Goal: Task Accomplishment & Management: Manage account settings

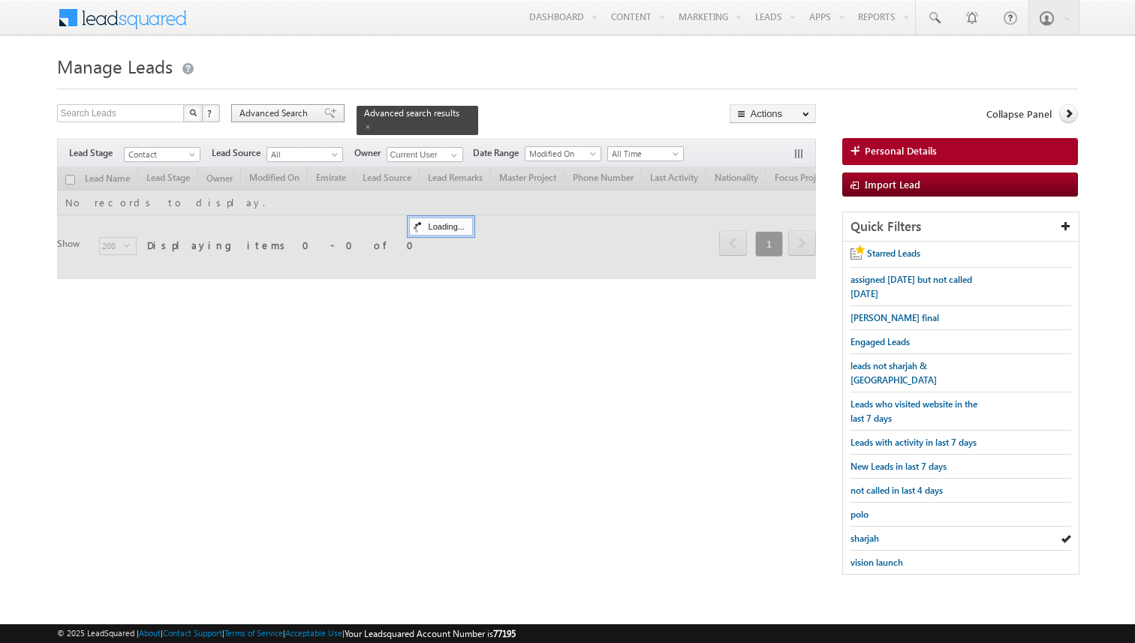
click at [304, 116] on span "Advanced Search" at bounding box center [275, 114] width 73 height 14
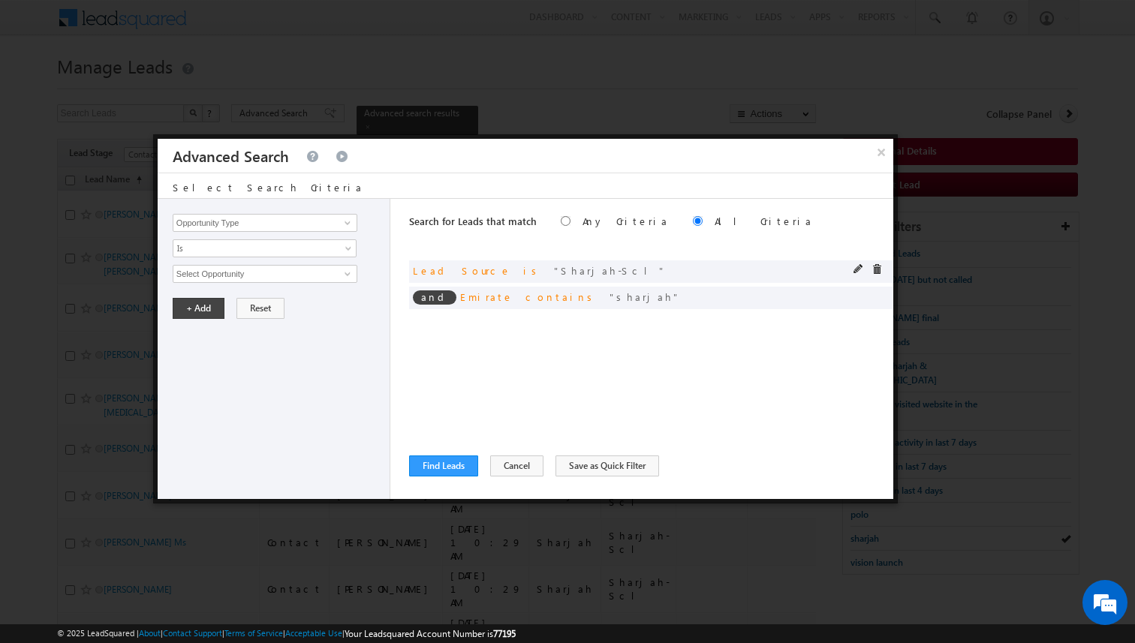
click at [882, 265] on div at bounding box center [871, 271] width 36 height 14
click at [880, 268] on span at bounding box center [876, 269] width 11 height 11
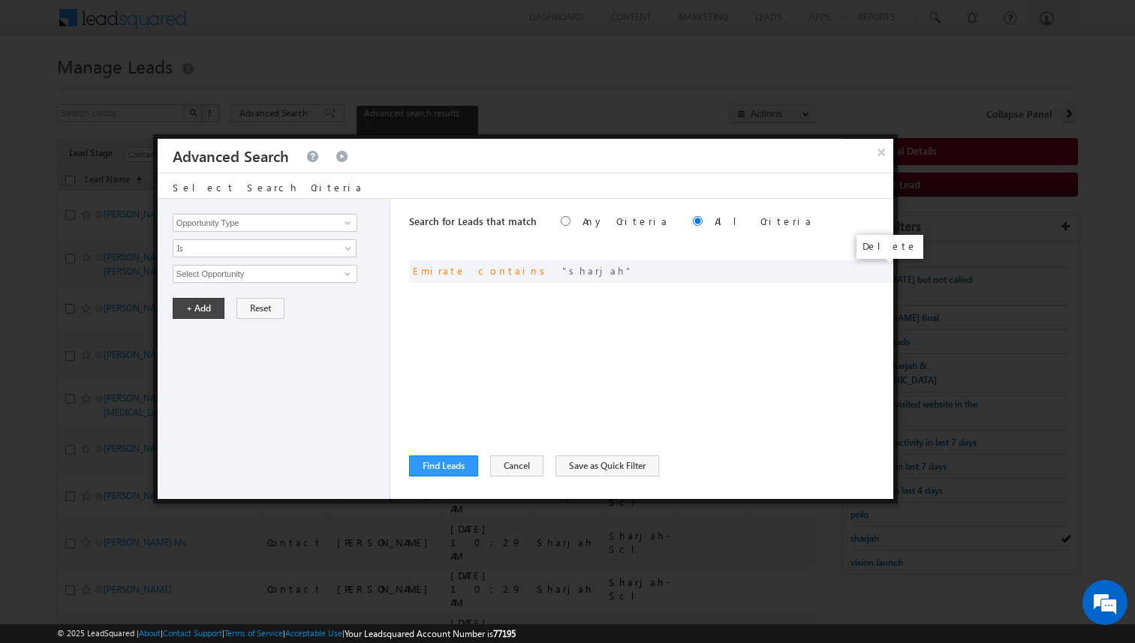
click at [0, 0] on span at bounding box center [0, 0] width 0 height 0
click at [610, 305] on div "Search for Leads that match Any Criteria All Criteria Note that the current tri…" at bounding box center [651, 349] width 484 height 300
click at [314, 221] on input "Opportunity Type" at bounding box center [265, 223] width 185 height 18
type input "Lead Source"
type input "Focus Project"
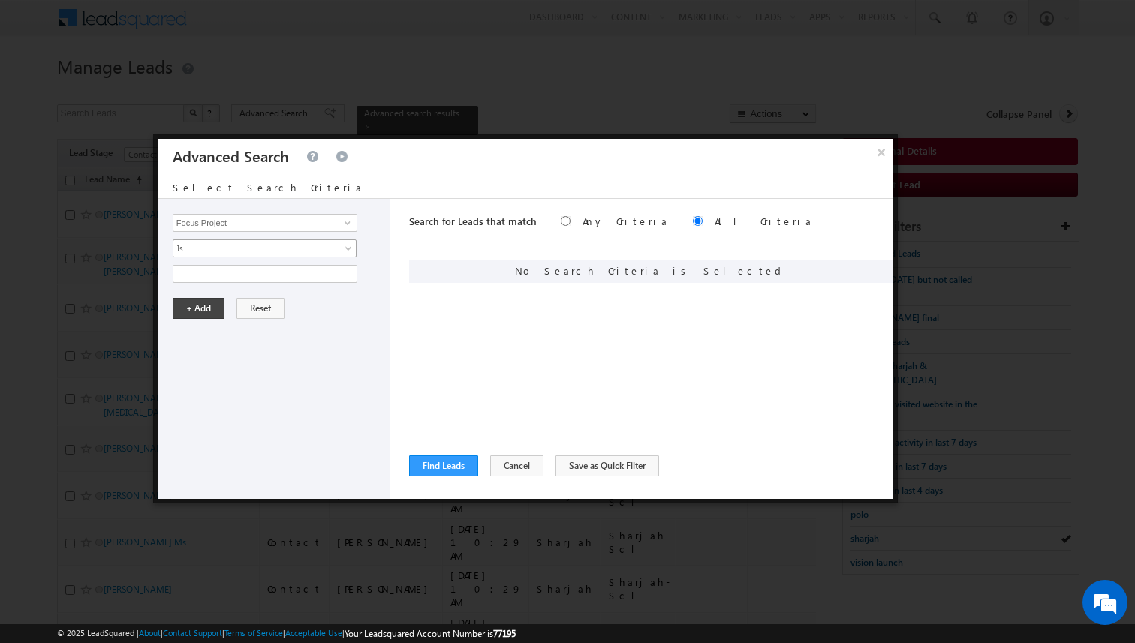
click at [283, 251] on span "Is" at bounding box center [254, 249] width 163 height 14
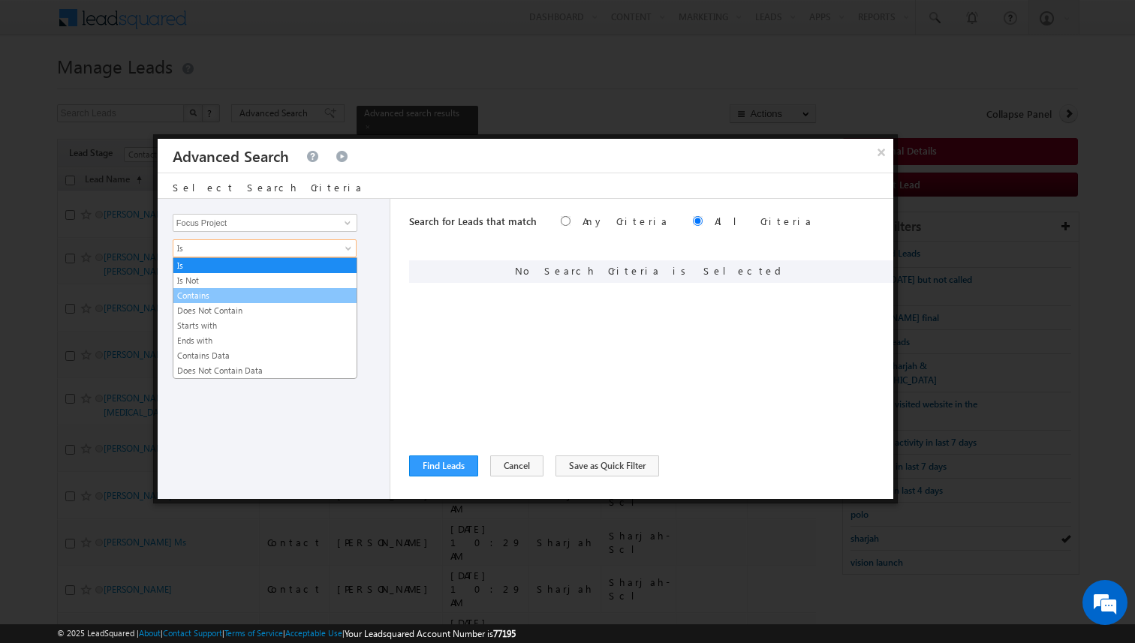
click at [223, 290] on link "Contains" at bounding box center [264, 296] width 183 height 14
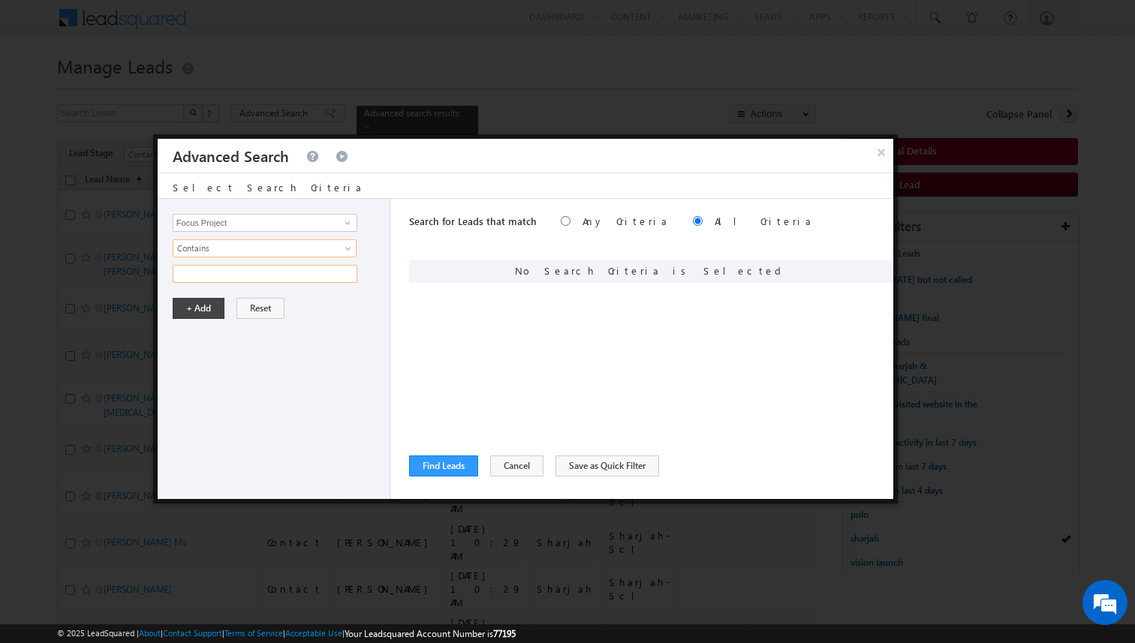
click at [221, 275] on input "text" at bounding box center [265, 274] width 185 height 18
type input "masaar"
click at [192, 305] on button "+ Add" at bounding box center [199, 308] width 52 height 21
click at [429, 461] on button "Find Leads" at bounding box center [443, 466] width 69 height 21
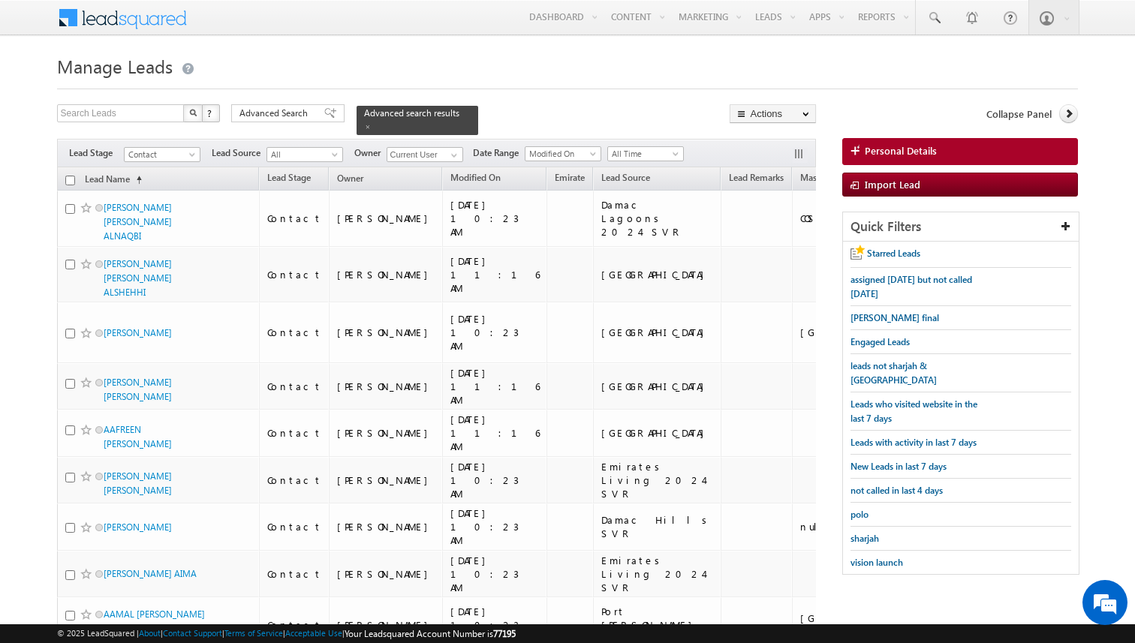
click at [72, 179] on input "checkbox" at bounding box center [70, 181] width 10 height 10
checkbox input "true"
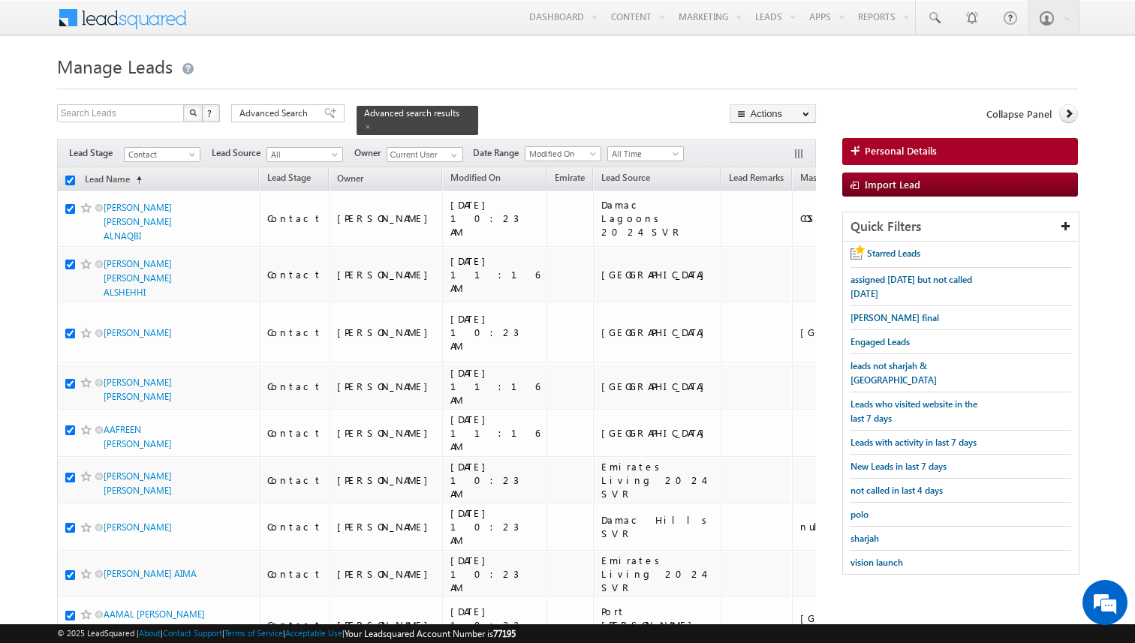
checkbox input "true"
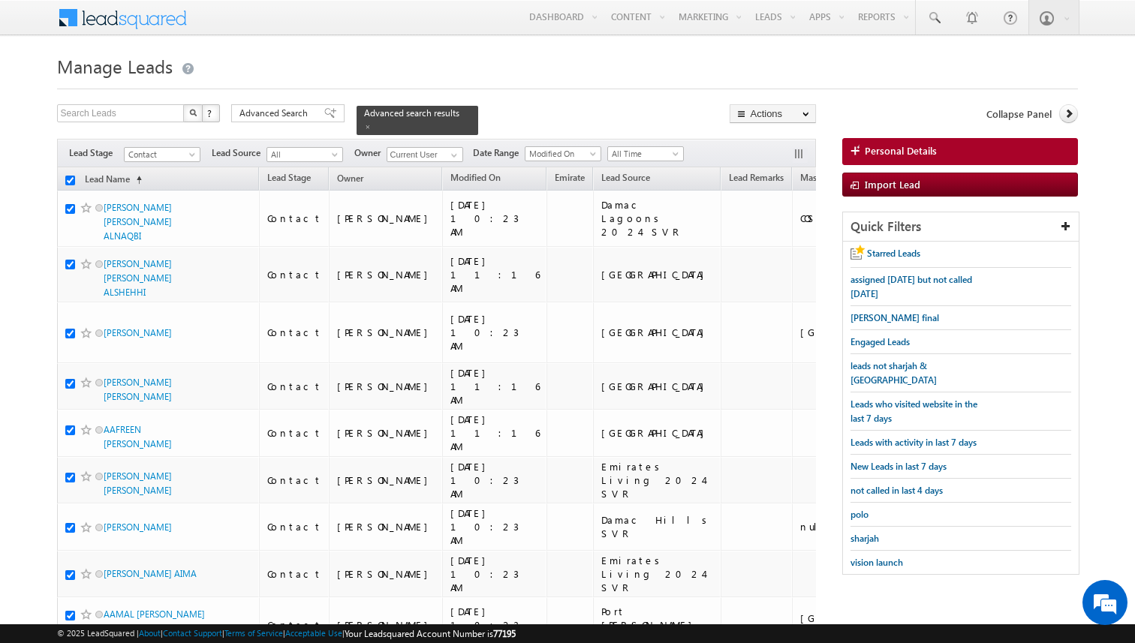
checkbox input "true"
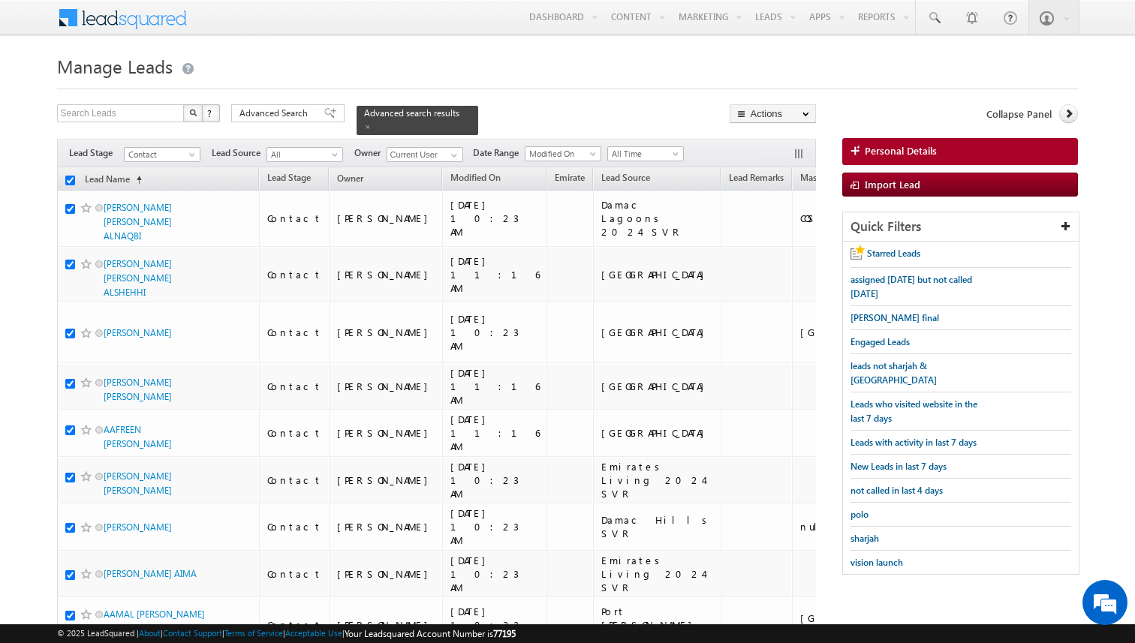
checkbox input "true"
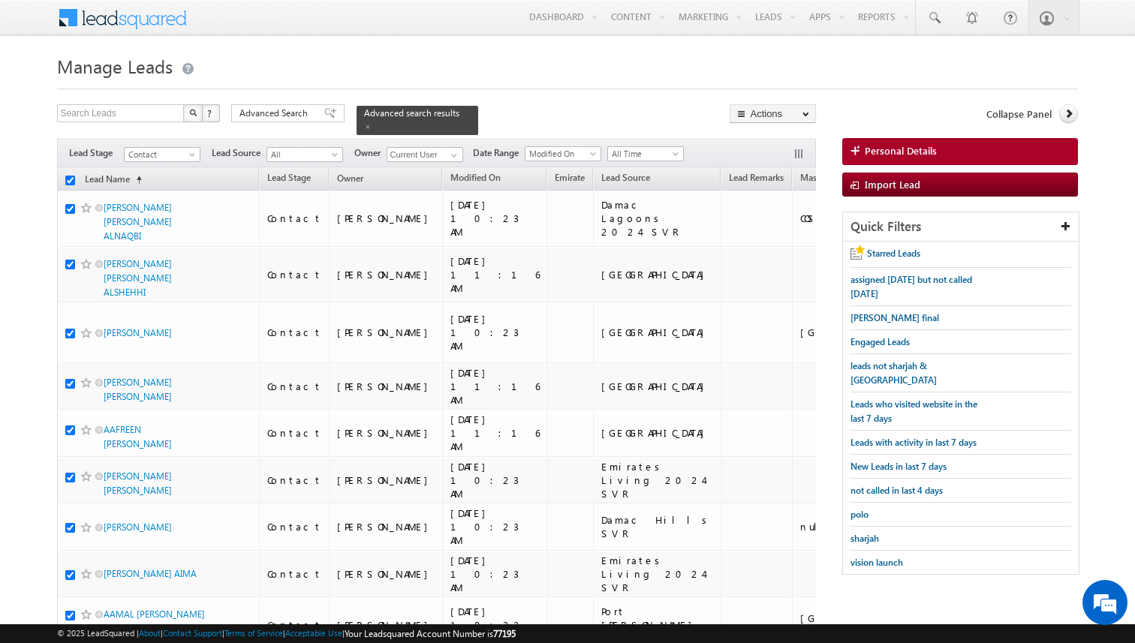
checkbox input "true"
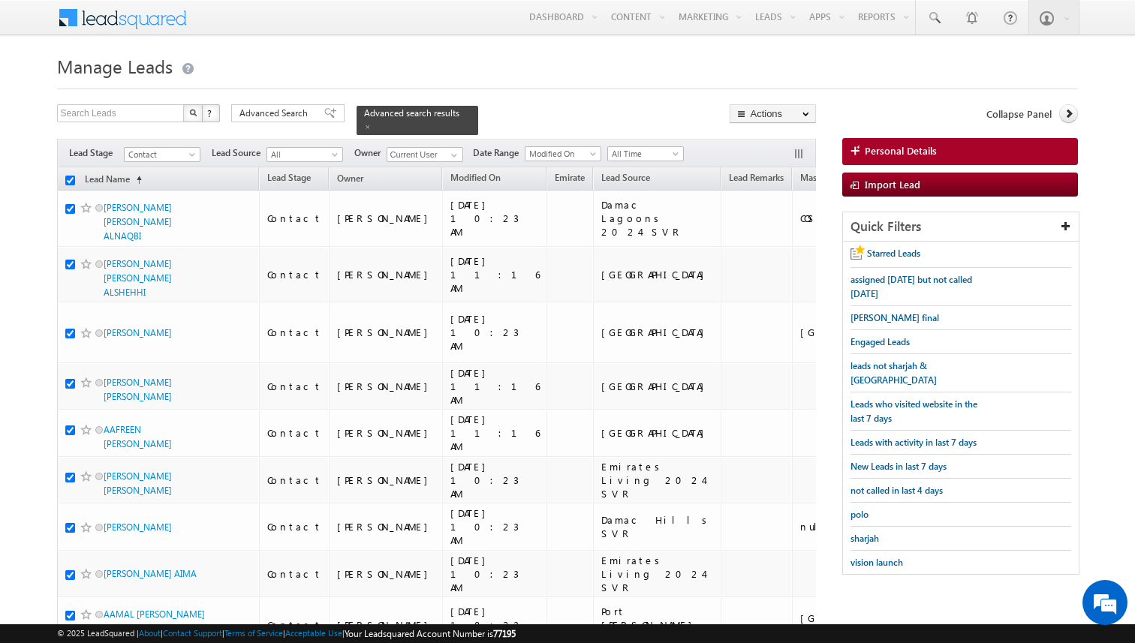
checkbox input "true"
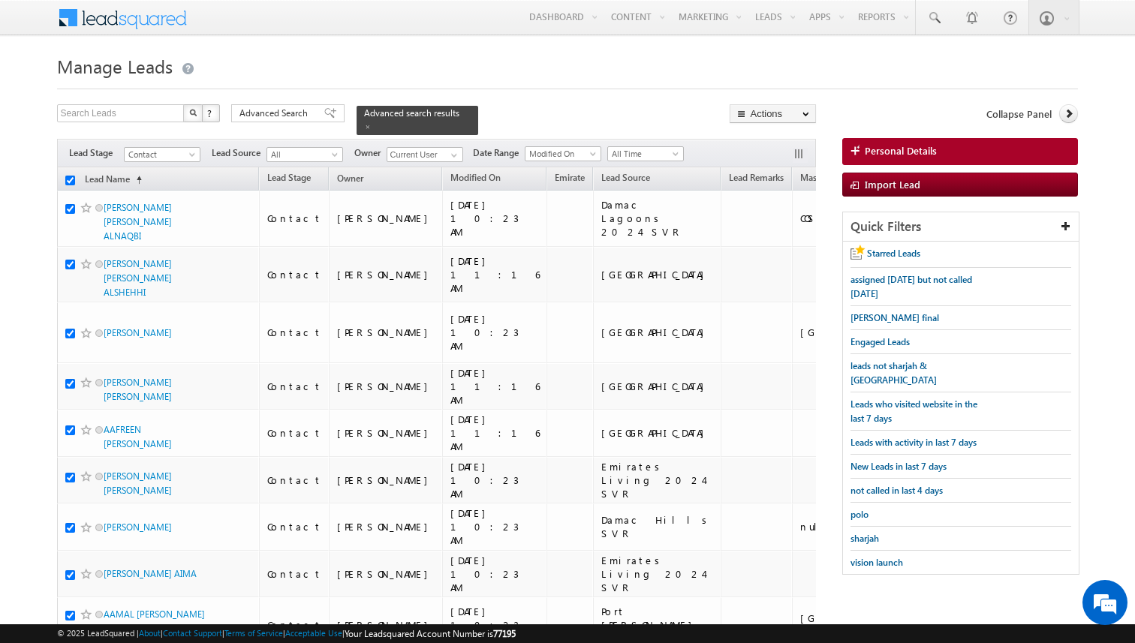
checkbox input "true"
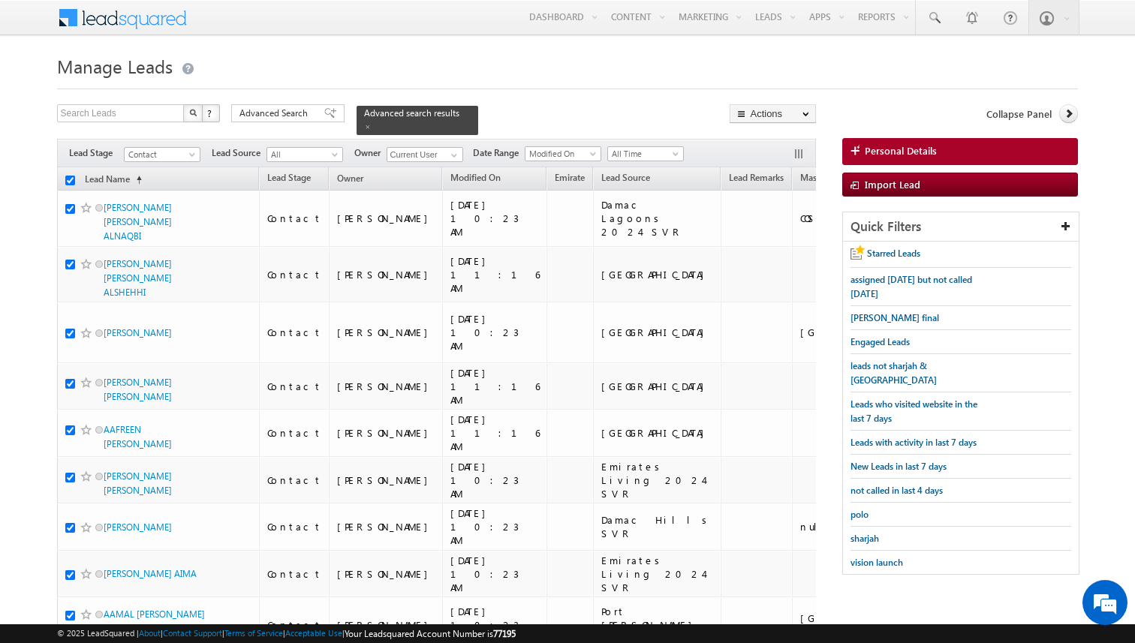
checkbox input "true"
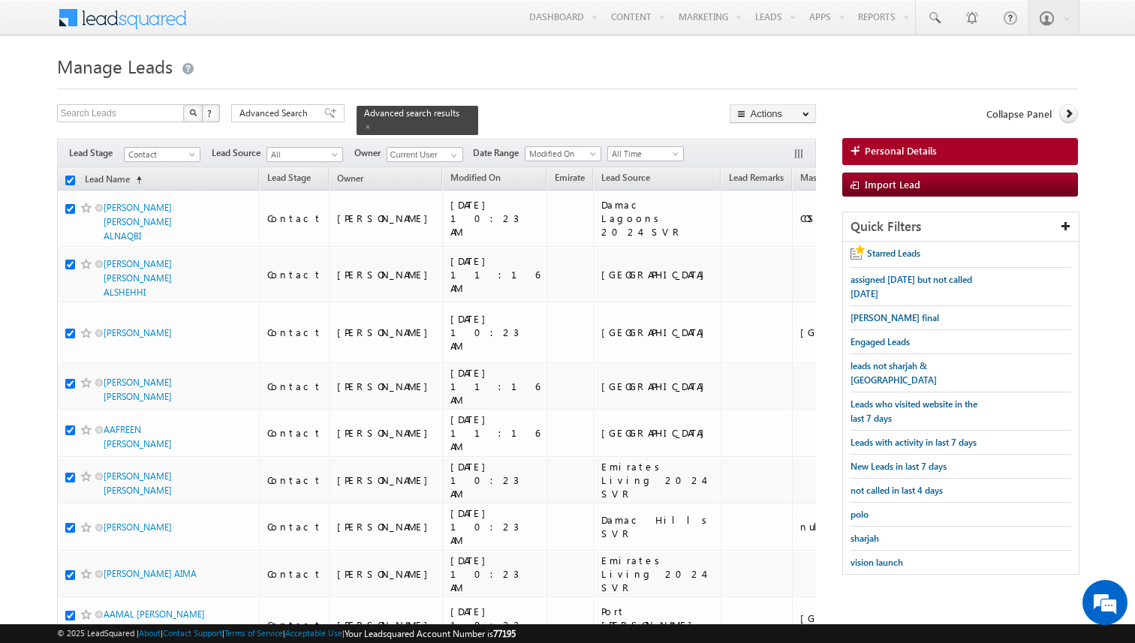
checkbox input "true"
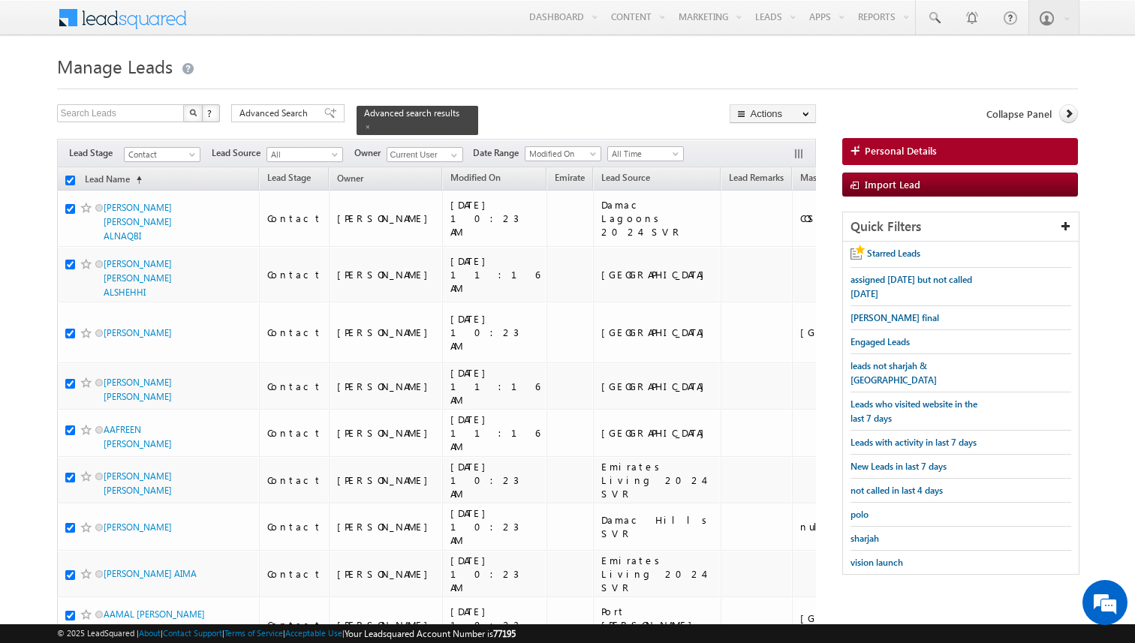
checkbox input "true"
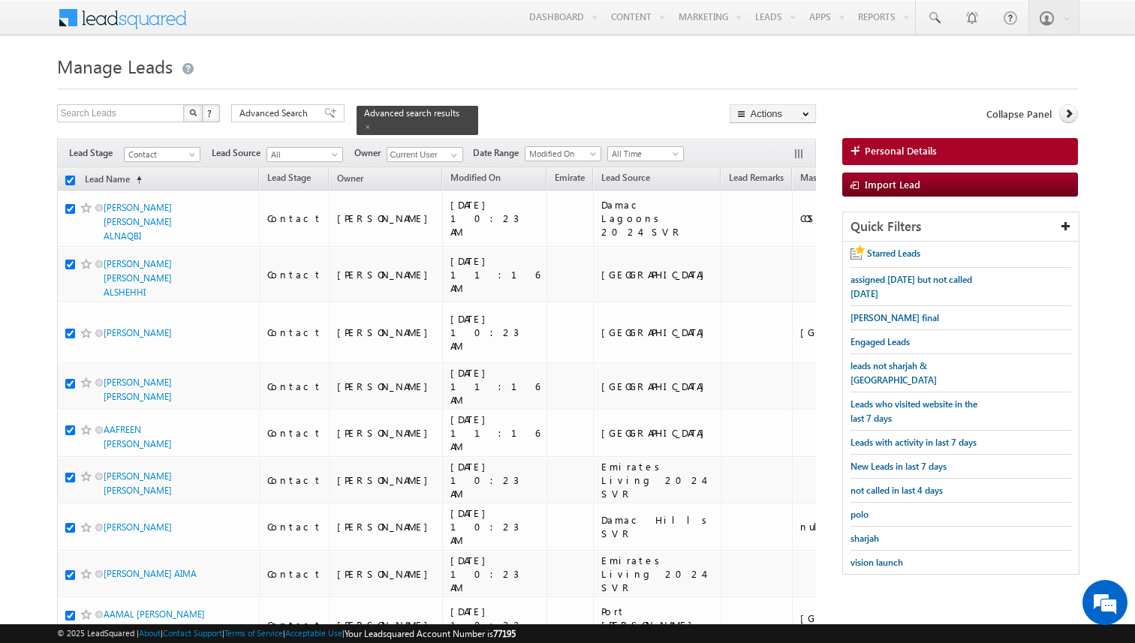
checkbox input "true"
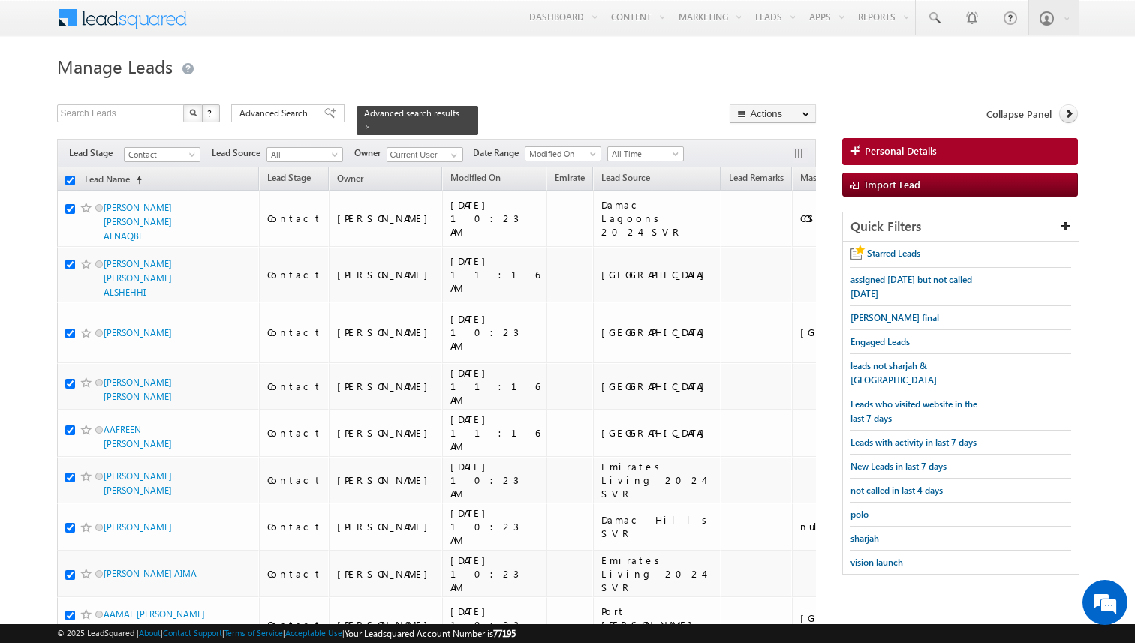
checkbox input "true"
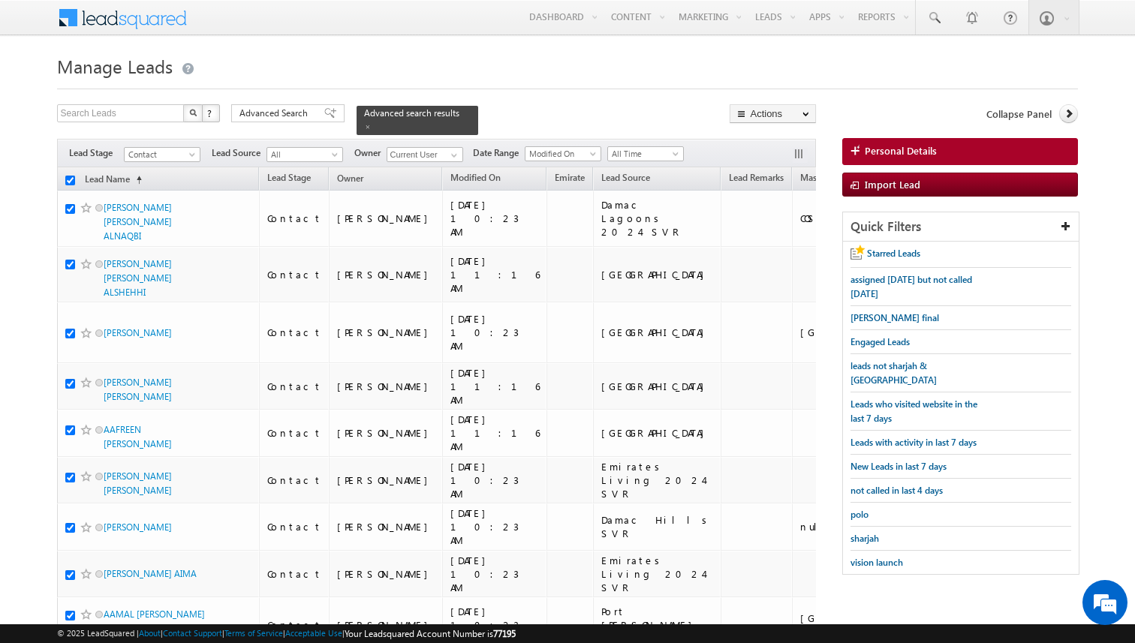
checkbox input "true"
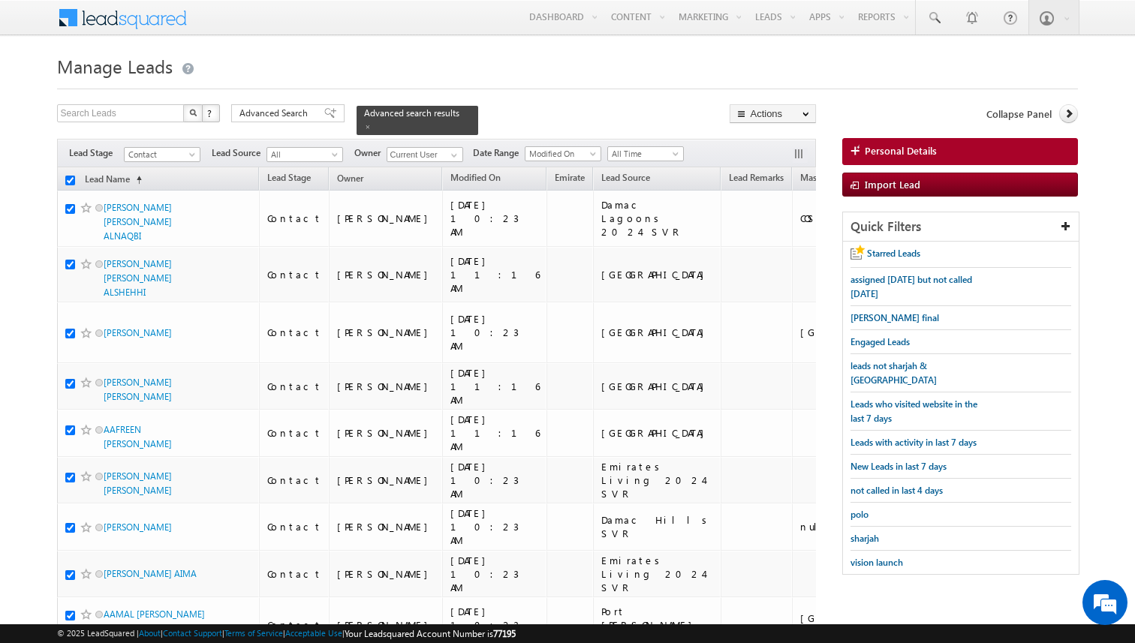
checkbox input "true"
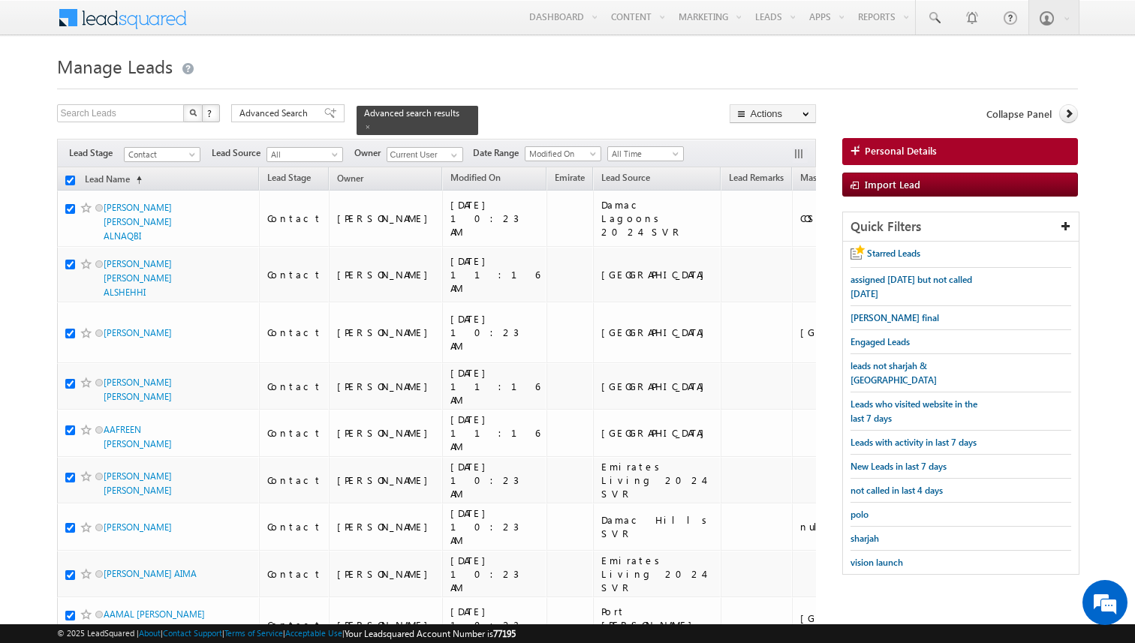
checkbox input "true"
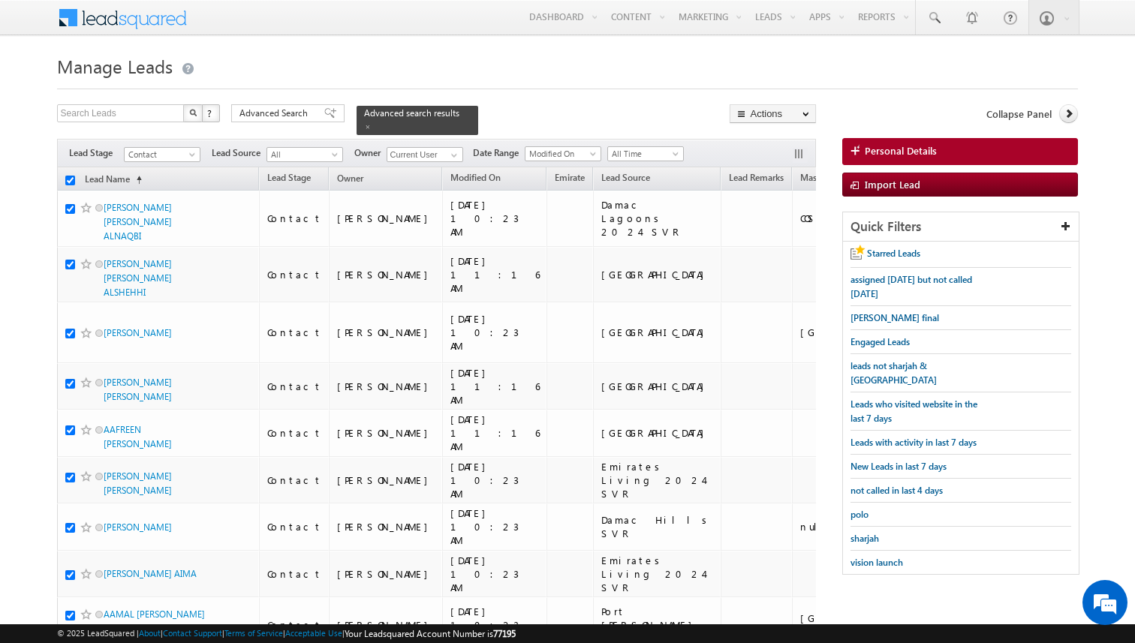
checkbox input "true"
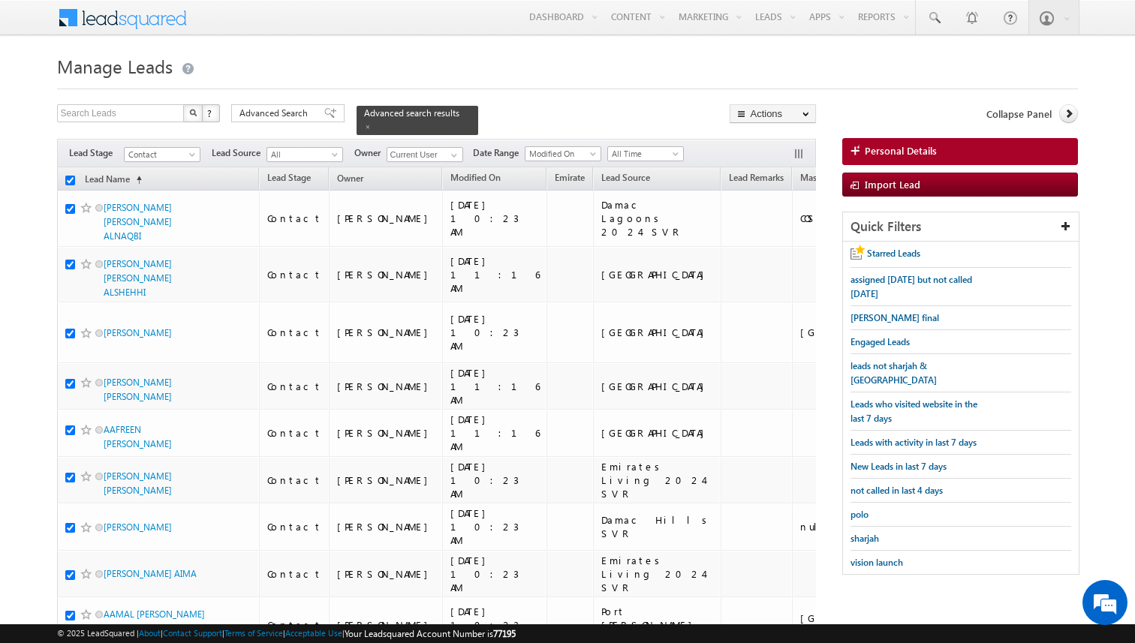
checkbox input "true"
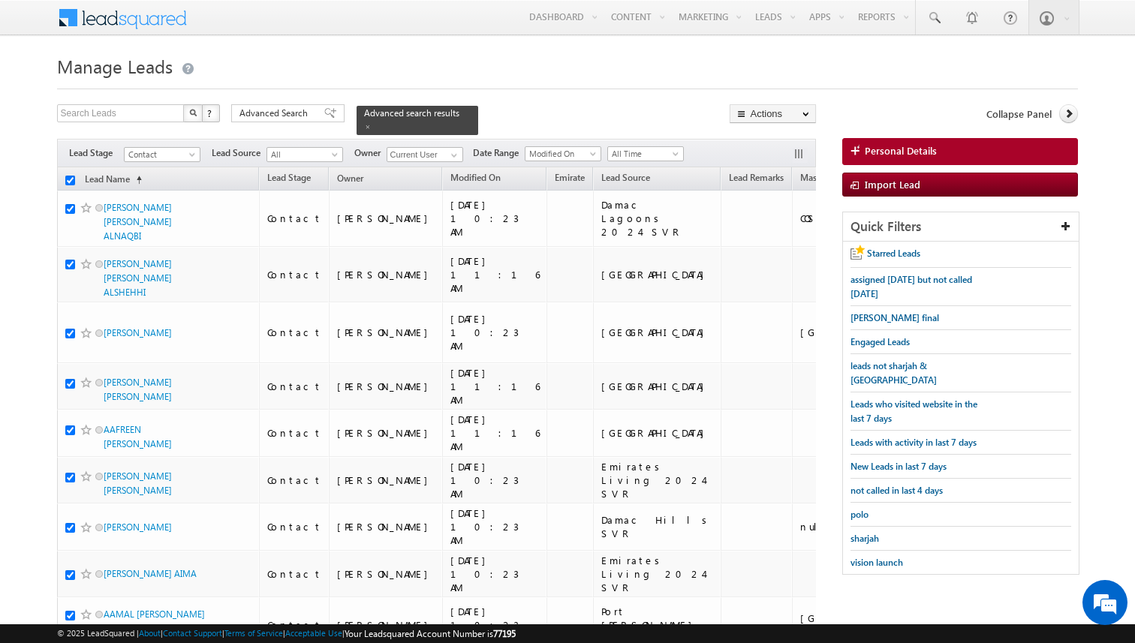
checkbox input "true"
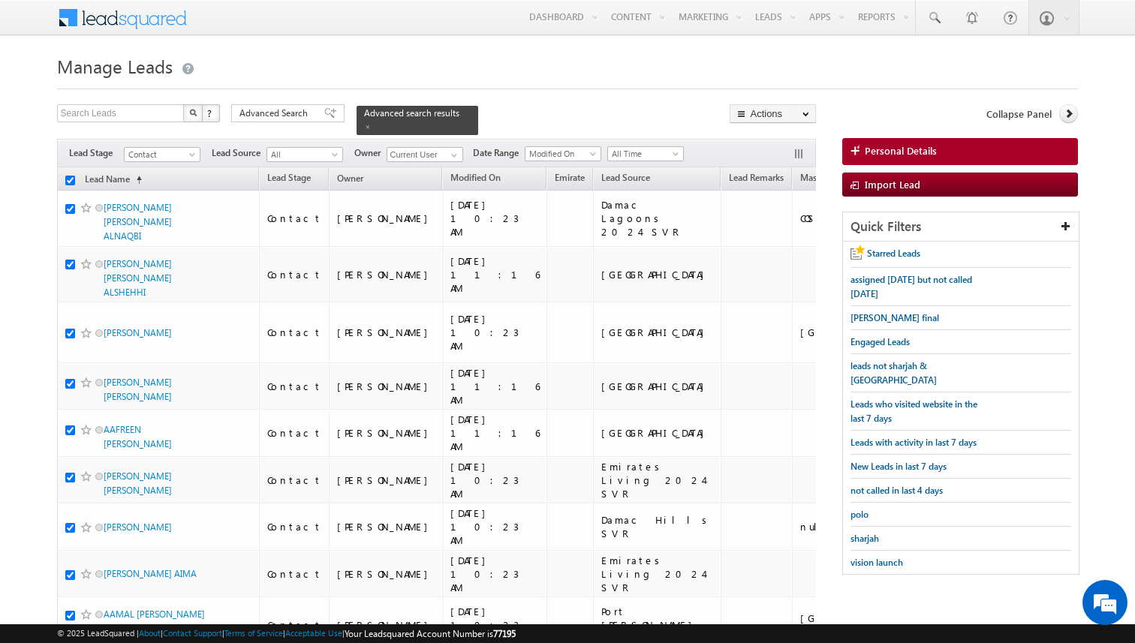
checkbox input "true"
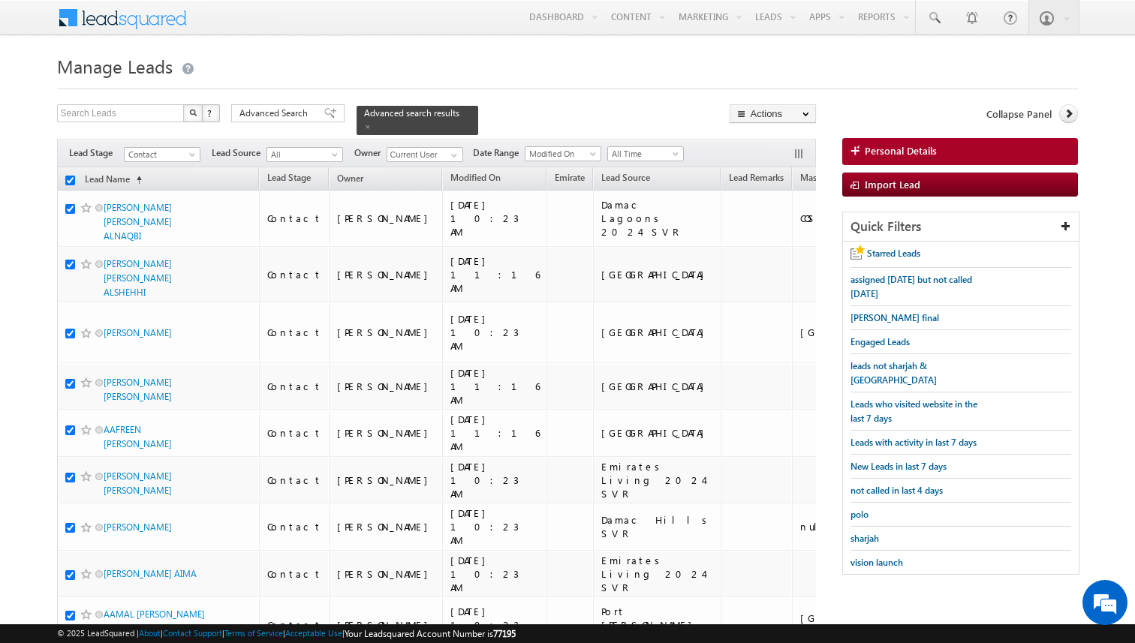
checkbox input "true"
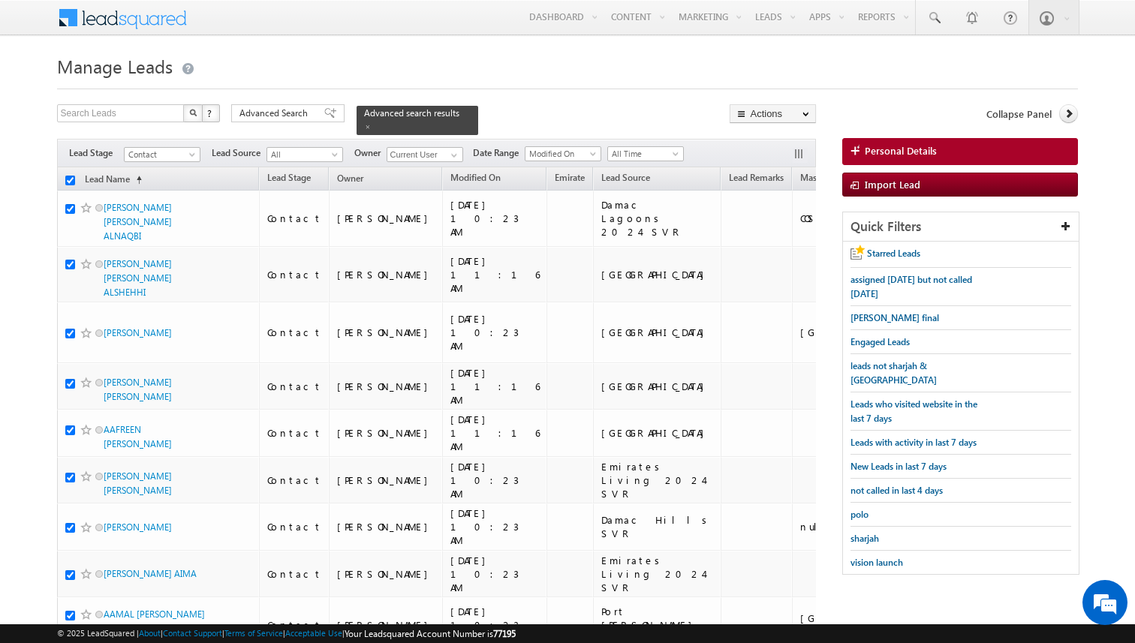
checkbox input "true"
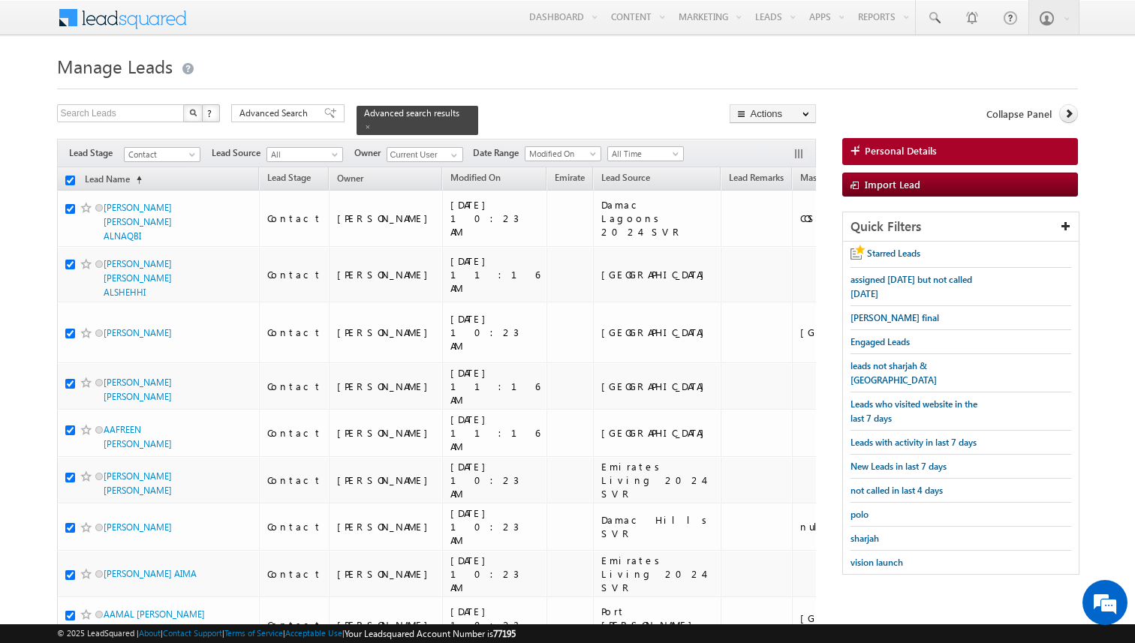
checkbox input "true"
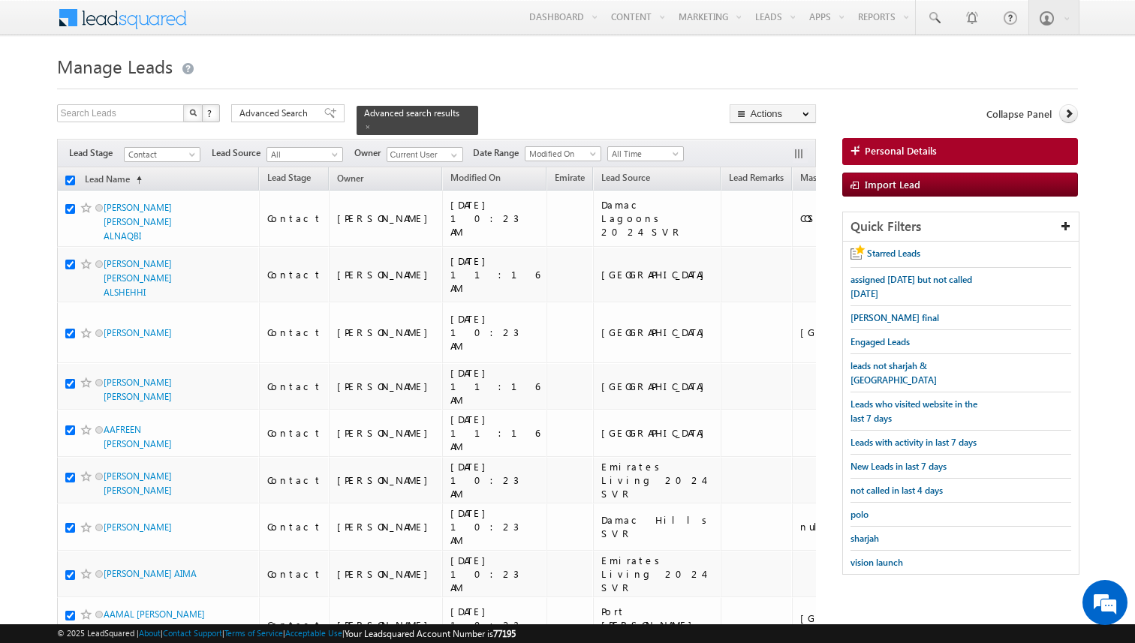
checkbox input "true"
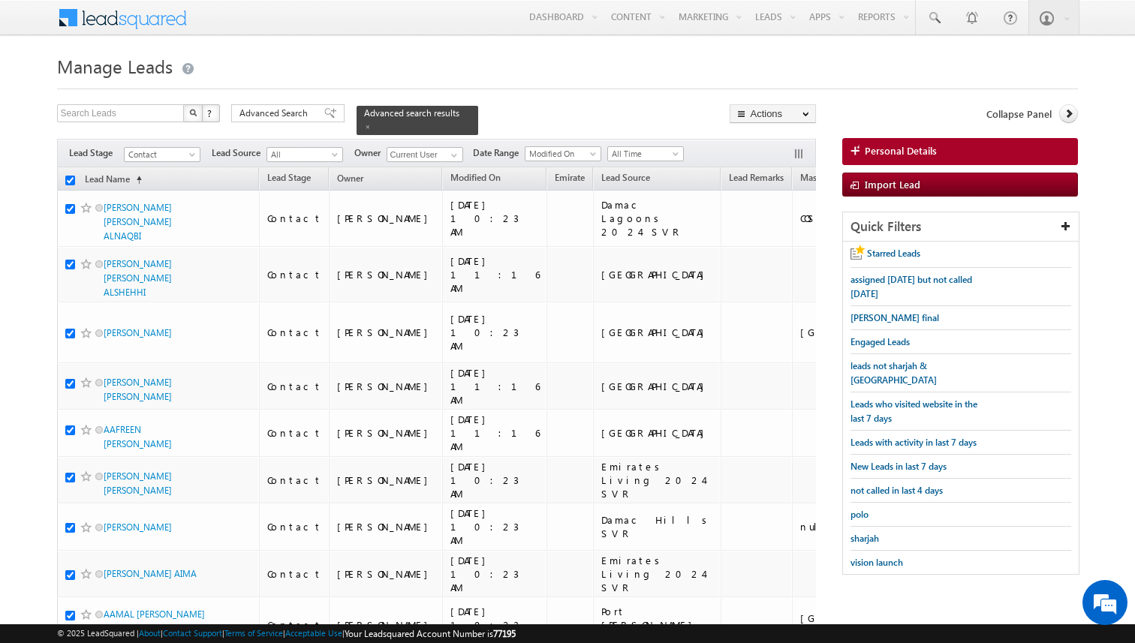
checkbox input "true"
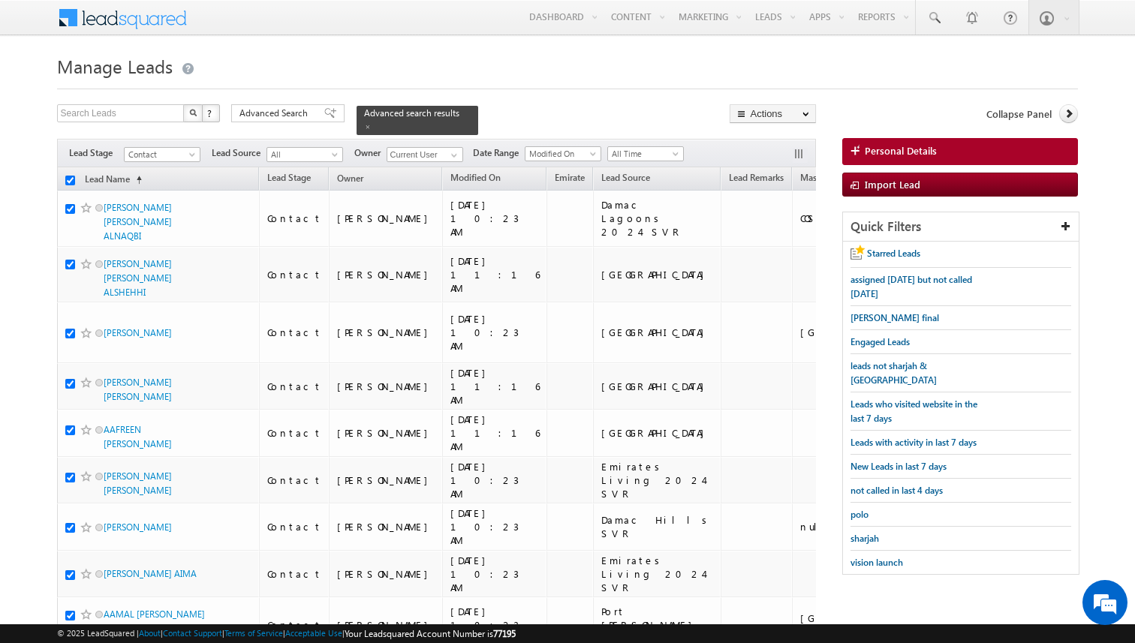
checkbox input "true"
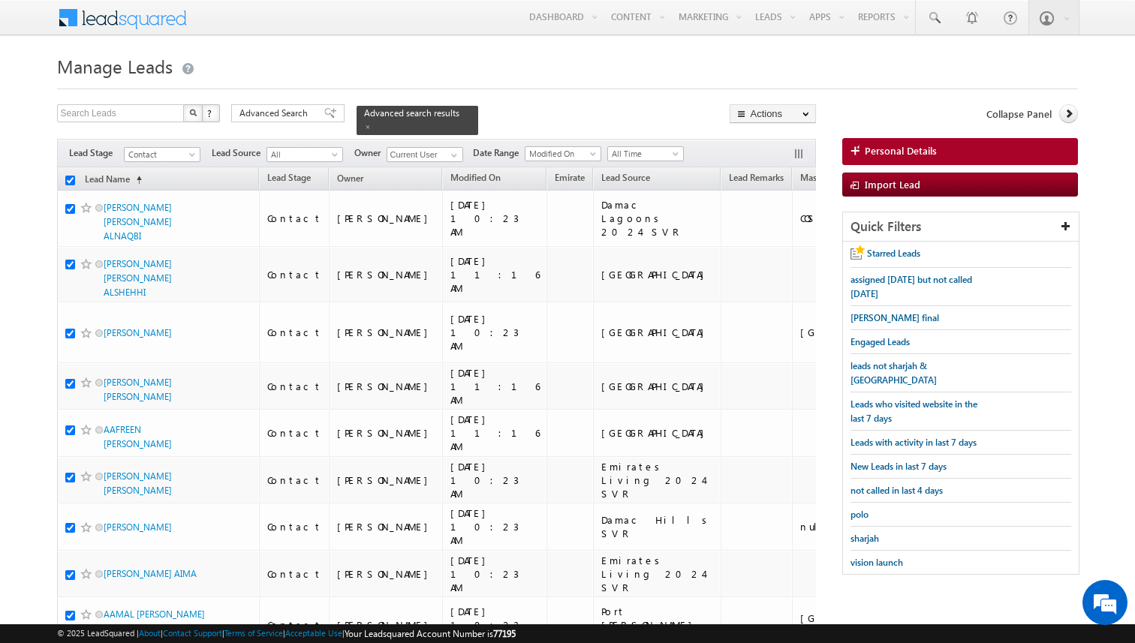
checkbox input "true"
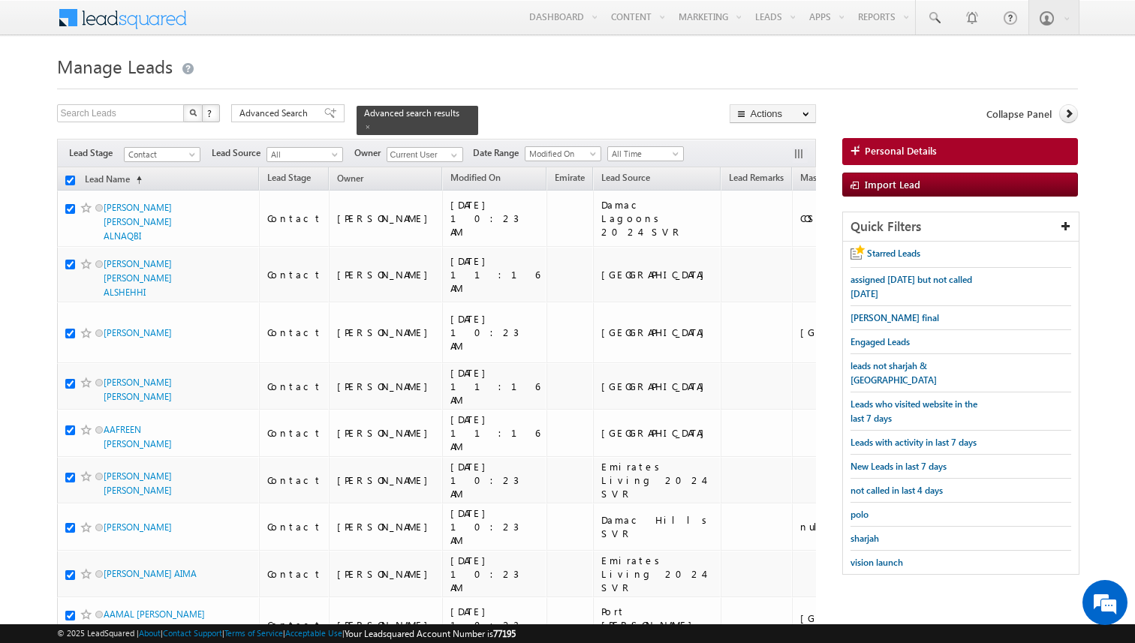
checkbox input "true"
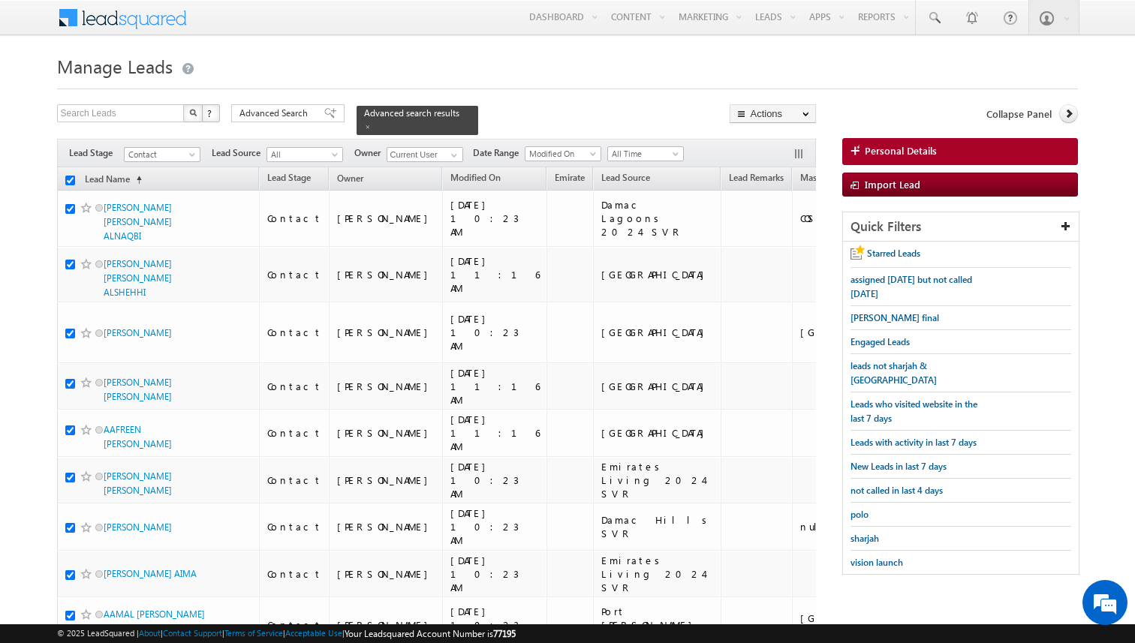
checkbox input "true"
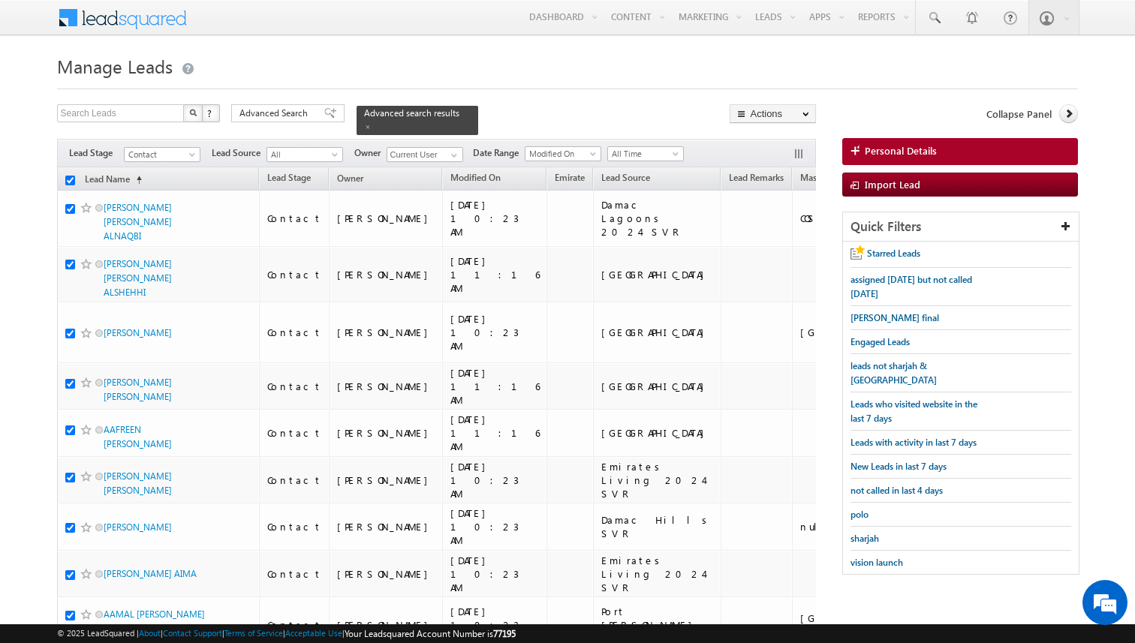
checkbox input "true"
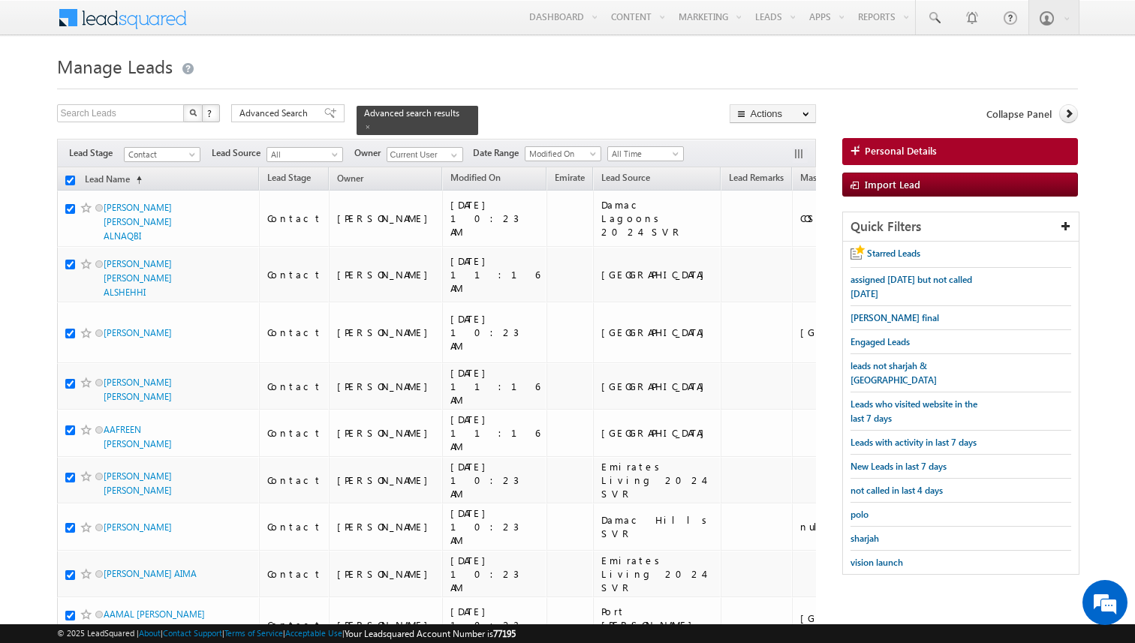
checkbox input "true"
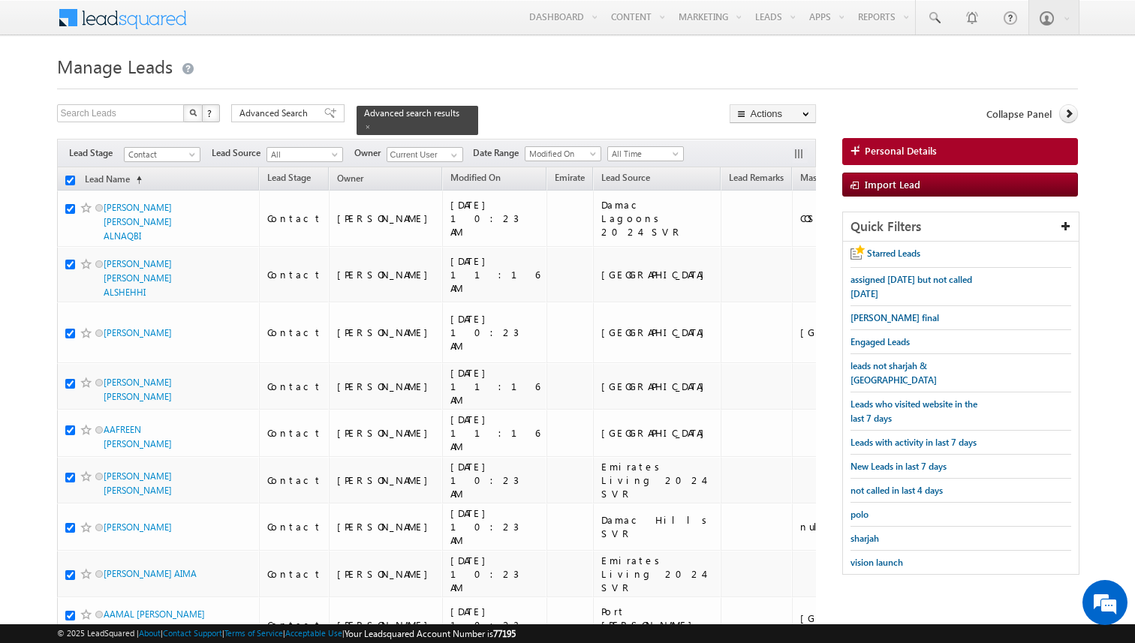
checkbox input "true"
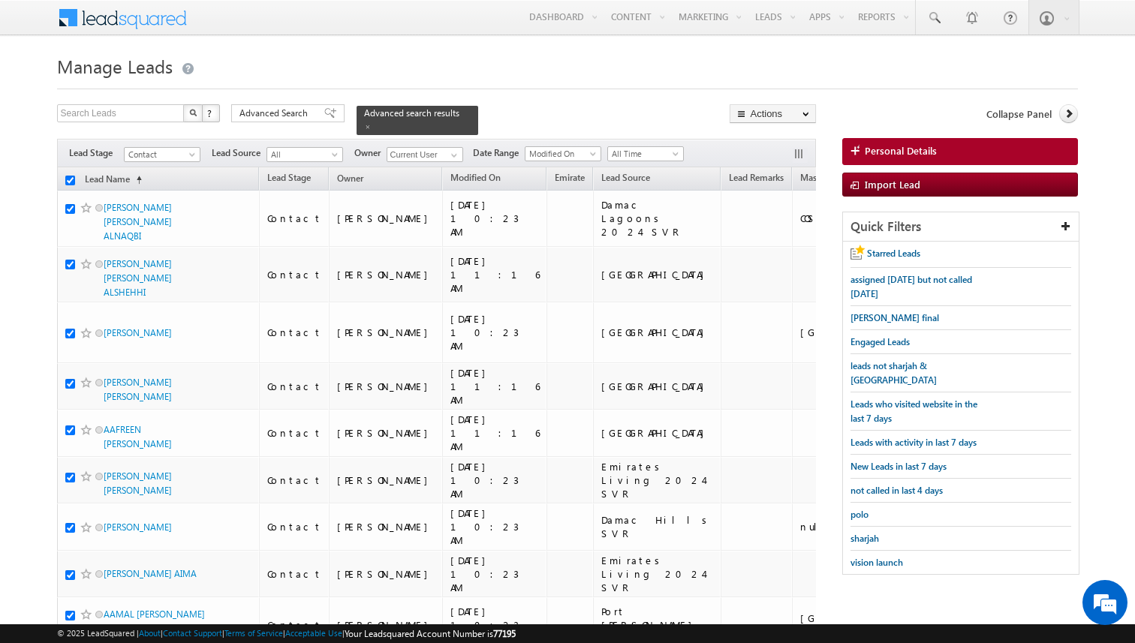
checkbox input "true"
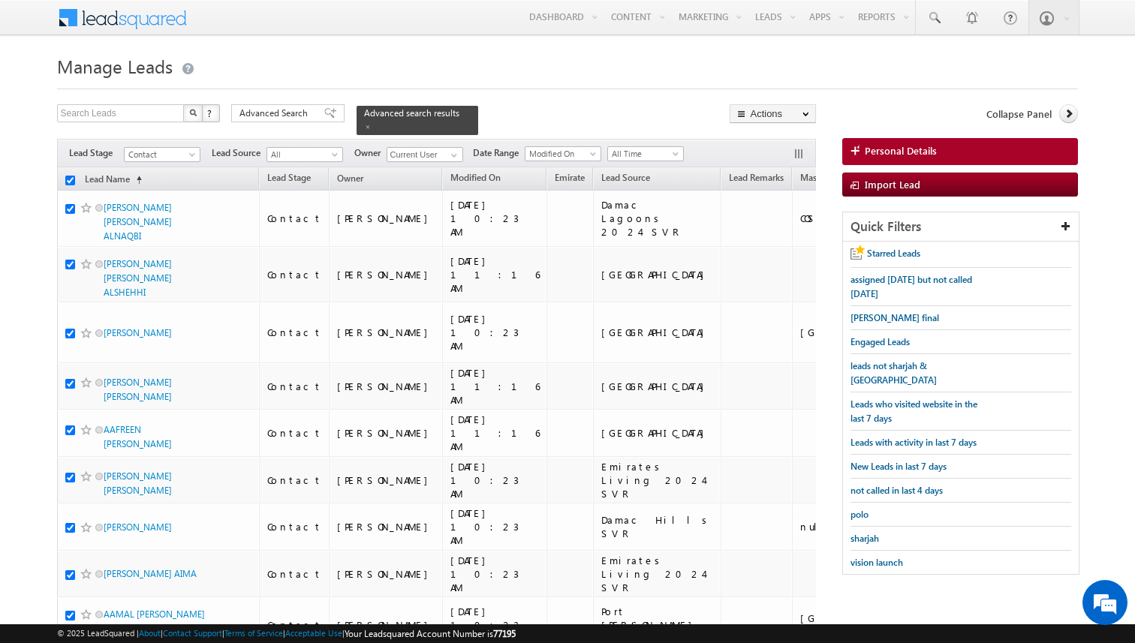
checkbox input "true"
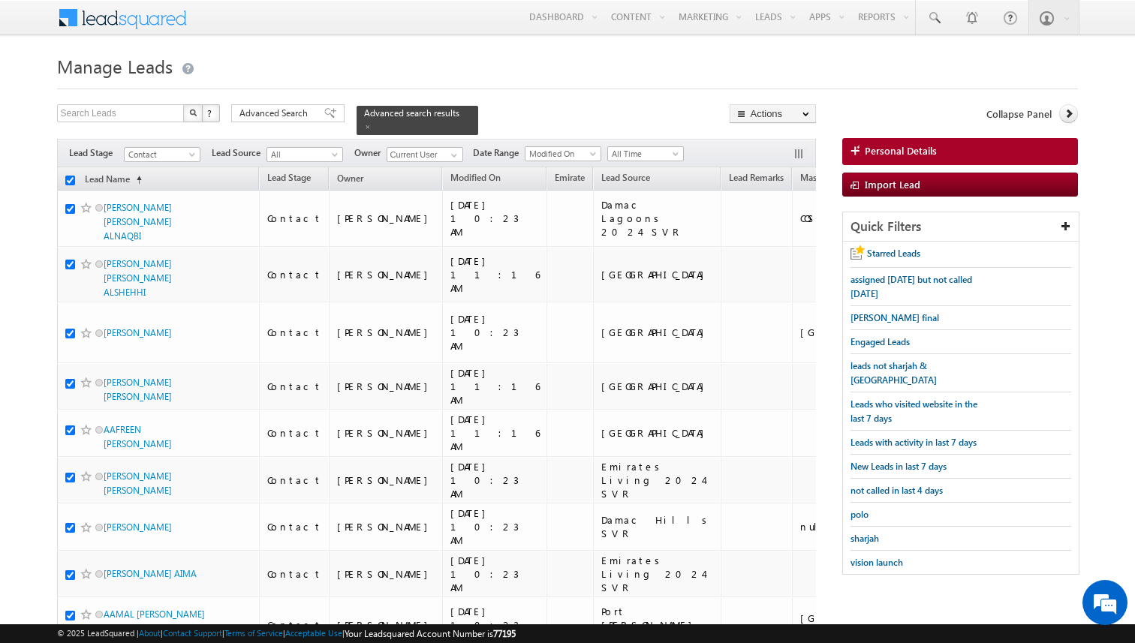
checkbox input "true"
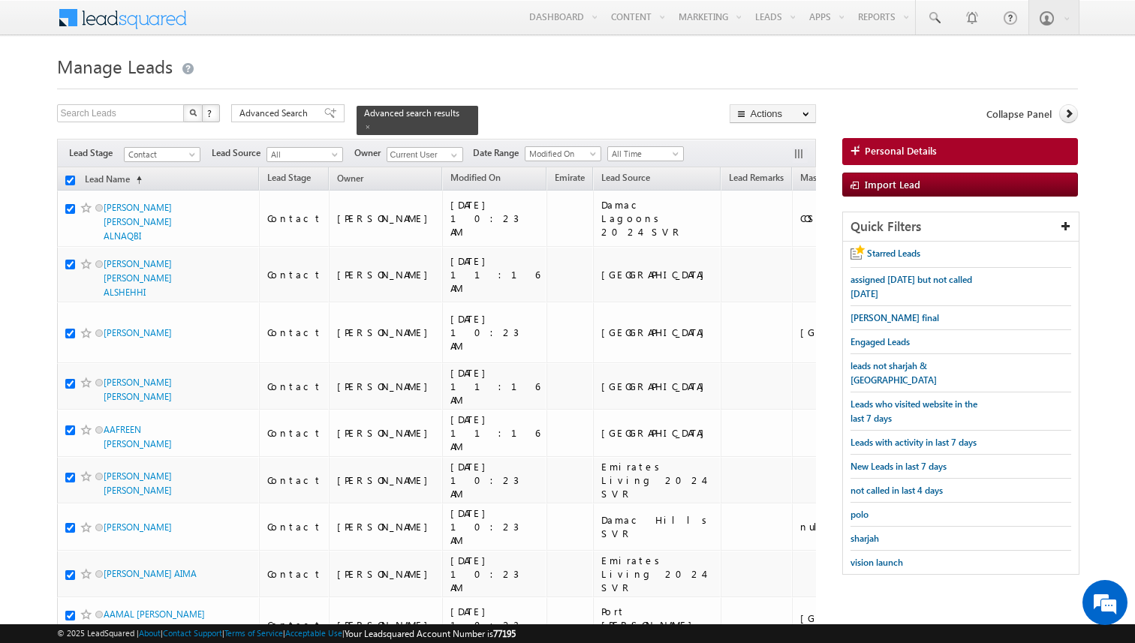
checkbox input "true"
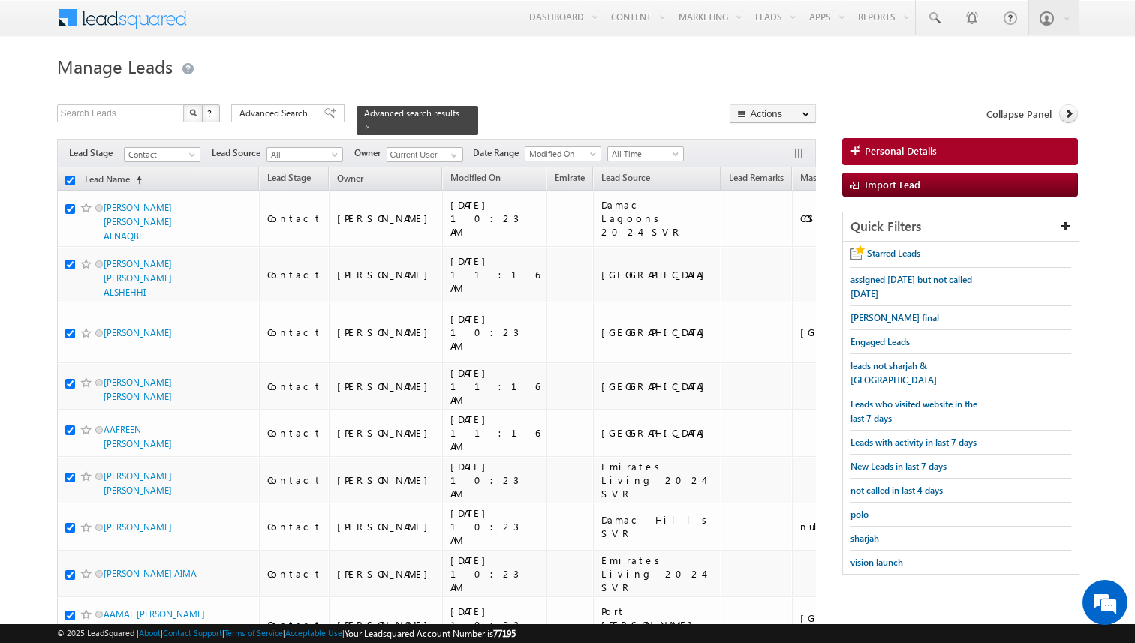
checkbox input "true"
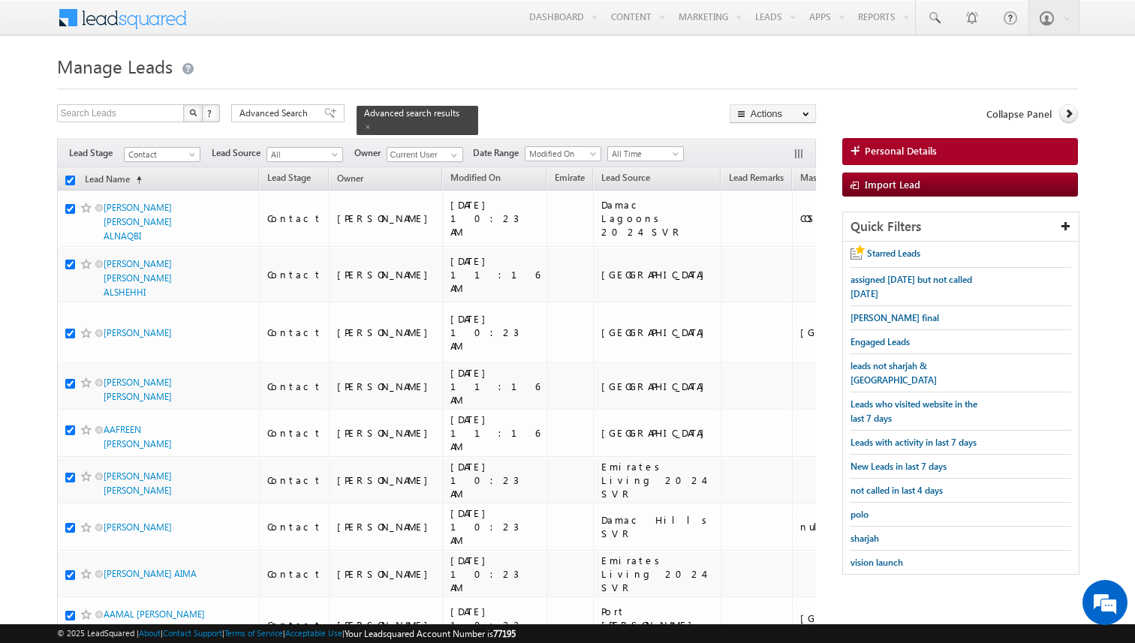
checkbox input "true"
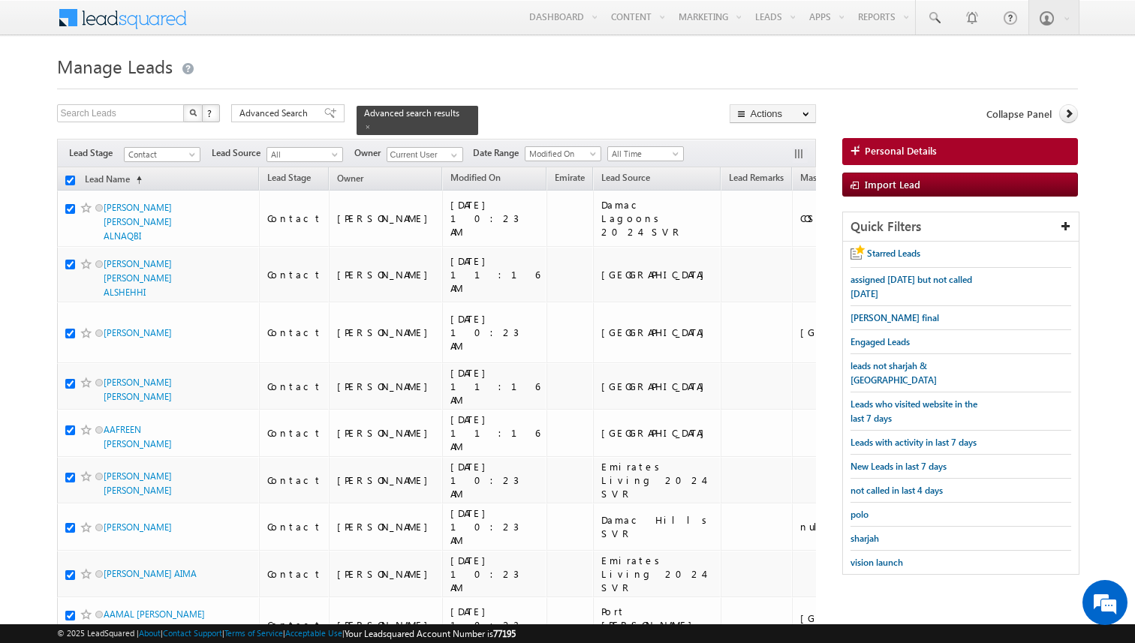
checkbox input "true"
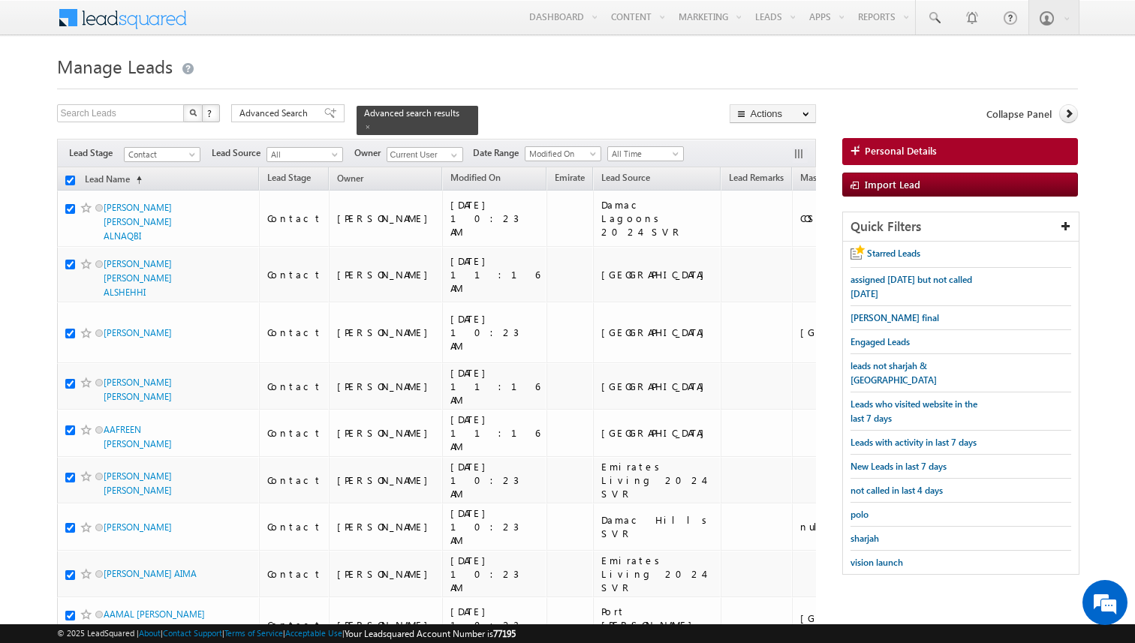
checkbox input "true"
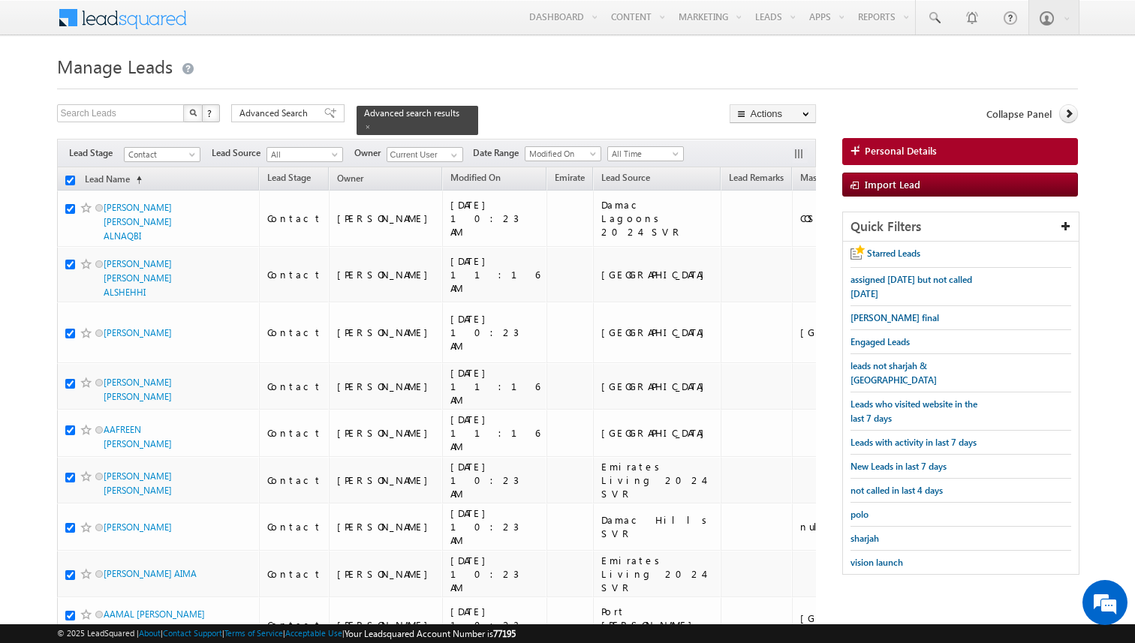
checkbox input "true"
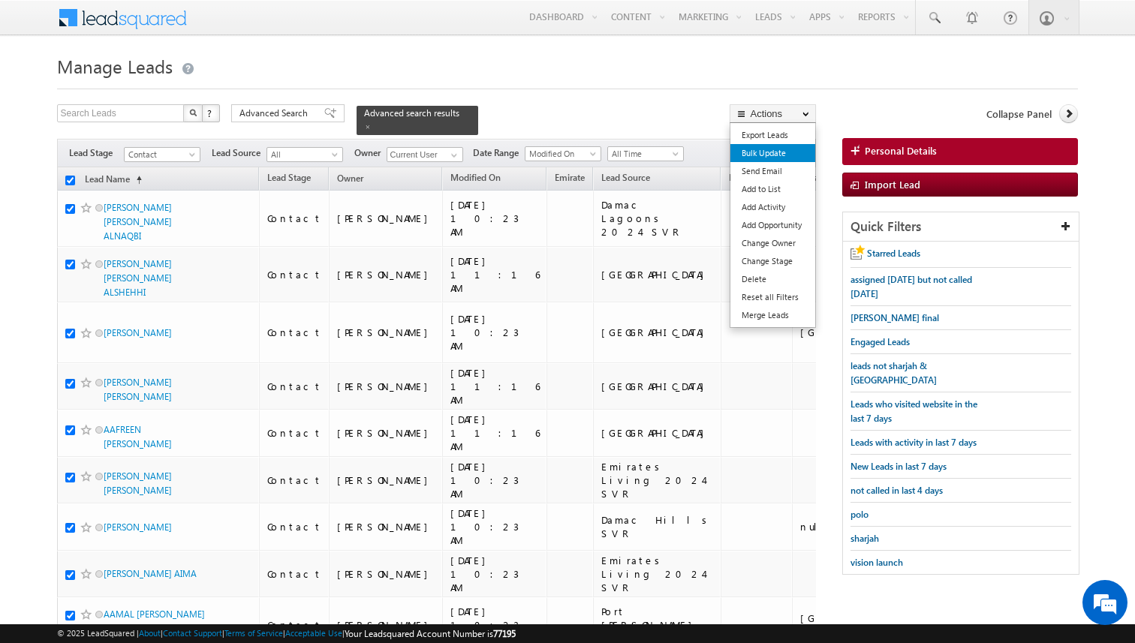
click at [767, 155] on link "Bulk Update" at bounding box center [772, 153] width 85 height 18
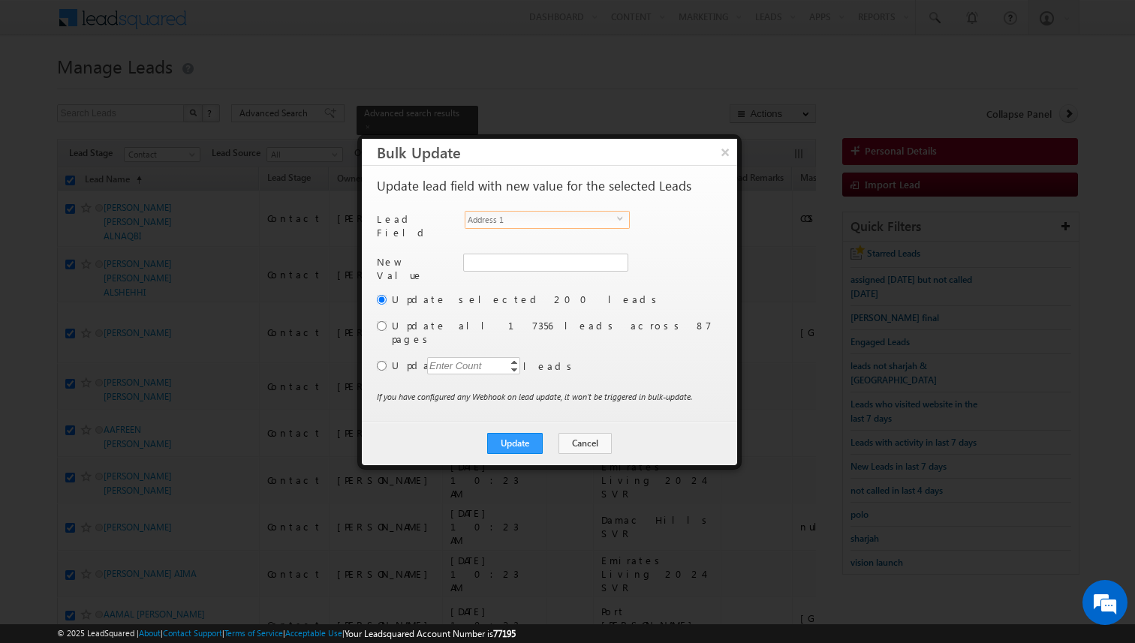
click at [562, 218] on span "Address 1" at bounding box center [541, 220] width 152 height 17
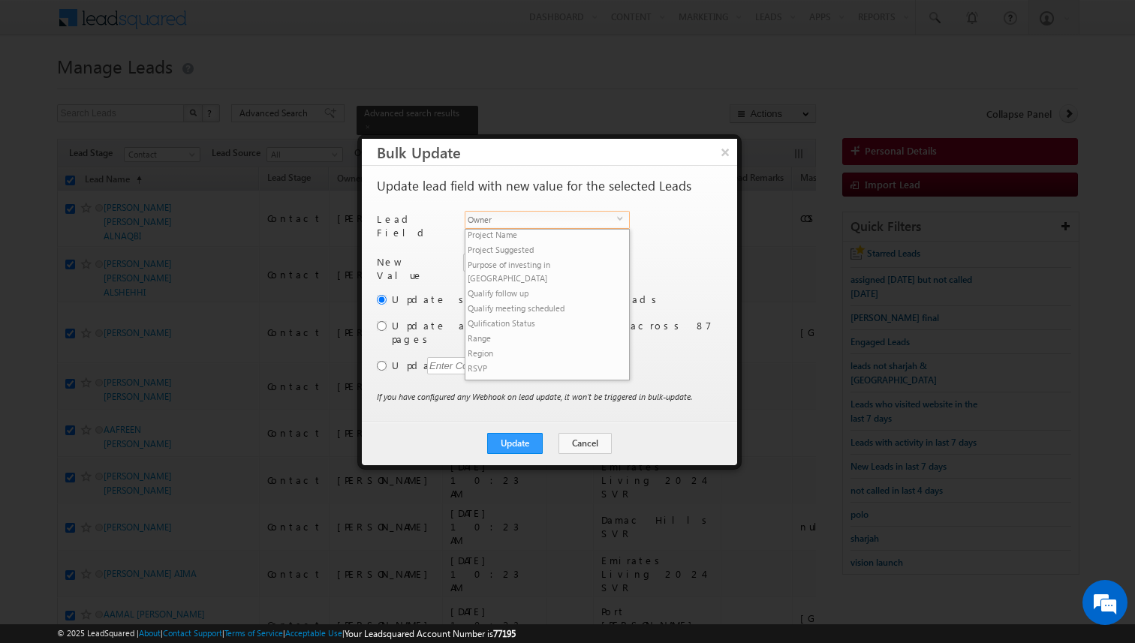
scroll to position [721, 0]
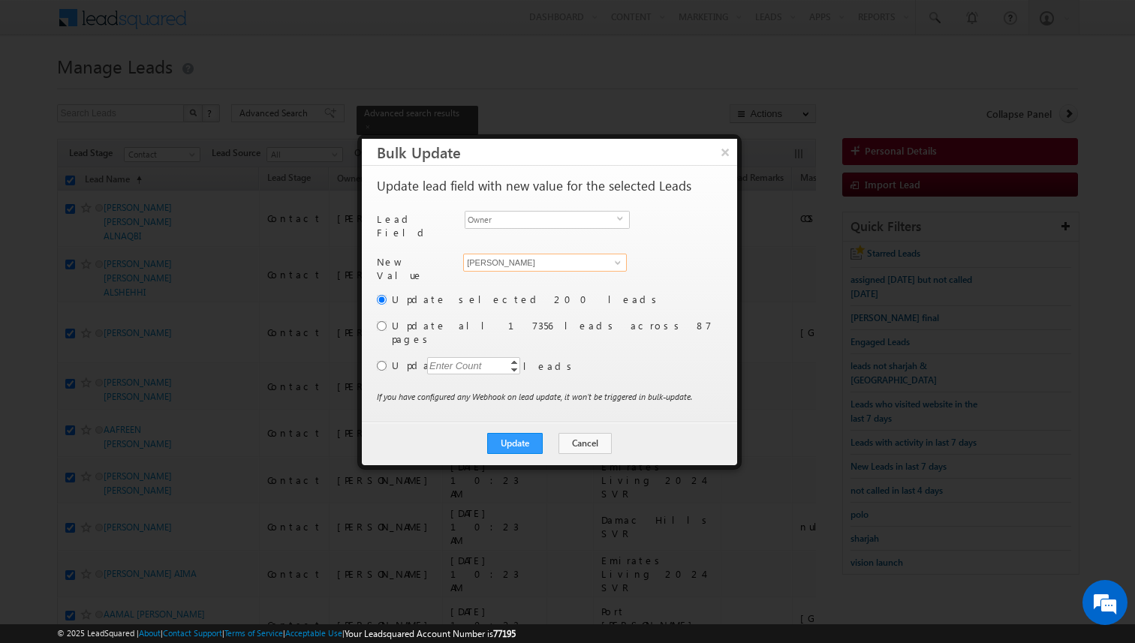
click at [525, 260] on input "[PERSON_NAME]" at bounding box center [545, 263] width 164 height 18
click at [383, 361] on input "radio" at bounding box center [382, 366] width 10 height 10
click at [441, 357] on div "Enter Count" at bounding box center [455, 365] width 57 height 17
click at [553, 359] on div "Update selected 200 leads Update all 17356 leads across 87 pages Update Enter C…" at bounding box center [548, 341] width 342 height 98
click at [508, 433] on button "Update" at bounding box center [515, 443] width 56 height 21
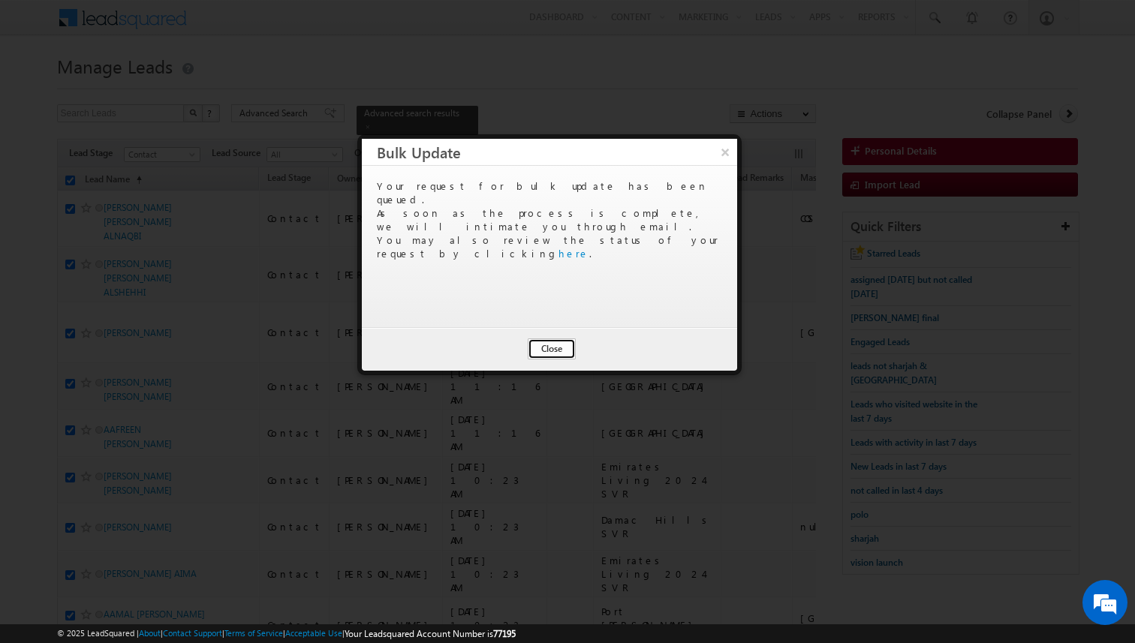
click at [547, 343] on button "Close" at bounding box center [552, 348] width 48 height 21
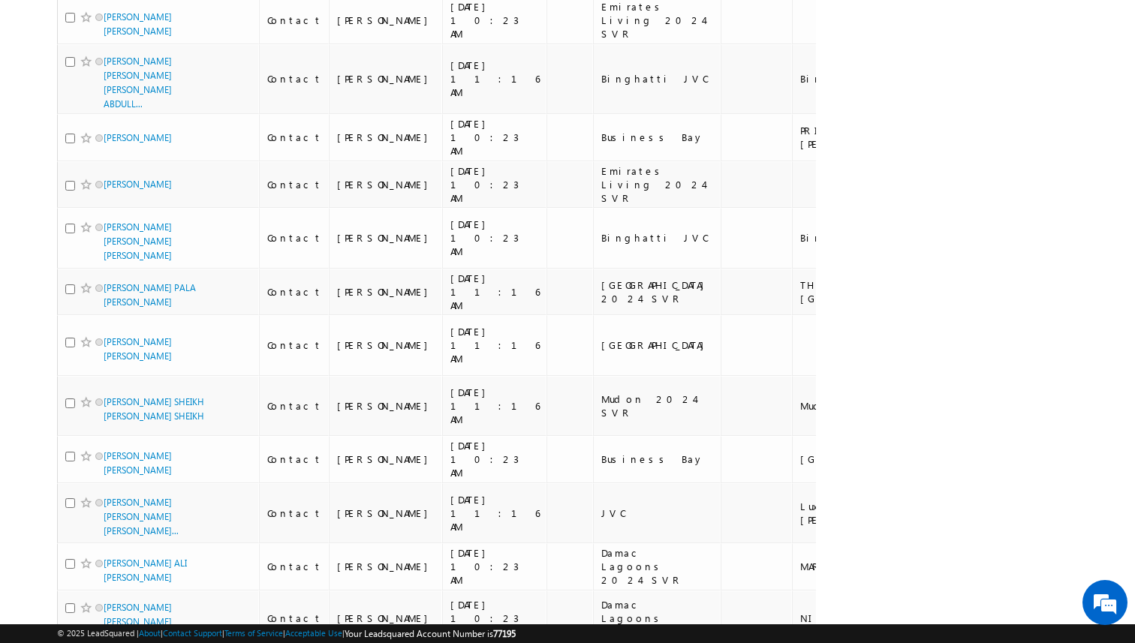
scroll to position [8876, 0]
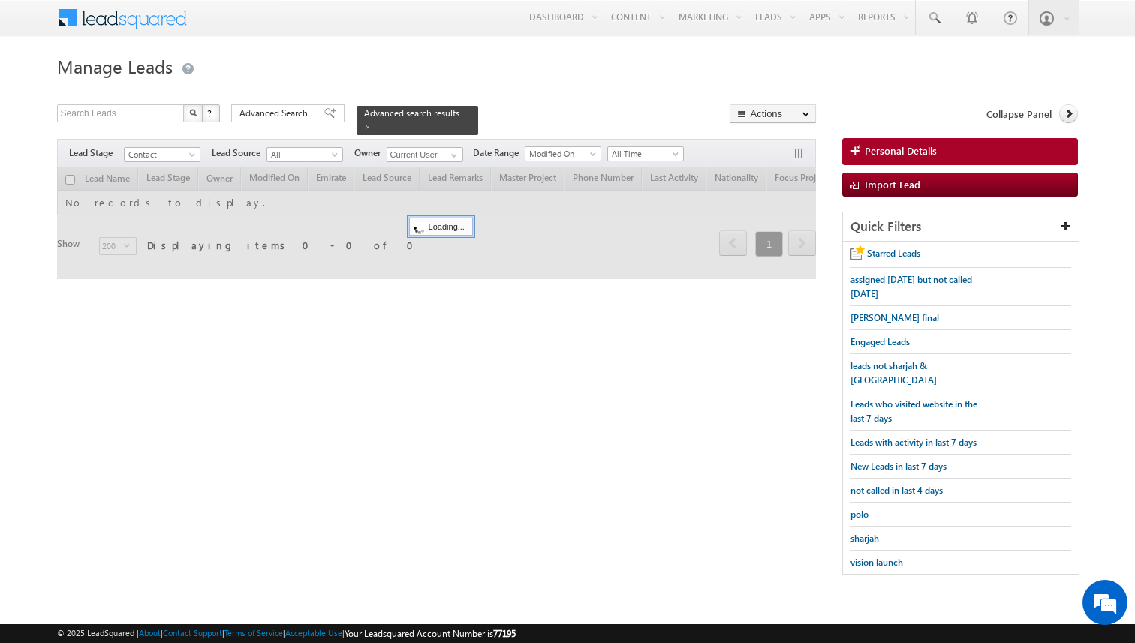
click at [12, 245] on body "Menu [PERSON_NAME] kunal .sehr awat@ indgl [PERSON_NAME]. [PERSON_NAME]." at bounding box center [567, 295] width 1135 height 590
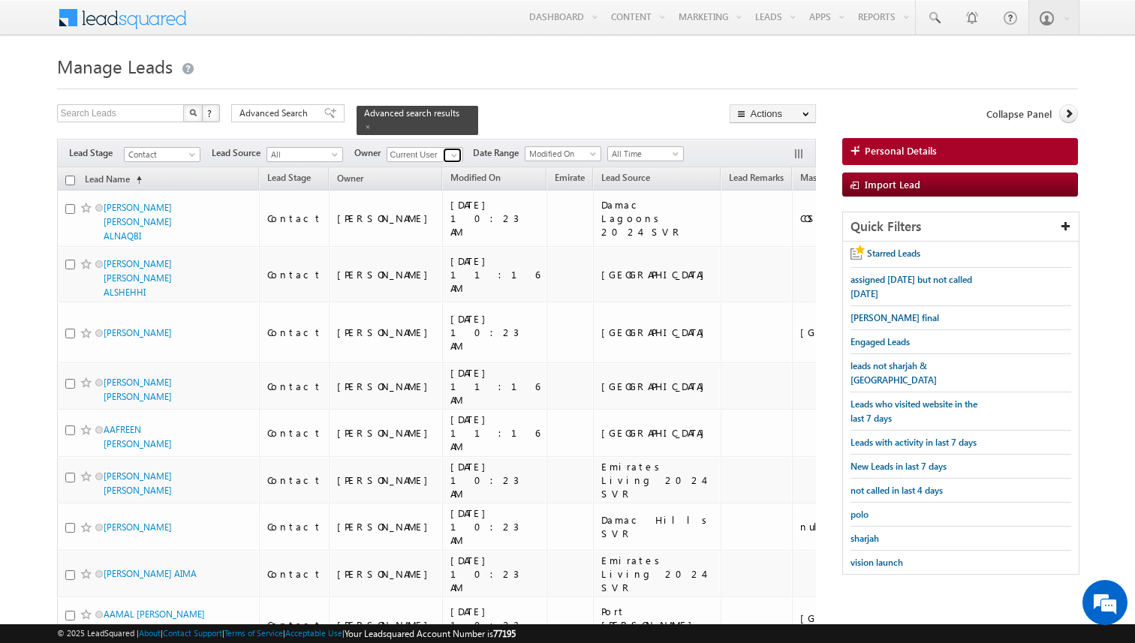
click at [450, 155] on span at bounding box center [454, 155] width 12 height 12
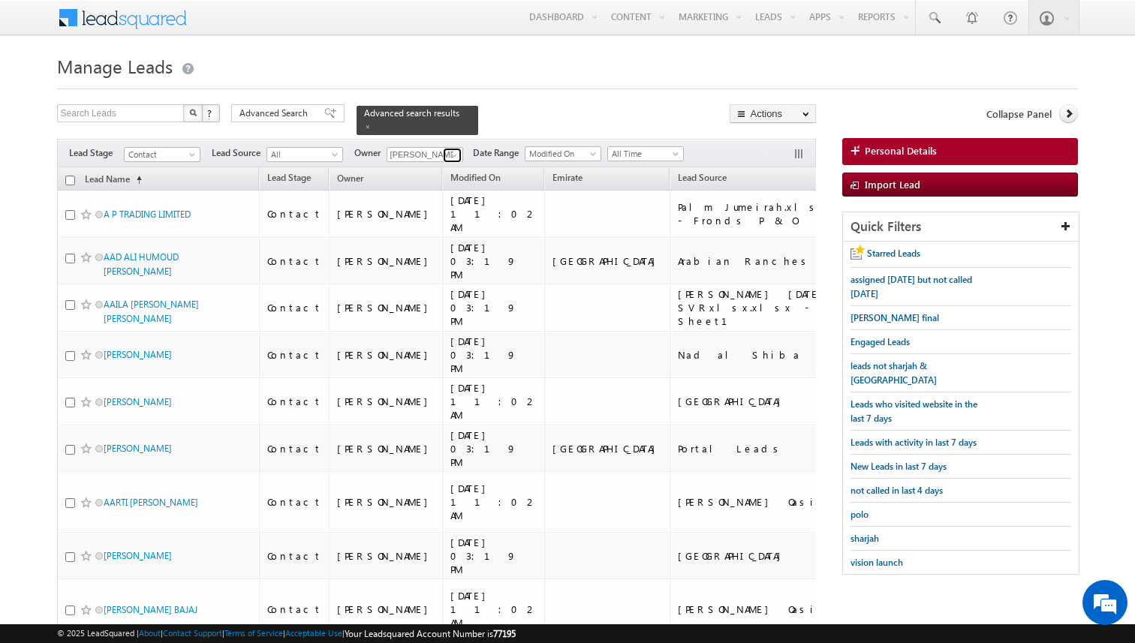
click at [456, 153] on span at bounding box center [454, 155] width 12 height 12
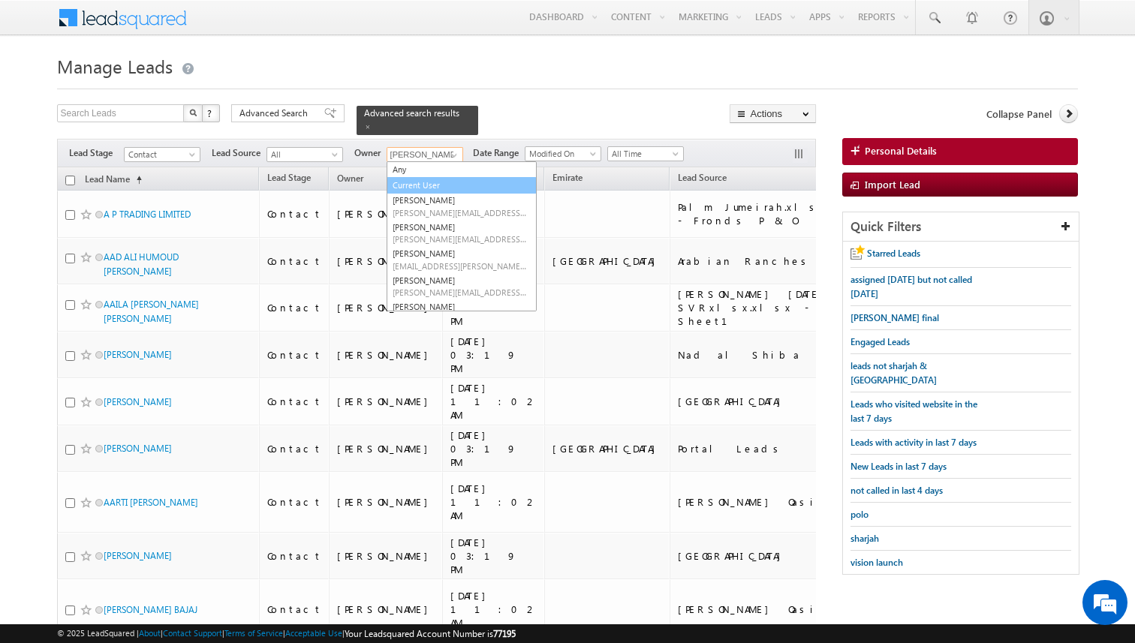
click at [420, 187] on link "Current User" at bounding box center [461, 185] width 150 height 17
type input "Current User"
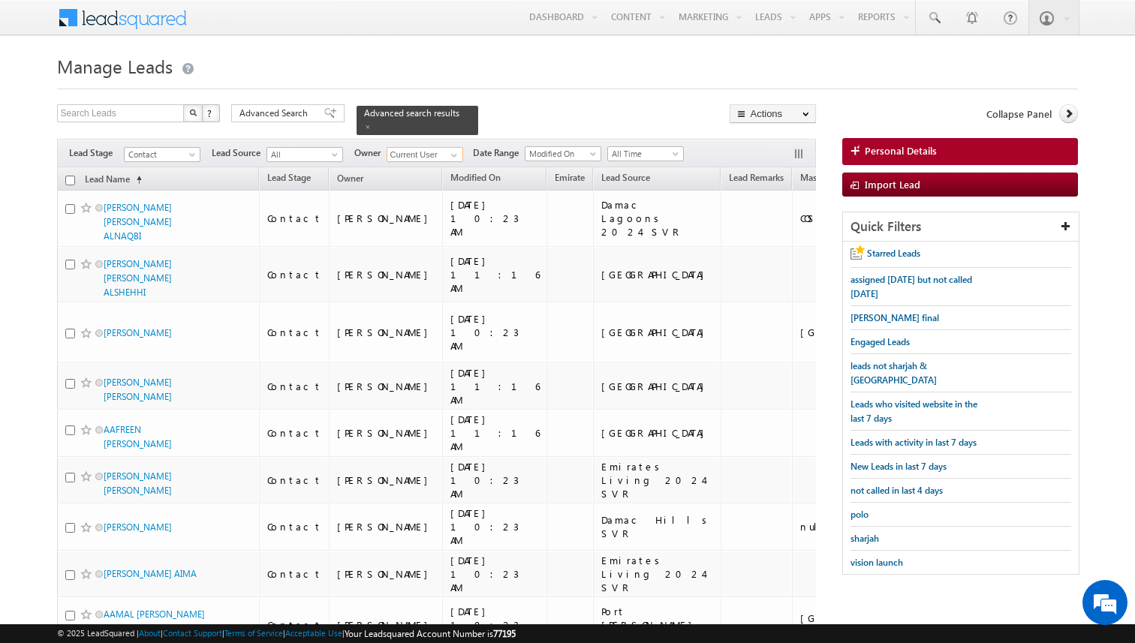
click at [68, 179] on input "checkbox" at bounding box center [70, 181] width 10 height 10
checkbox input "true"
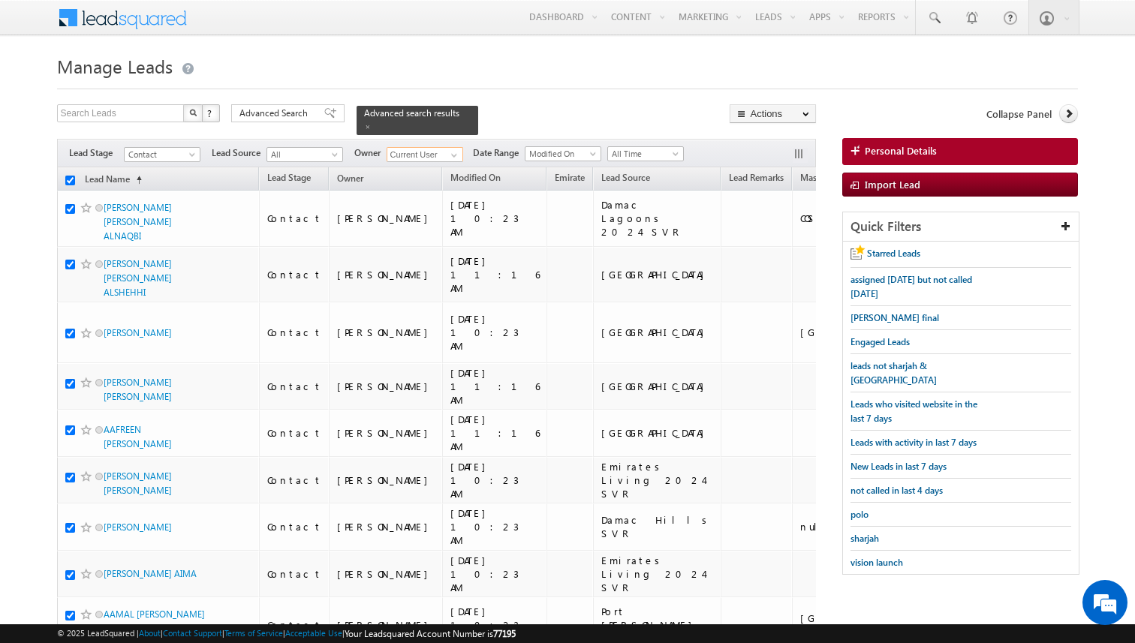
checkbox input "true"
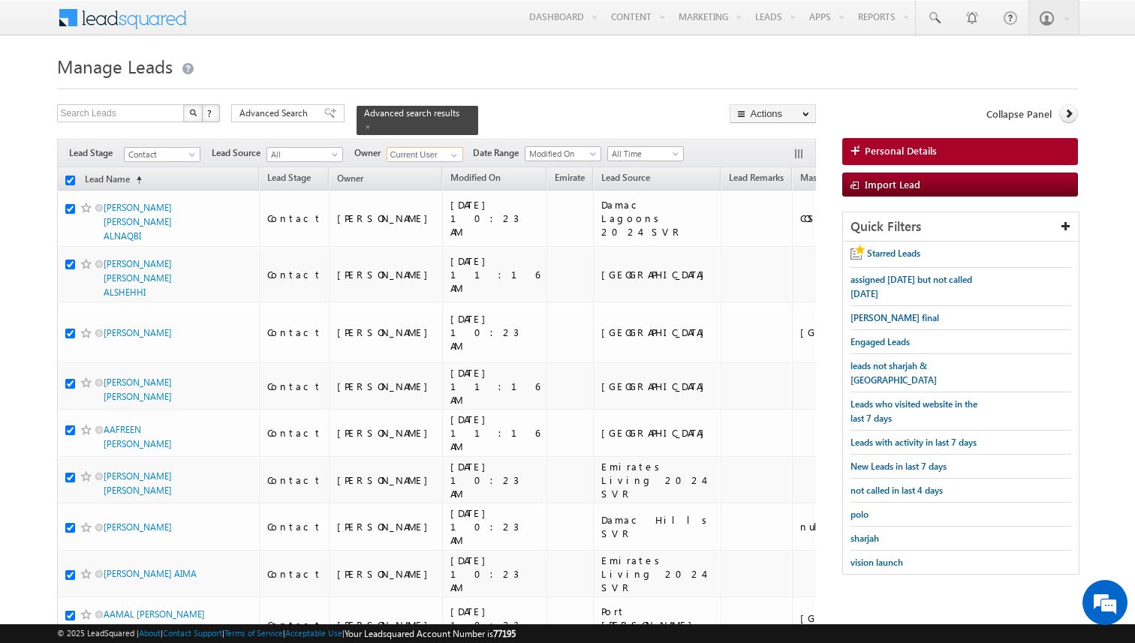
checkbox input "true"
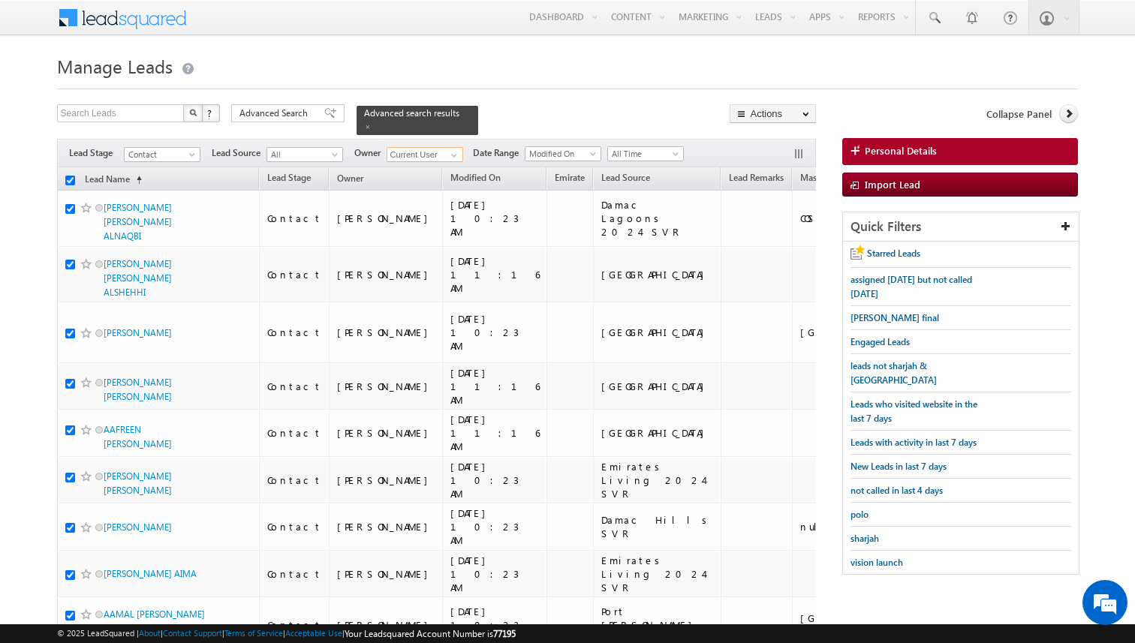
checkbox input "true"
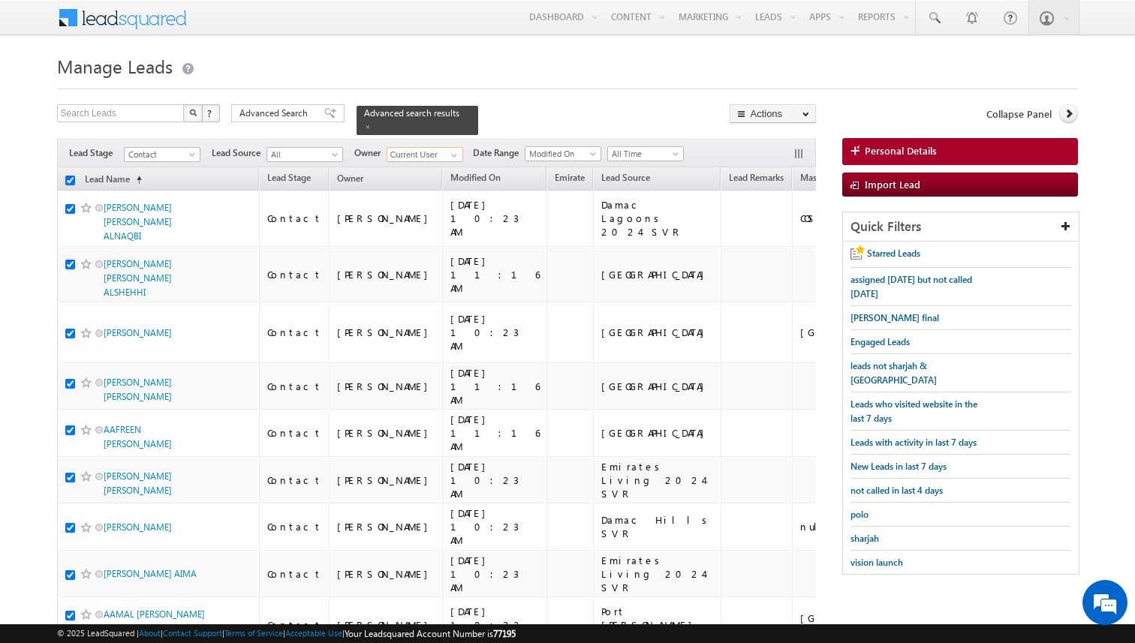
checkbox input "true"
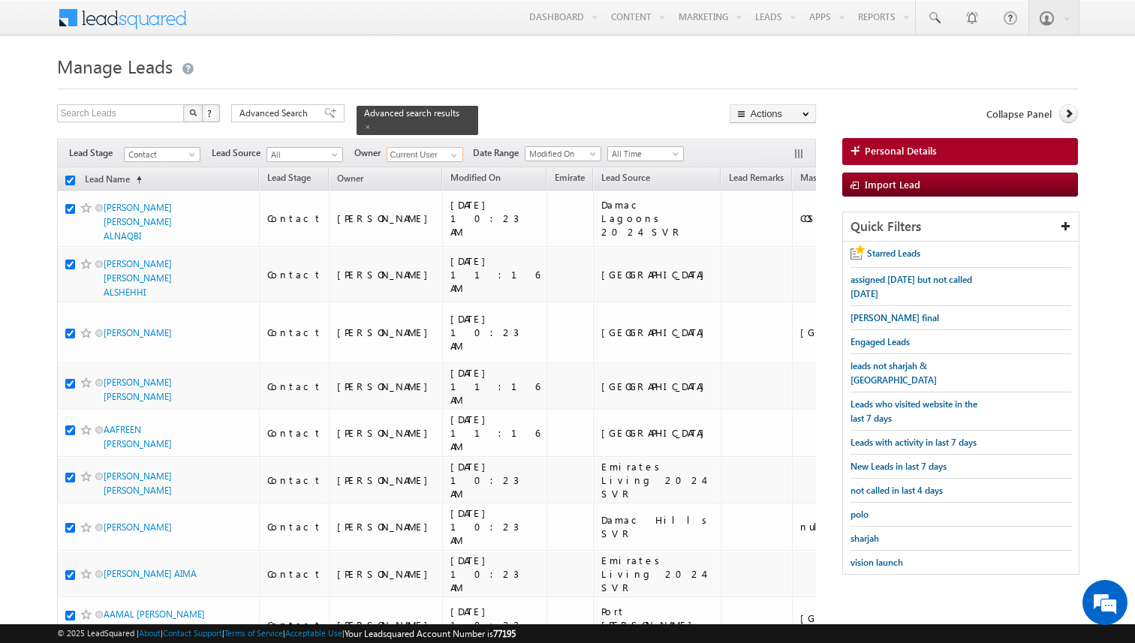
checkbox input "true"
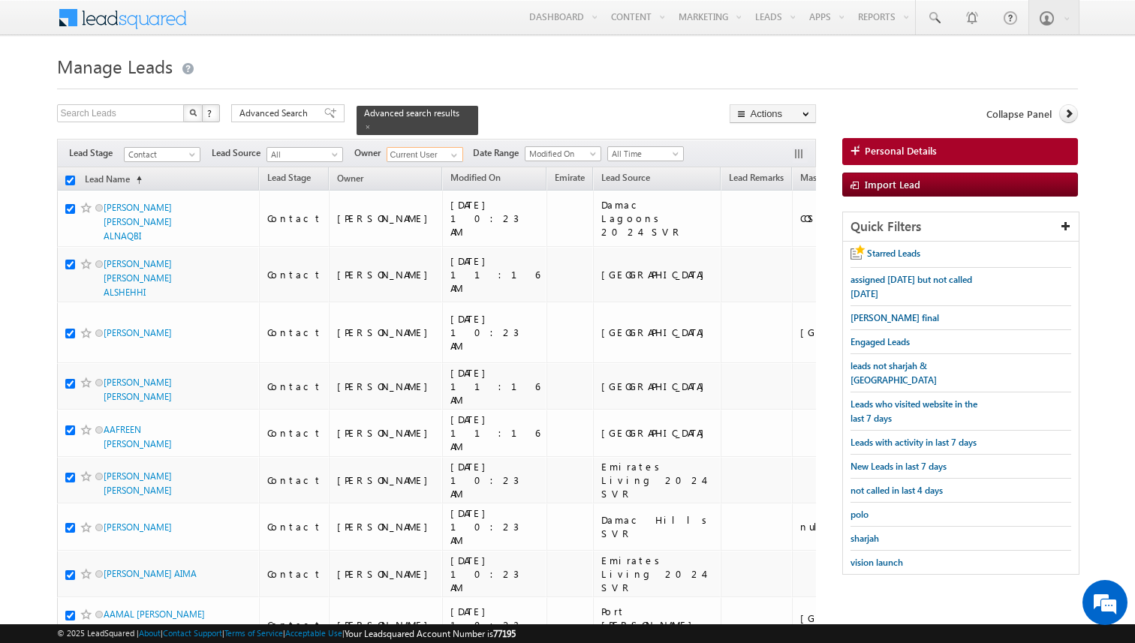
checkbox input "true"
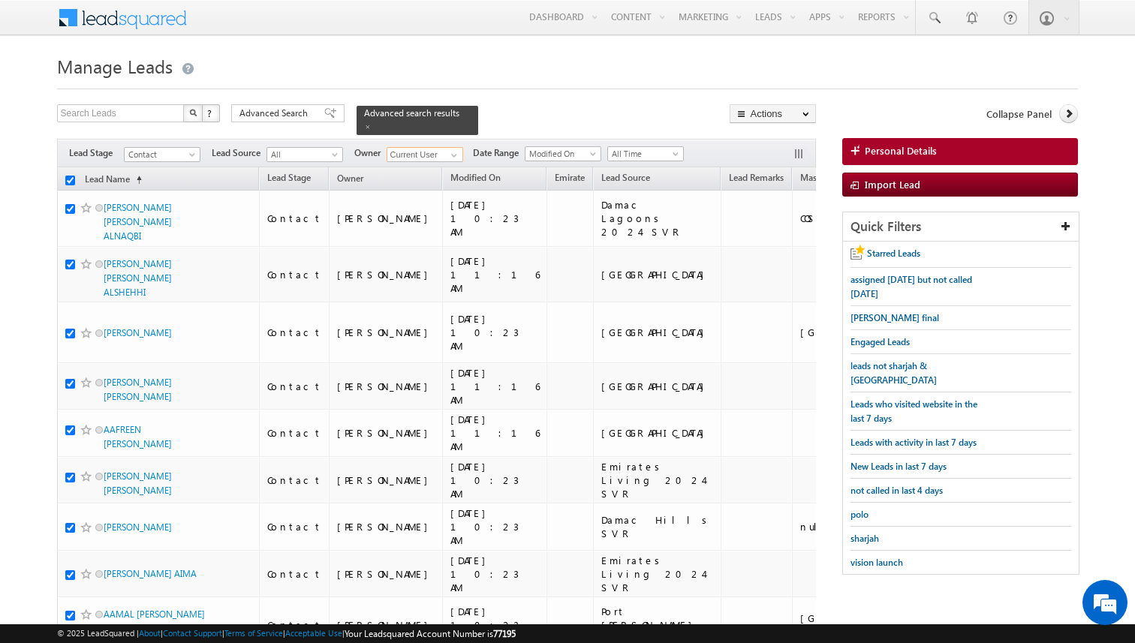
checkbox input "true"
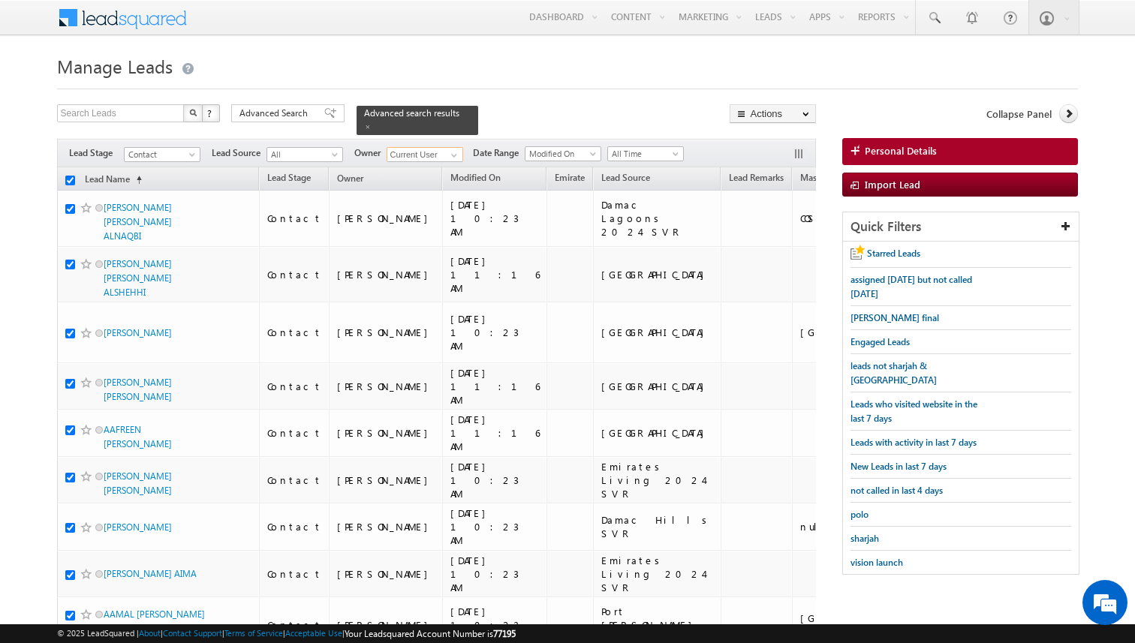
checkbox input "true"
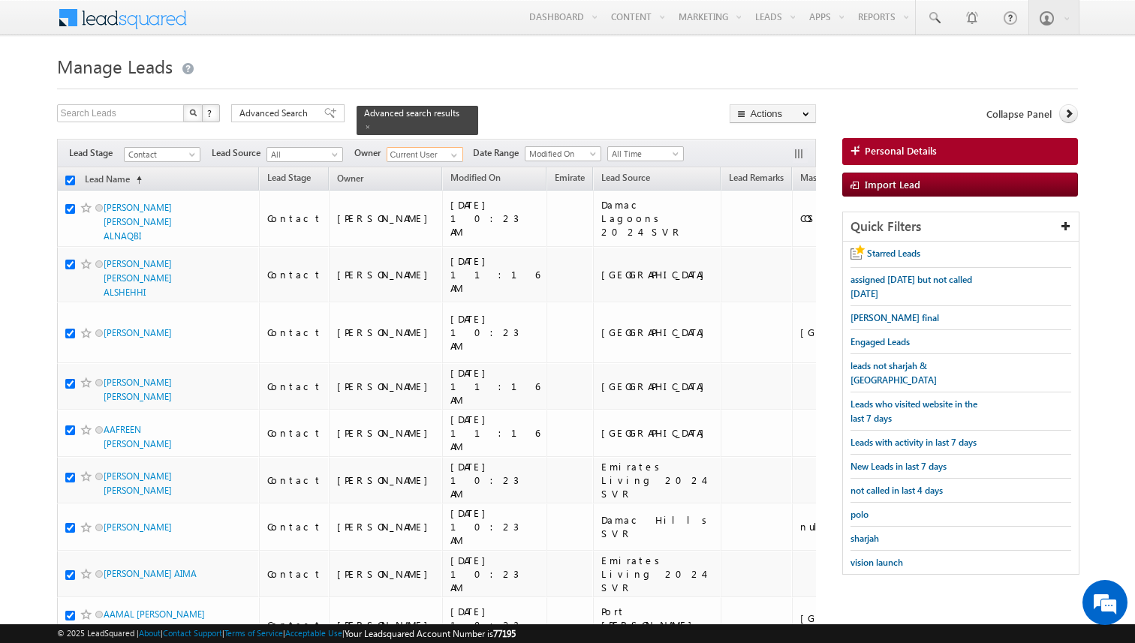
checkbox input "true"
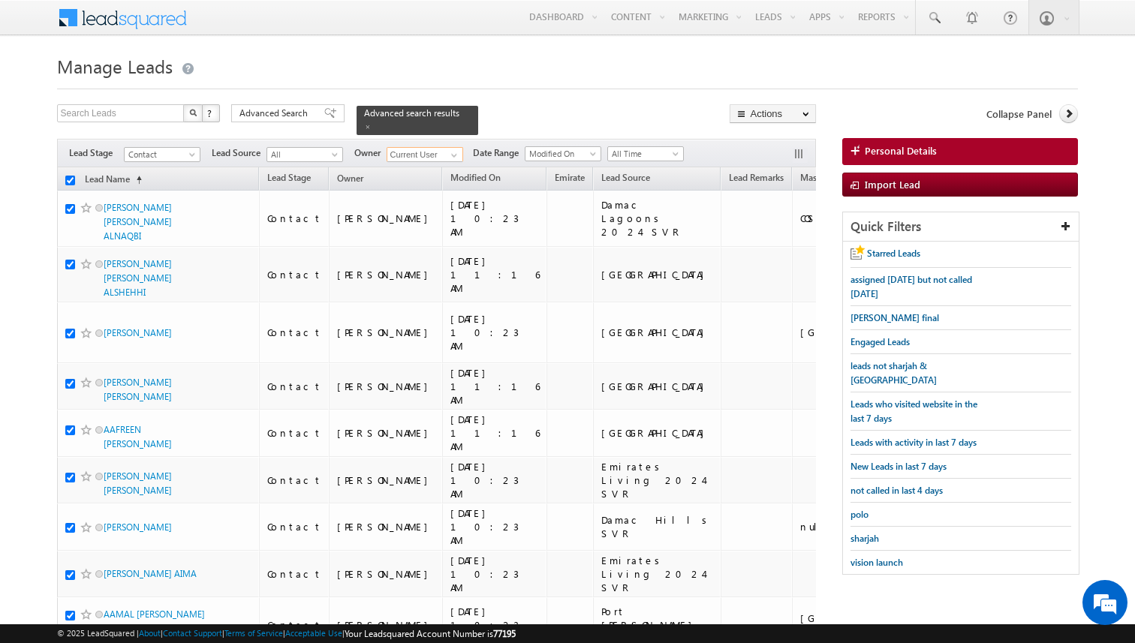
checkbox input "true"
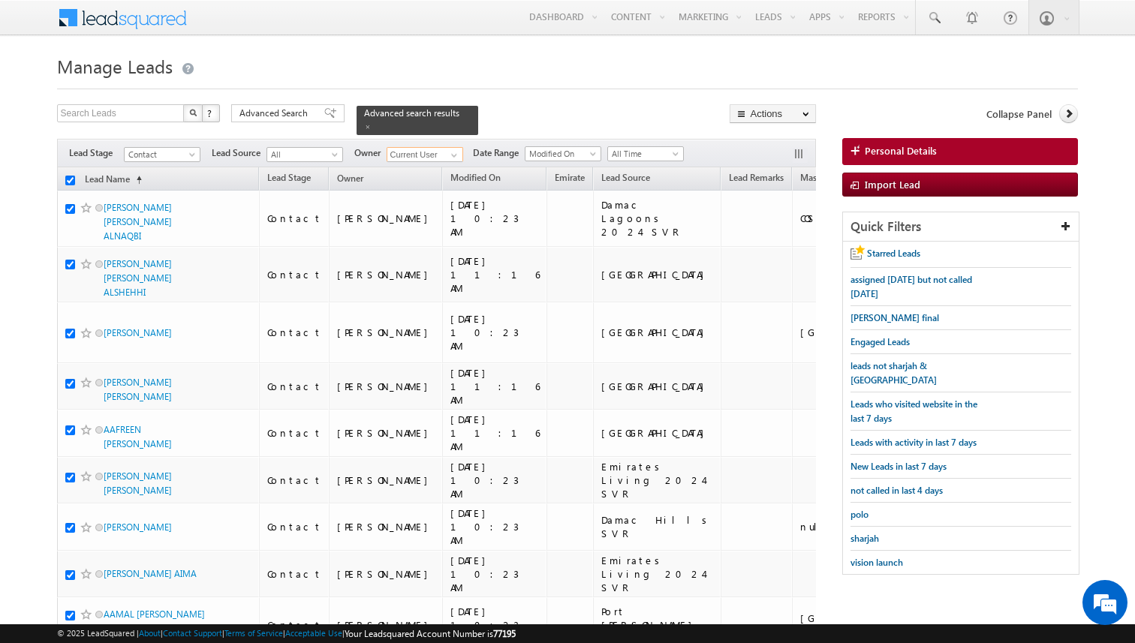
checkbox input "true"
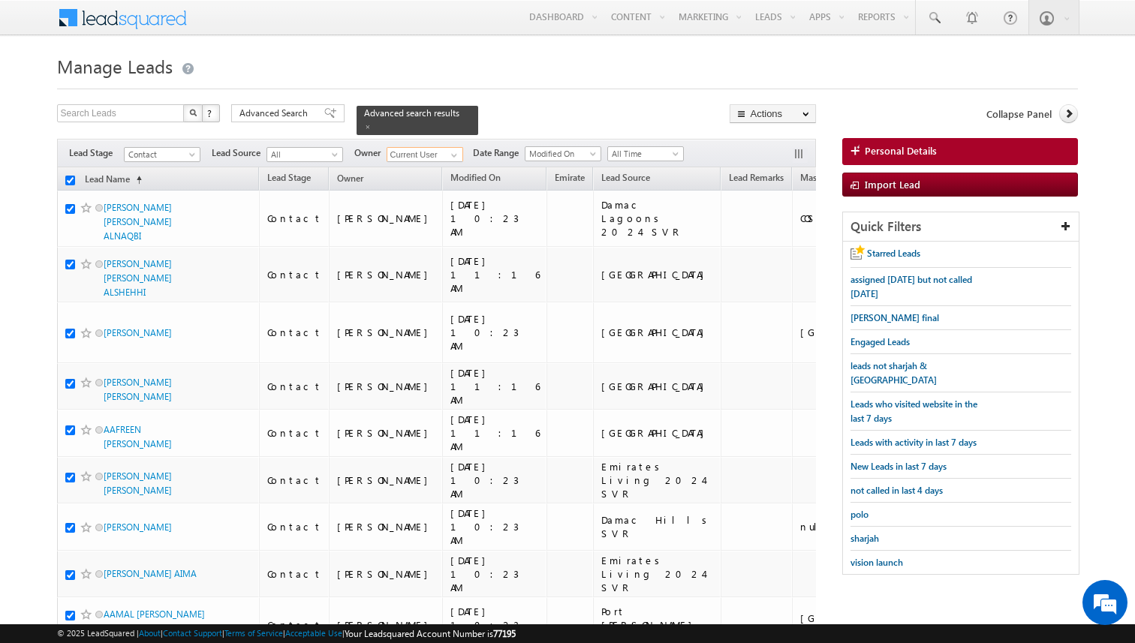
checkbox input "true"
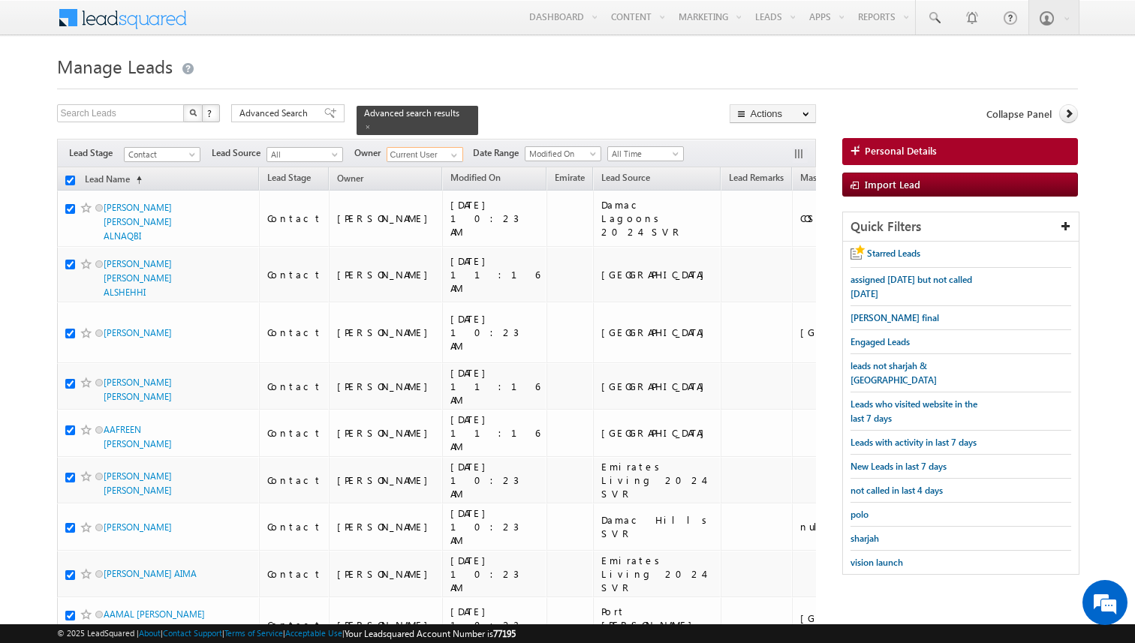
checkbox input "true"
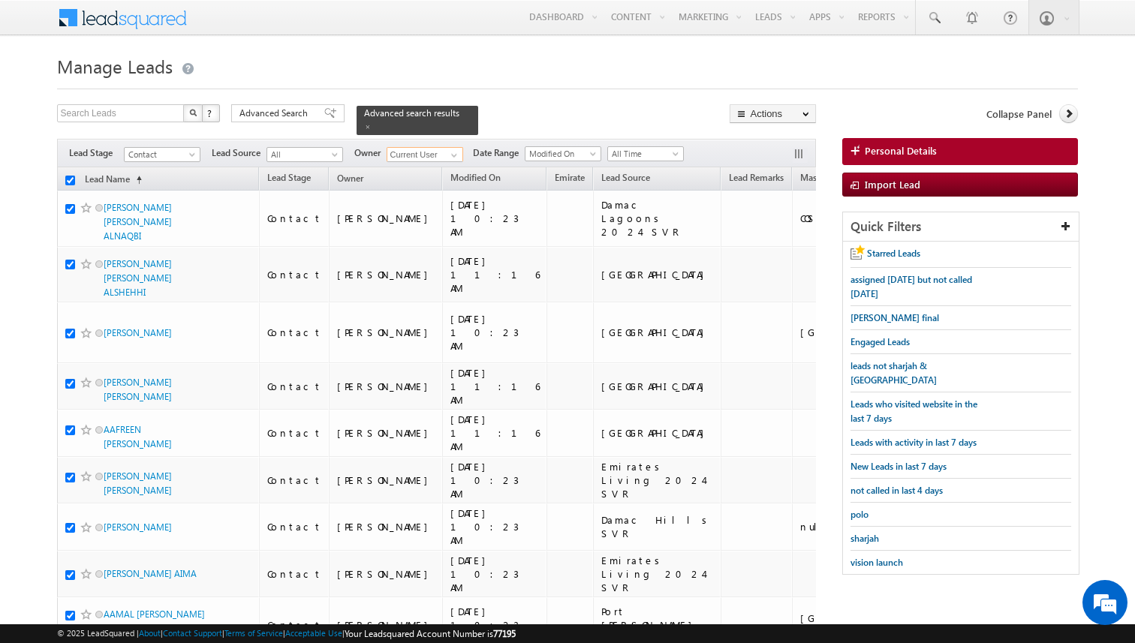
checkbox input "true"
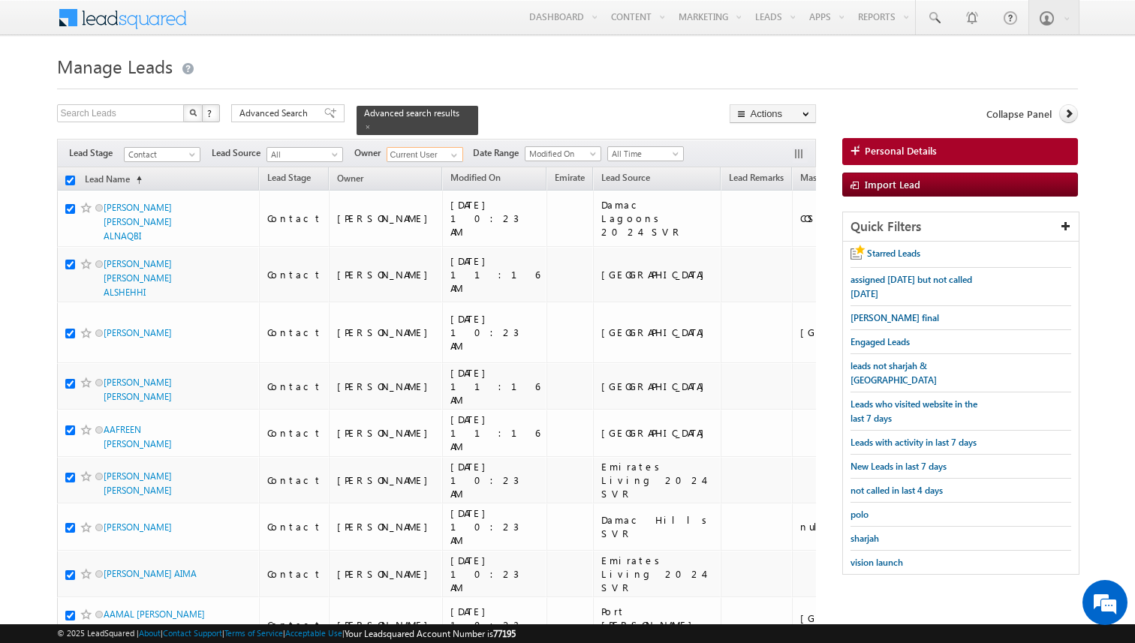
checkbox input "true"
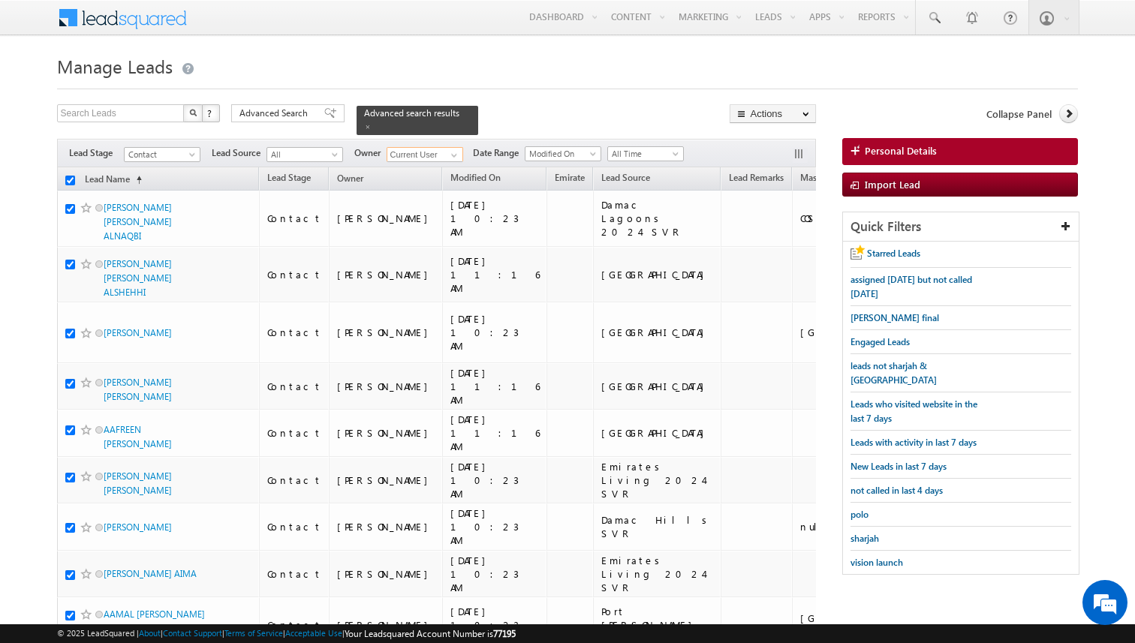
checkbox input "true"
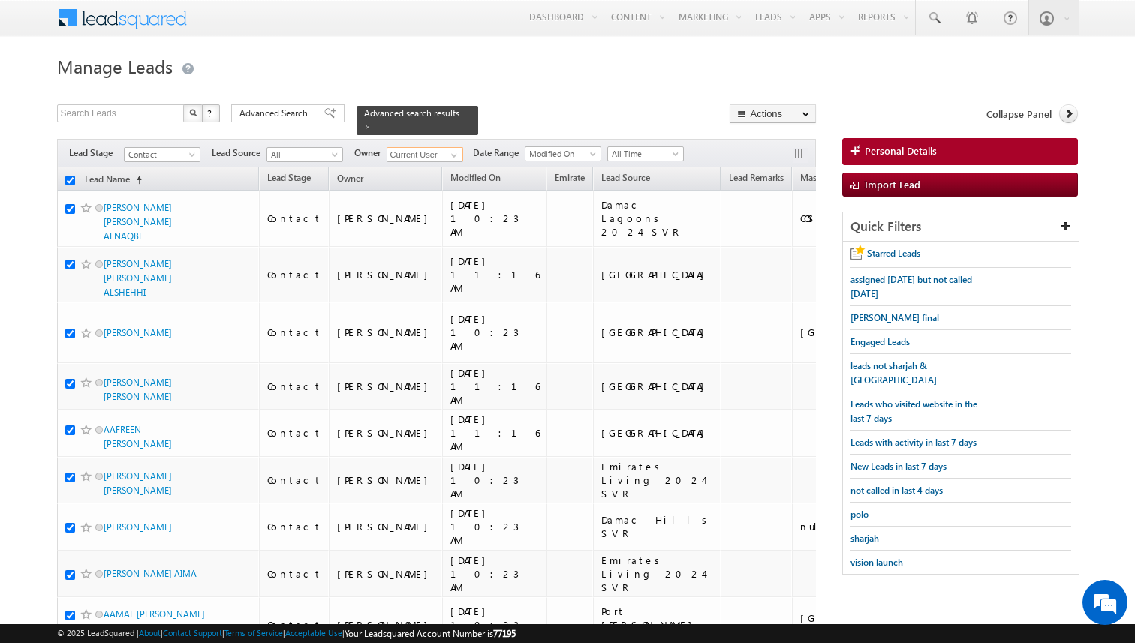
checkbox input "true"
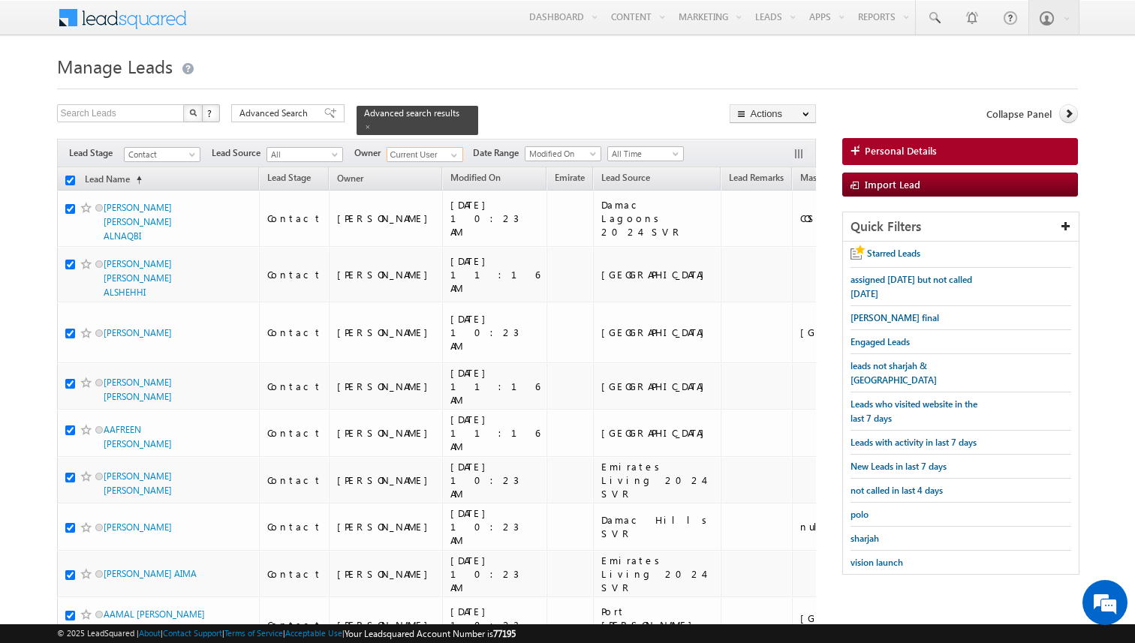
checkbox input "true"
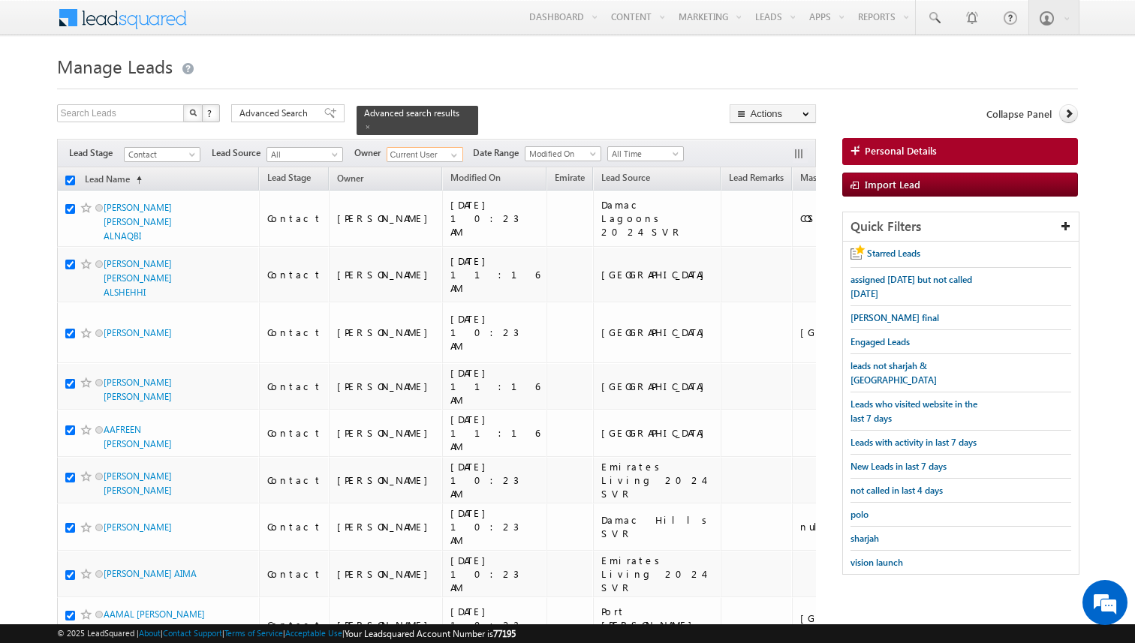
checkbox input "true"
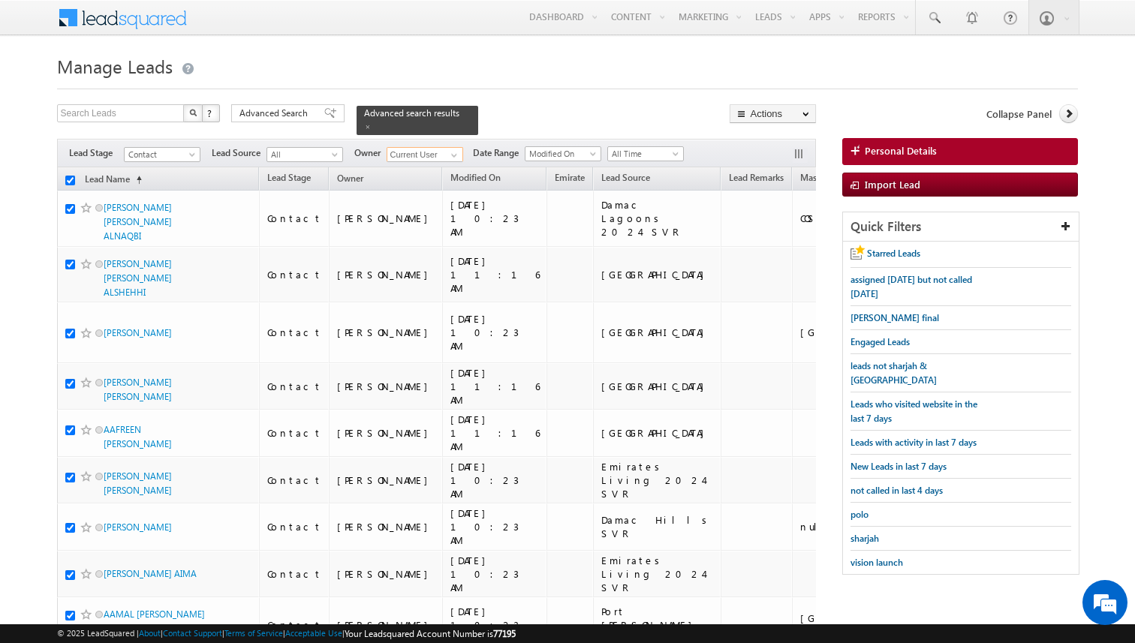
checkbox input "true"
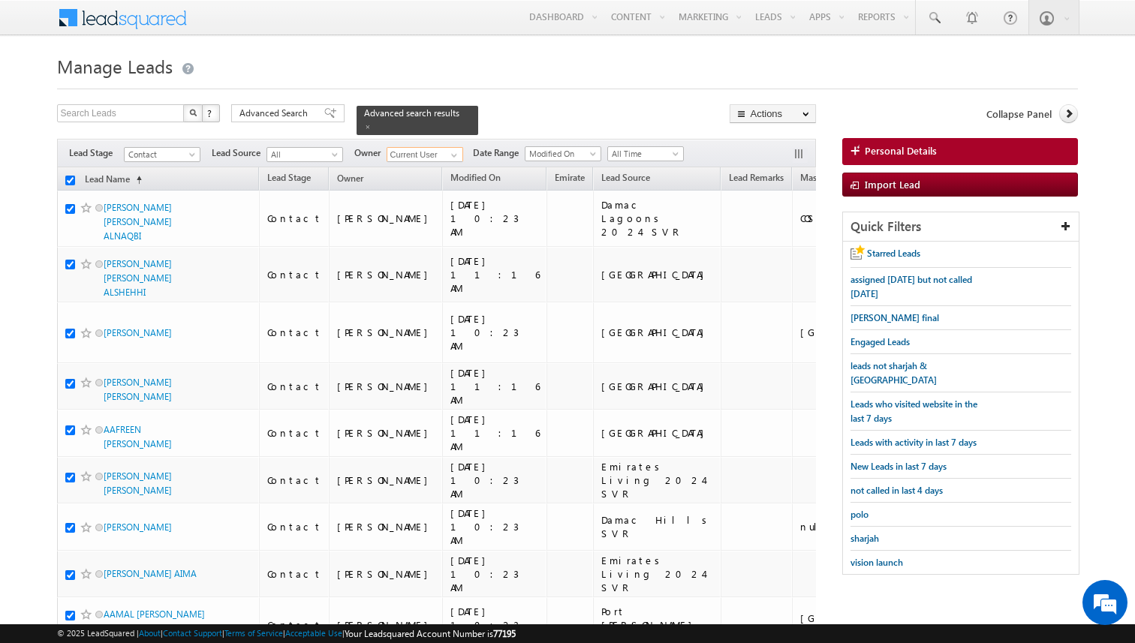
checkbox input "true"
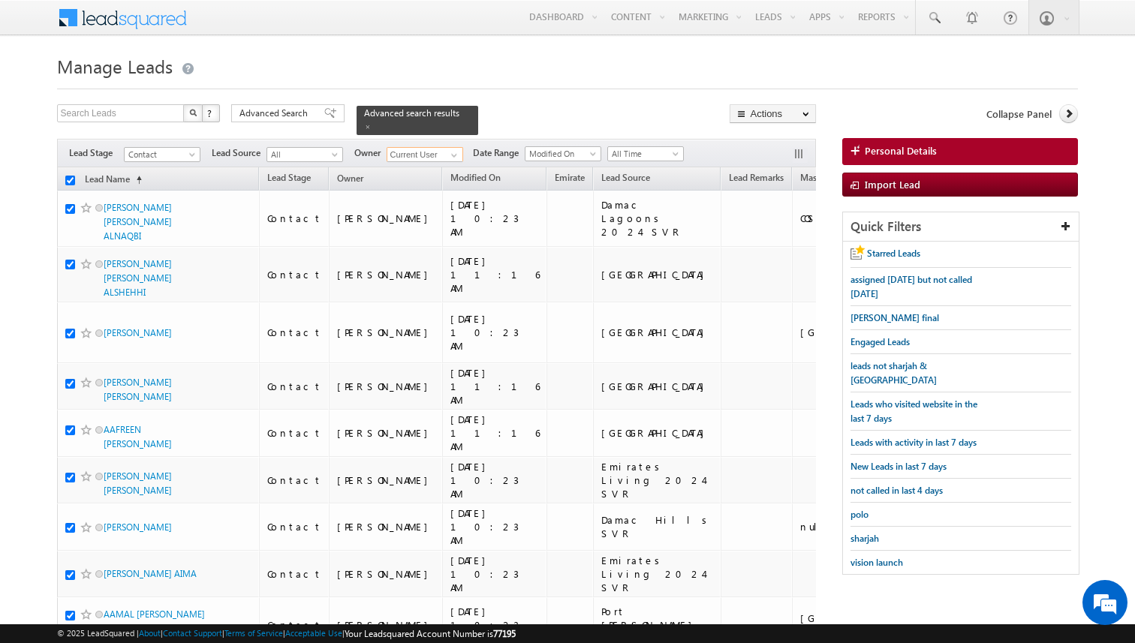
checkbox input "true"
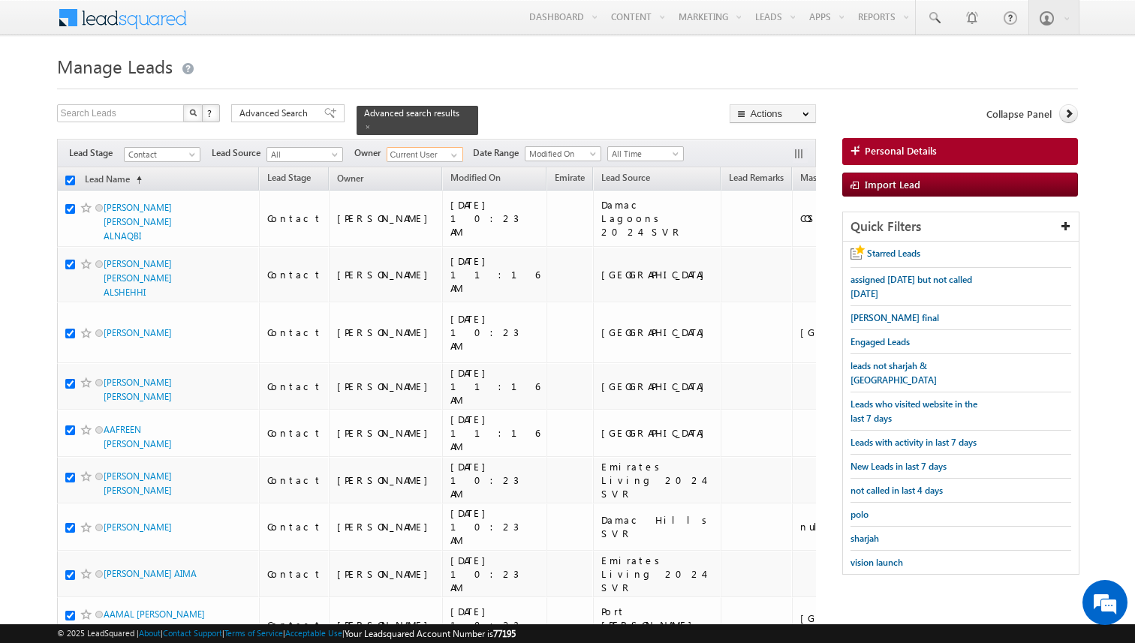
checkbox input "true"
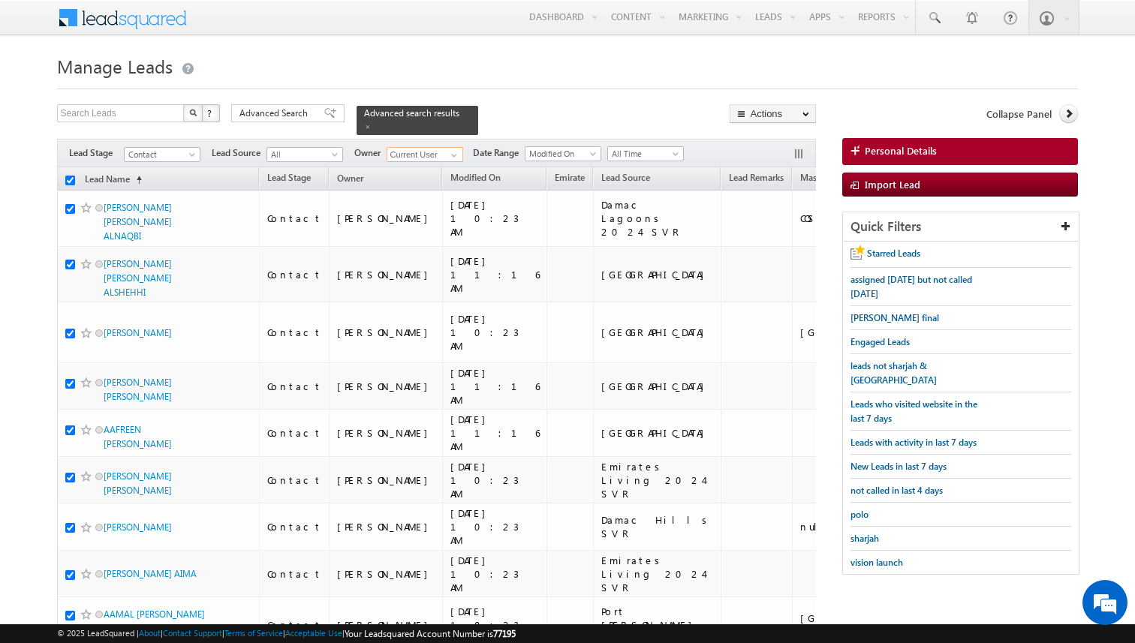
checkbox input "true"
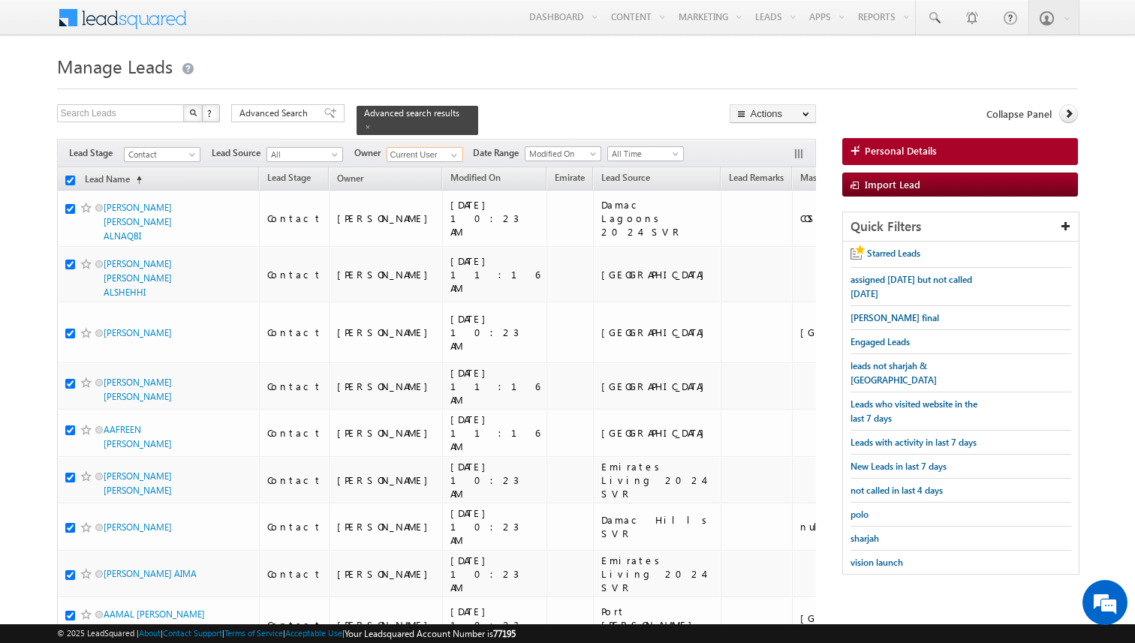
checkbox input "true"
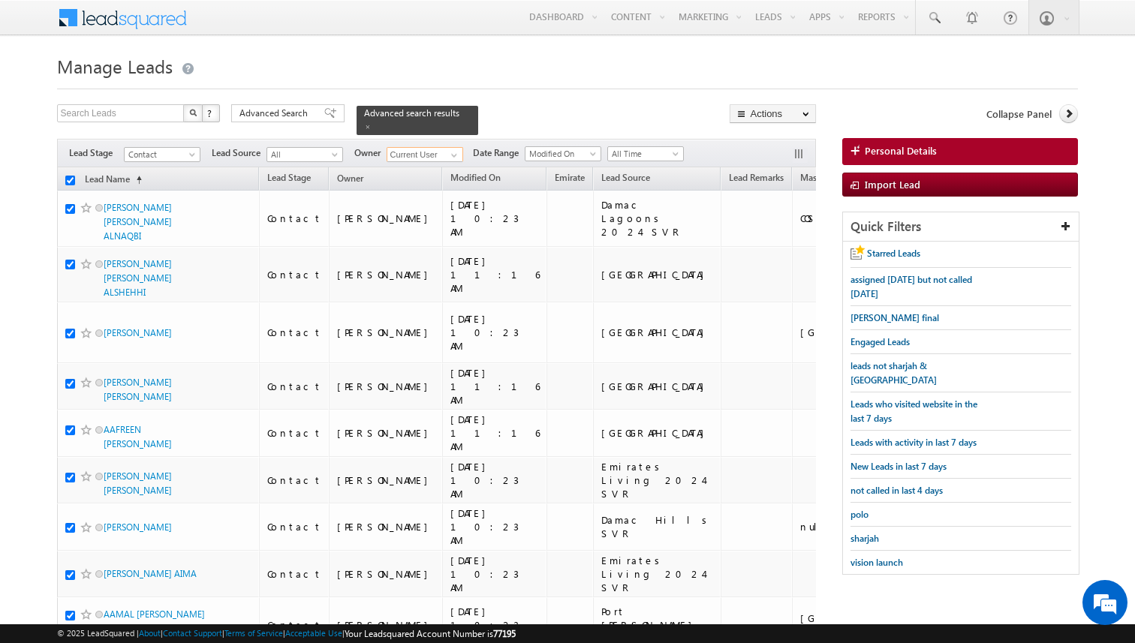
checkbox input "true"
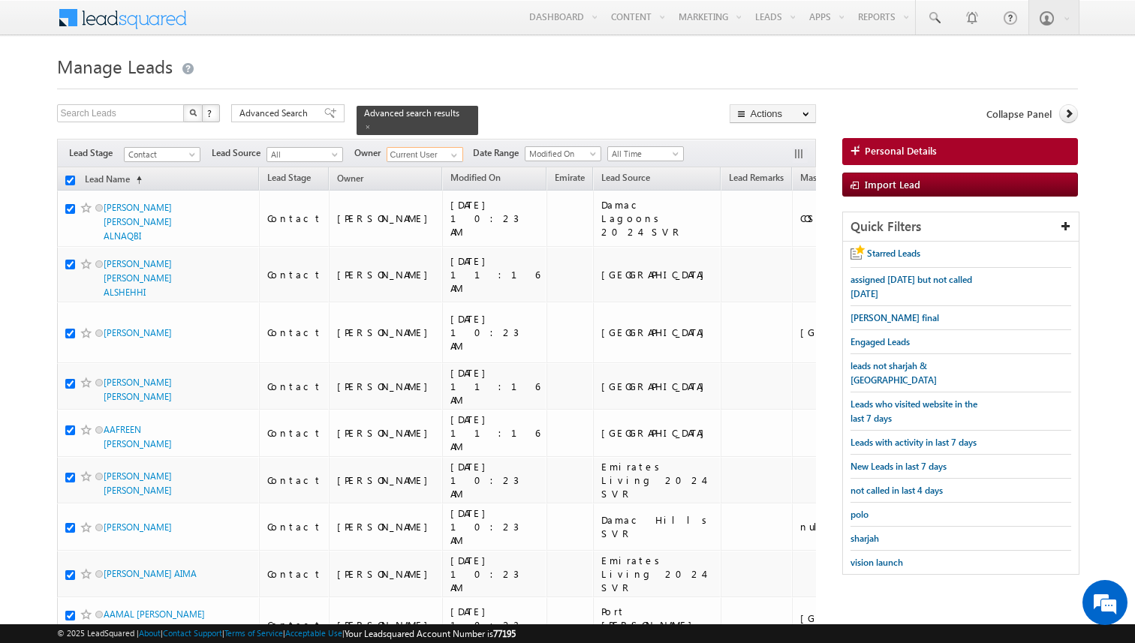
checkbox input "true"
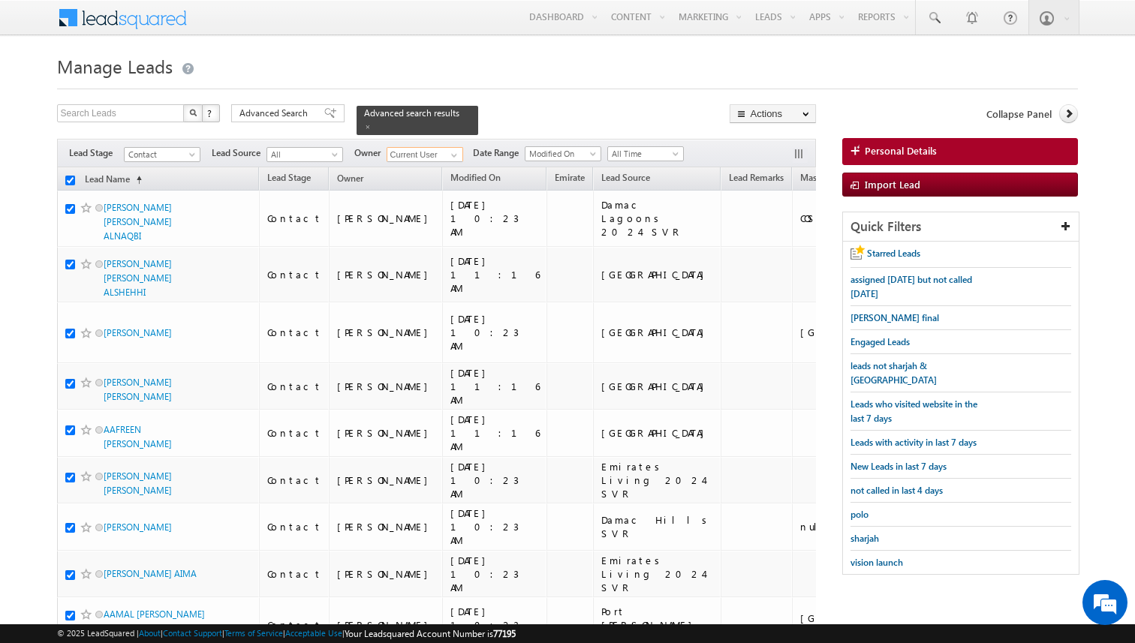
checkbox input "true"
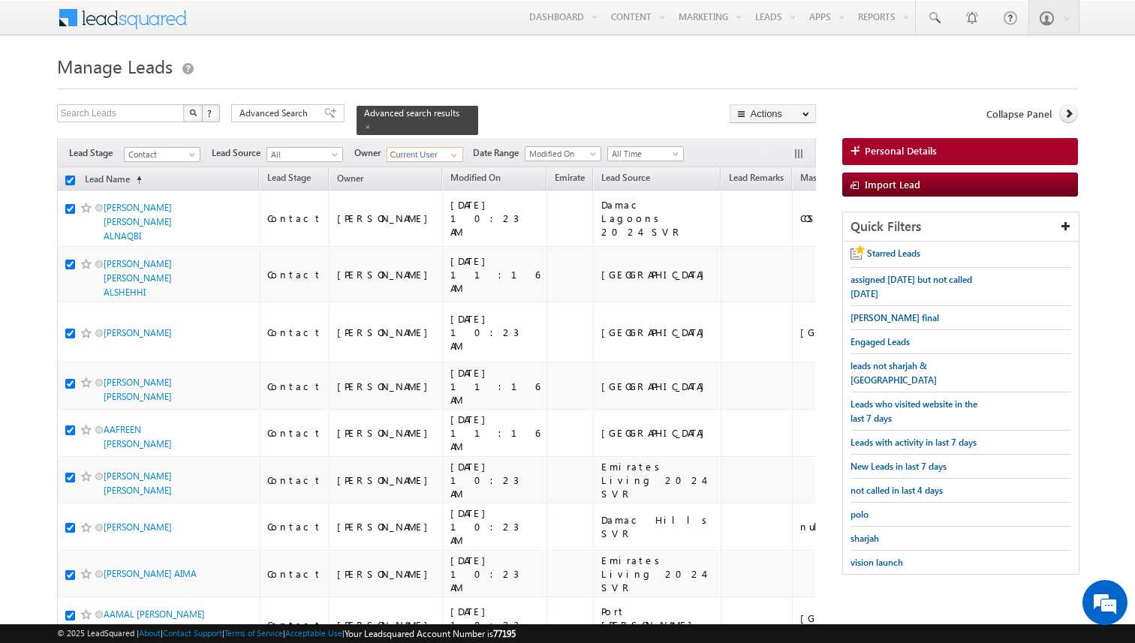
checkbox input "true"
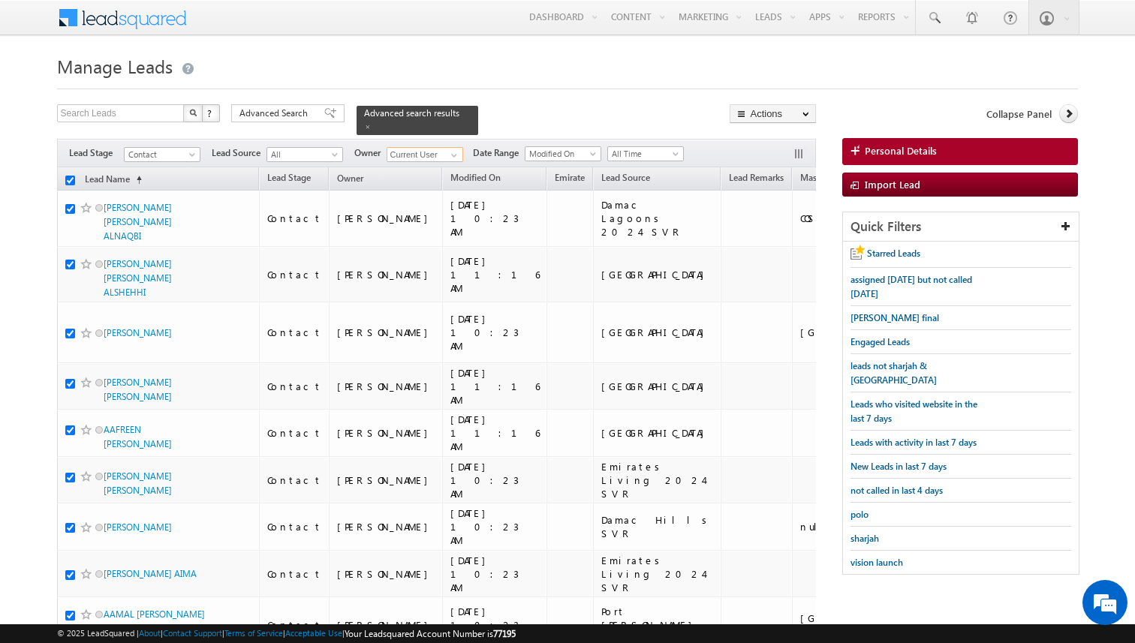
checkbox input "true"
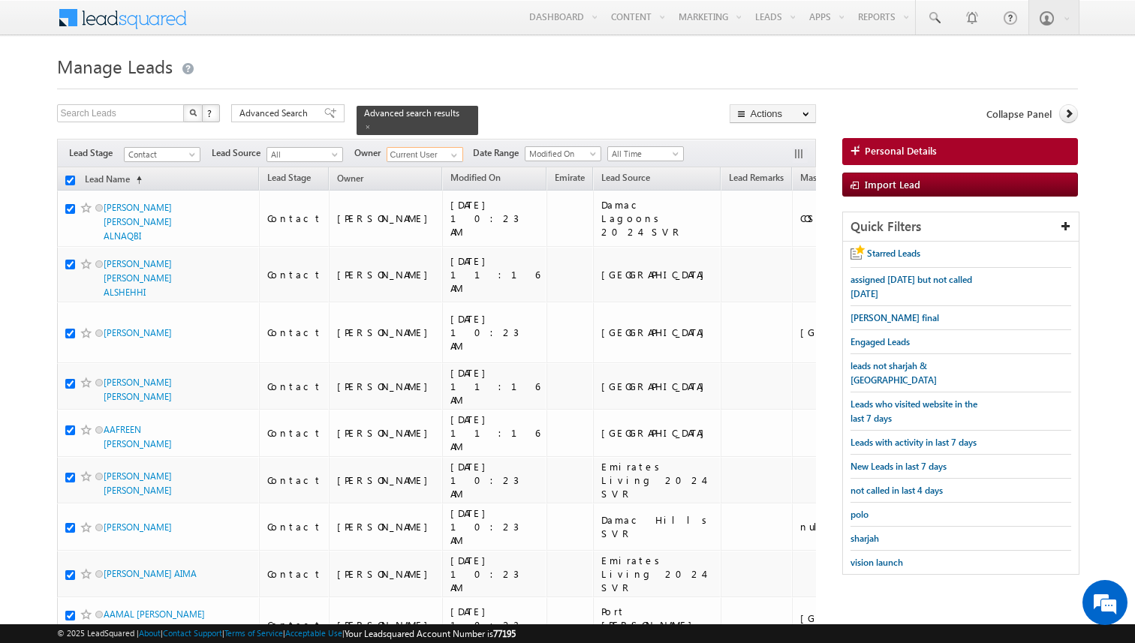
checkbox input "true"
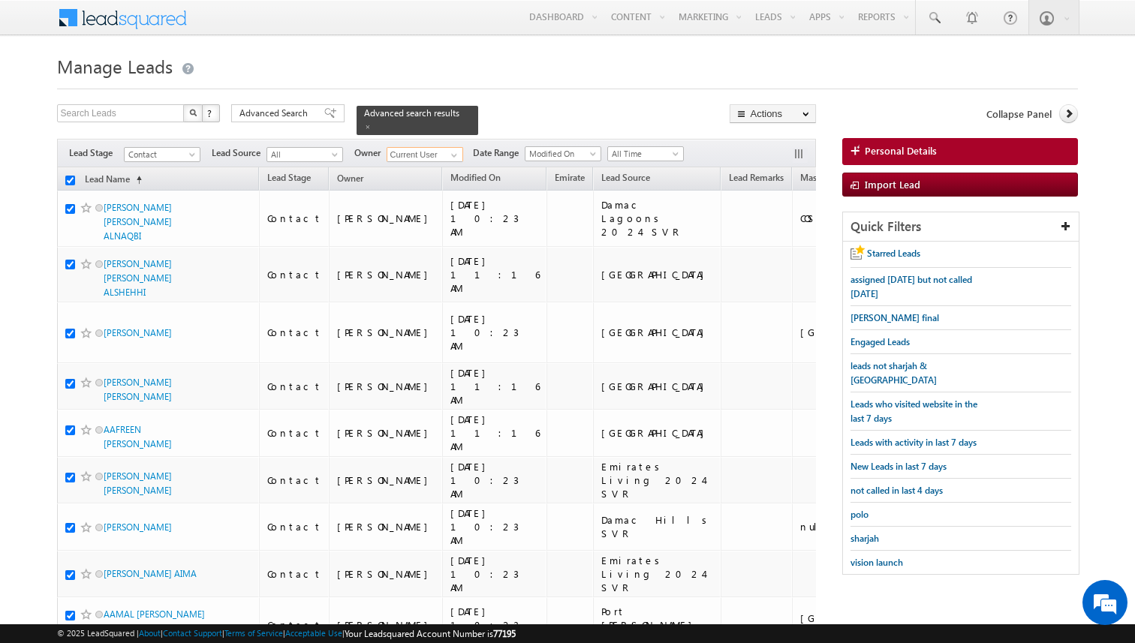
checkbox input "true"
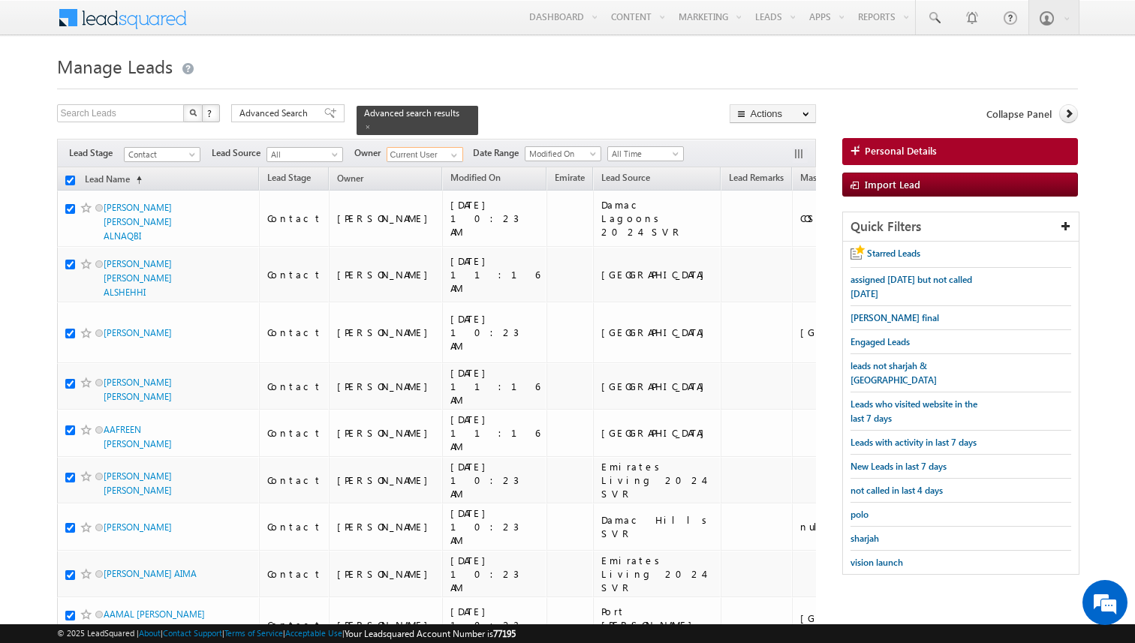
checkbox input "true"
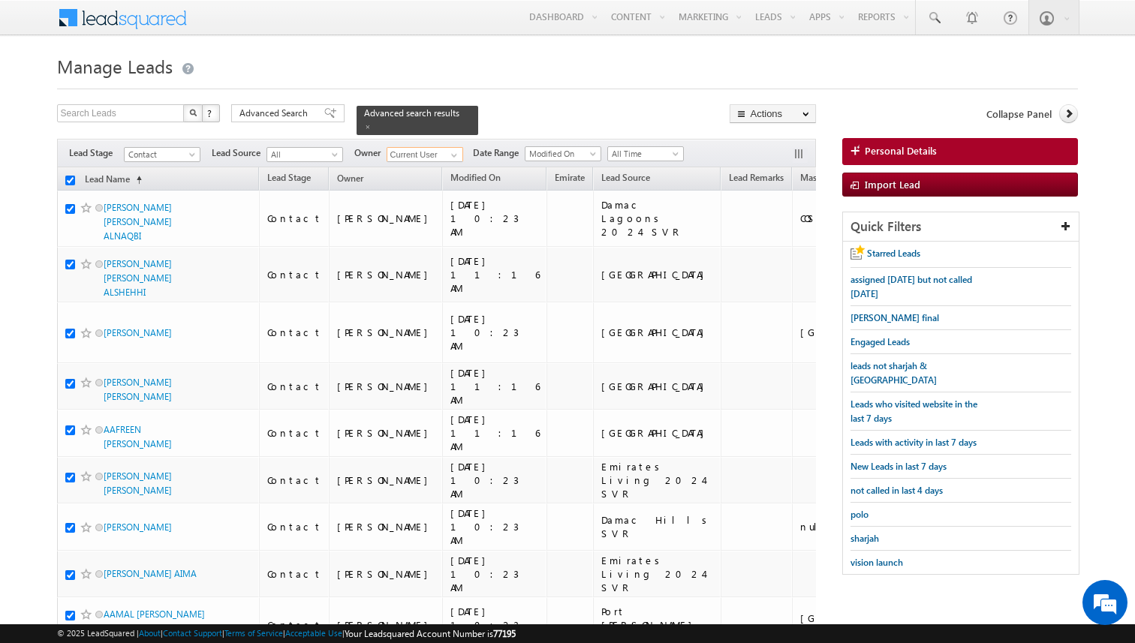
checkbox input "true"
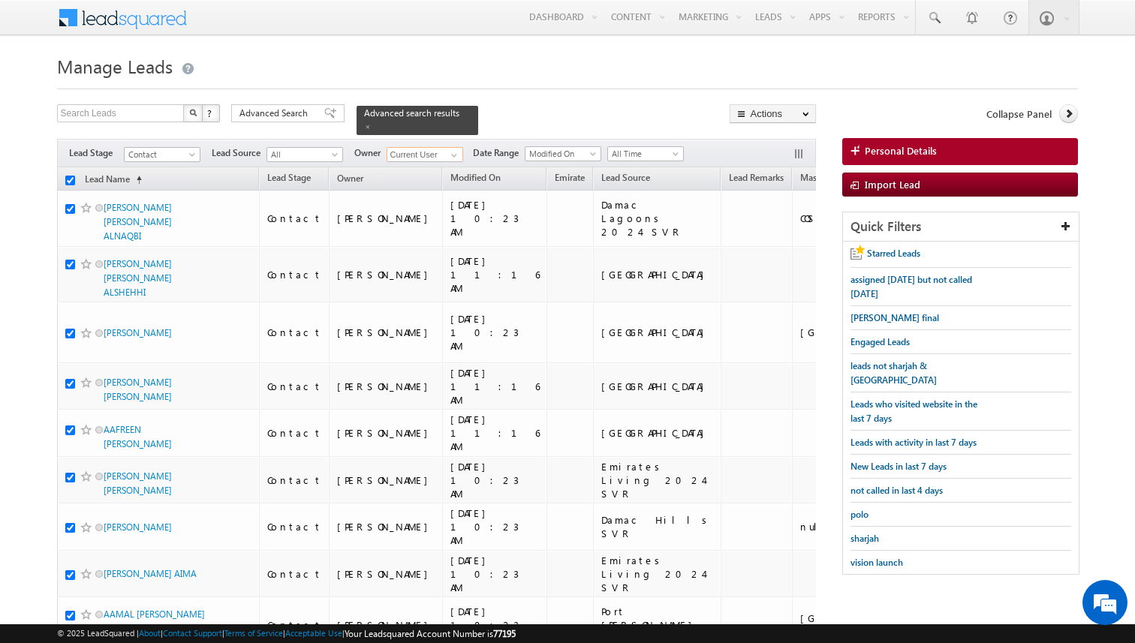
checkbox input "true"
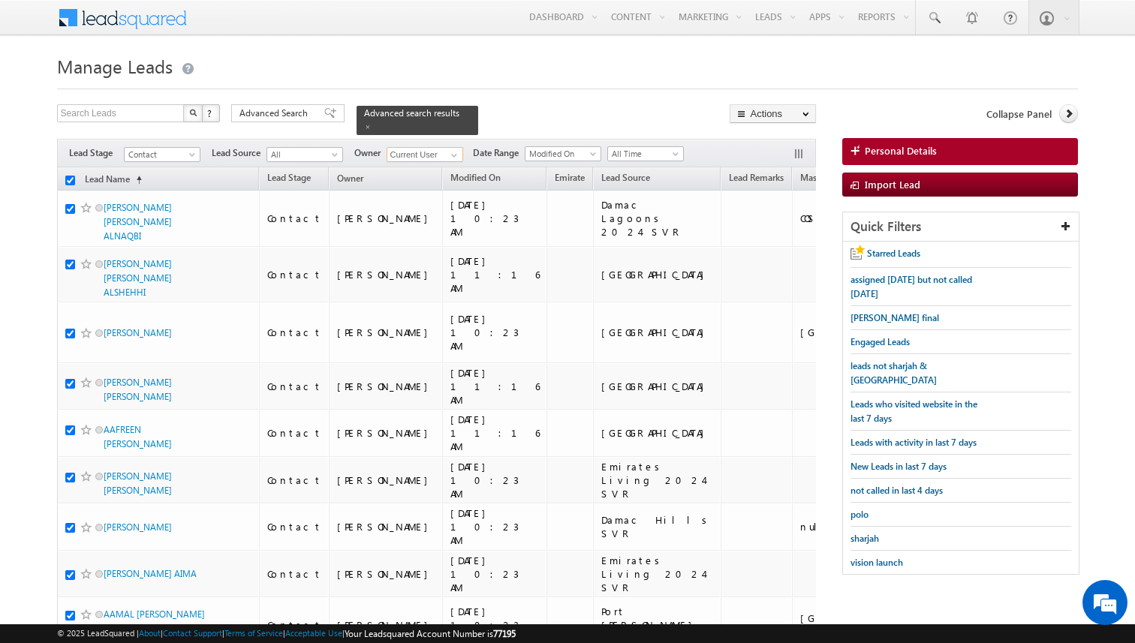
checkbox input "true"
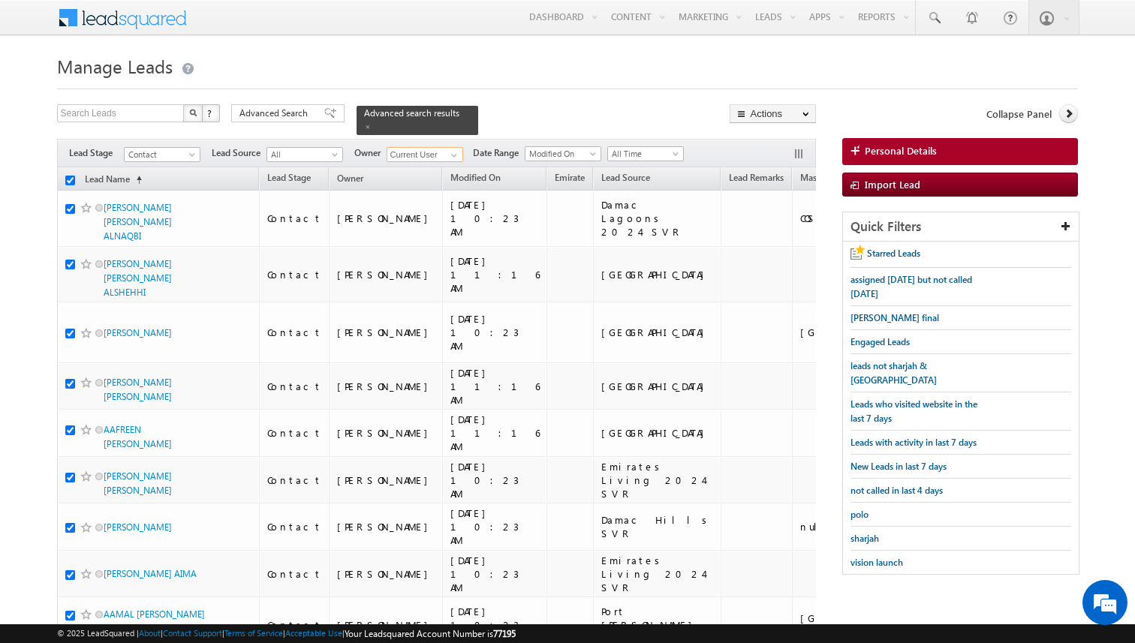
checkbox input "true"
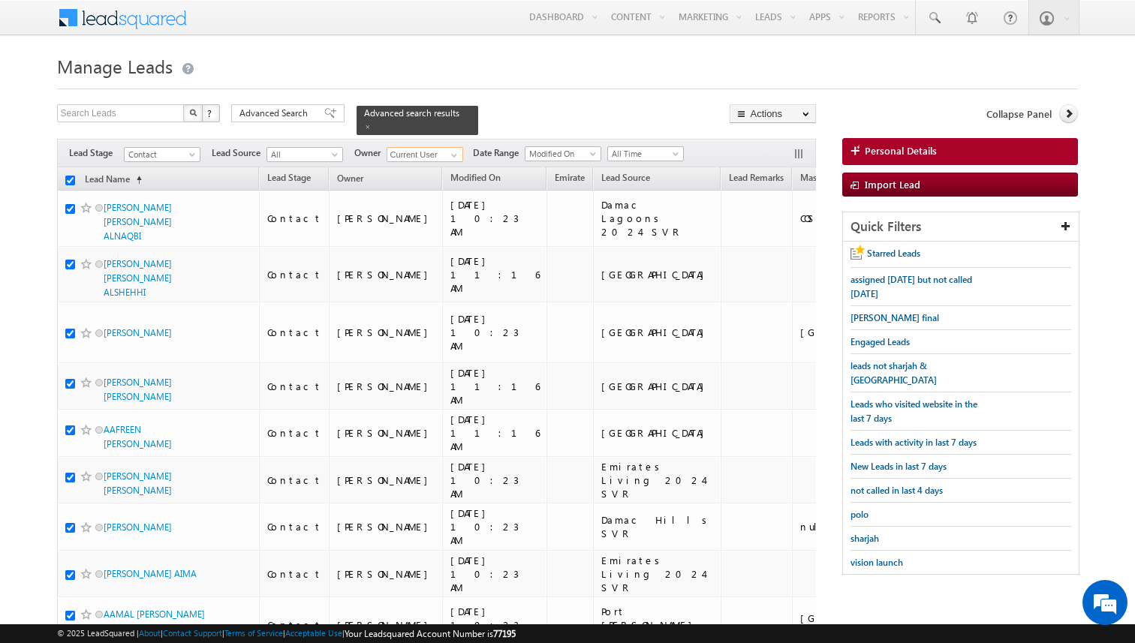
checkbox input "true"
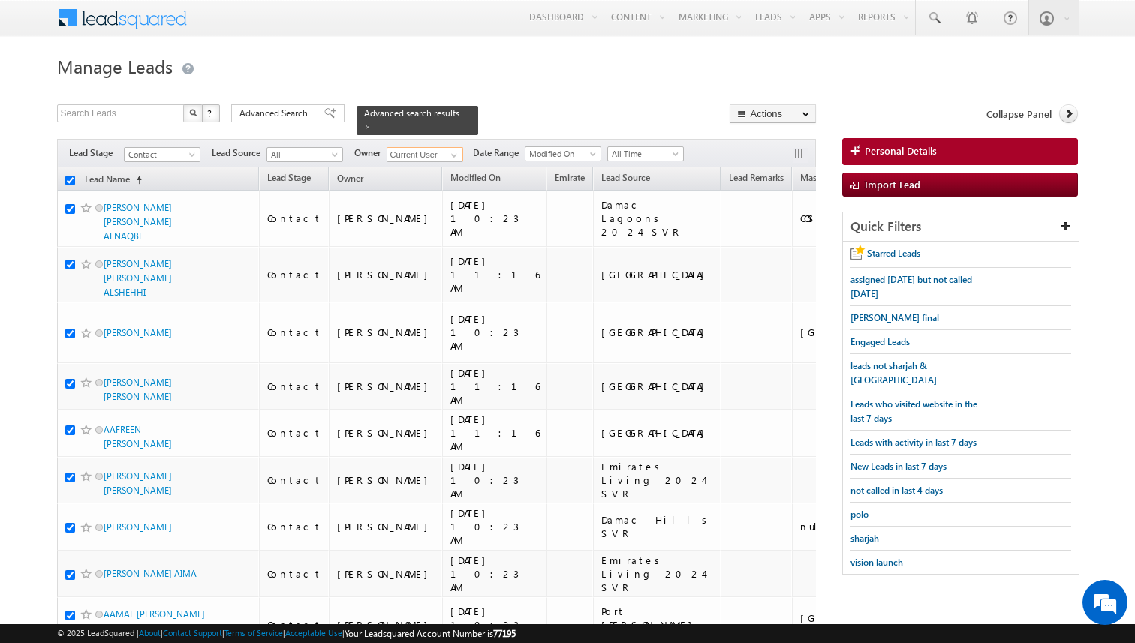
checkbox input "true"
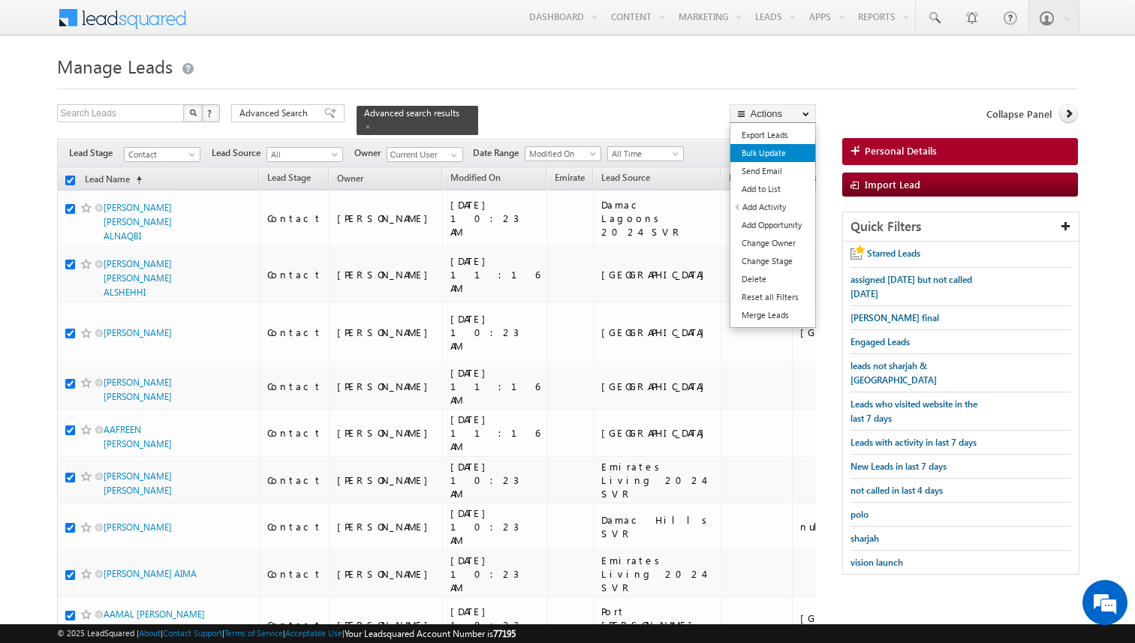
click at [771, 157] on link "Bulk Update" at bounding box center [772, 153] width 85 height 18
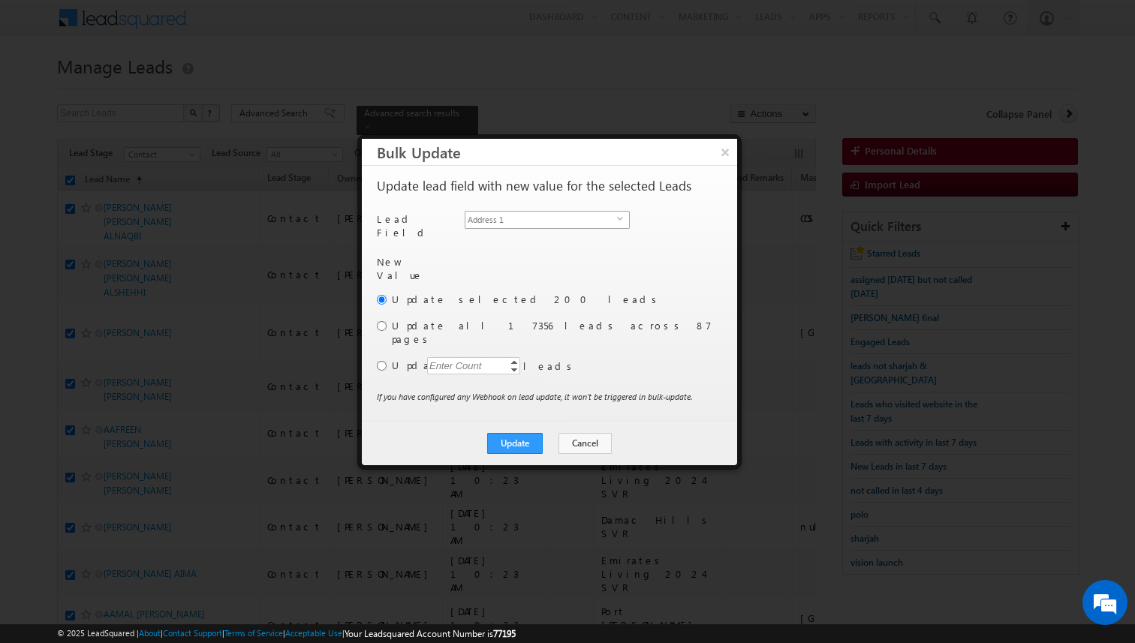
click at [561, 218] on span "Address 1" at bounding box center [541, 220] width 152 height 17
click at [544, 255] on input "[PERSON_NAME]" at bounding box center [545, 263] width 164 height 18
click at [380, 361] on input "radio" at bounding box center [382, 366] width 10 height 10
click at [445, 357] on div "Enter Count" at bounding box center [455, 365] width 57 height 17
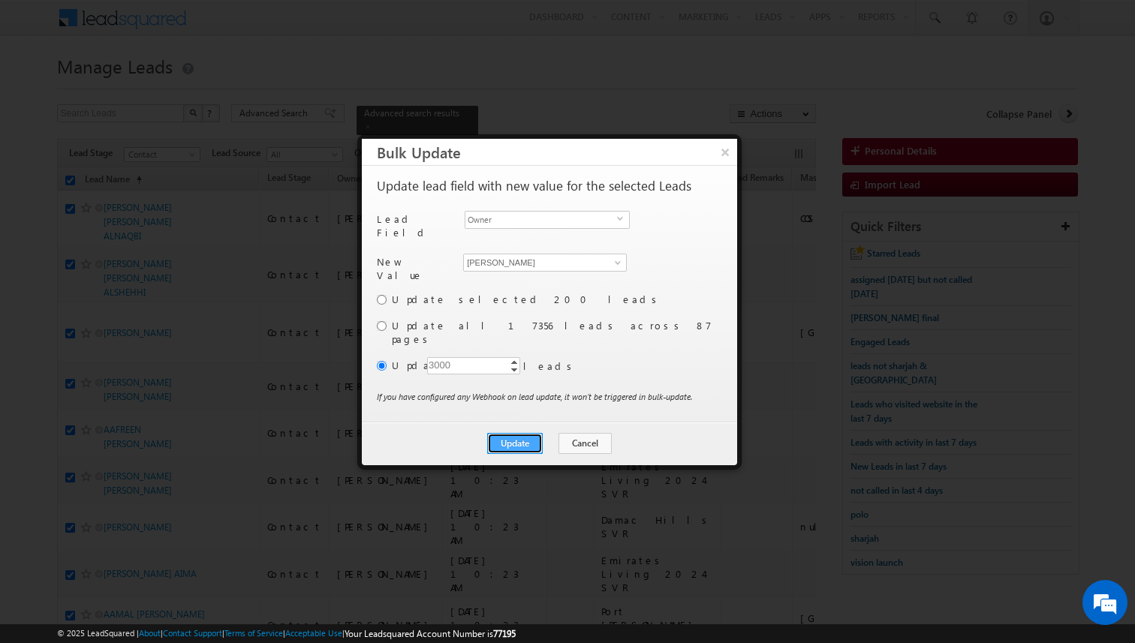
click at [525, 433] on button "Update" at bounding box center [515, 443] width 56 height 21
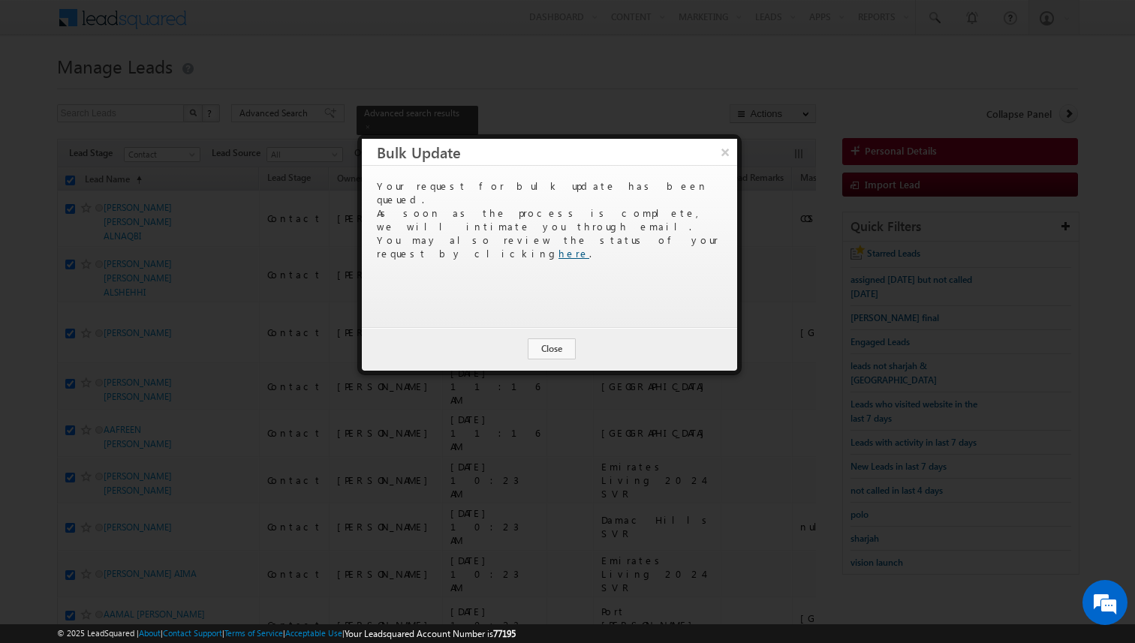
click at [589, 247] on link "here" at bounding box center [573, 253] width 31 height 13
click at [562, 343] on button "Close" at bounding box center [552, 348] width 48 height 21
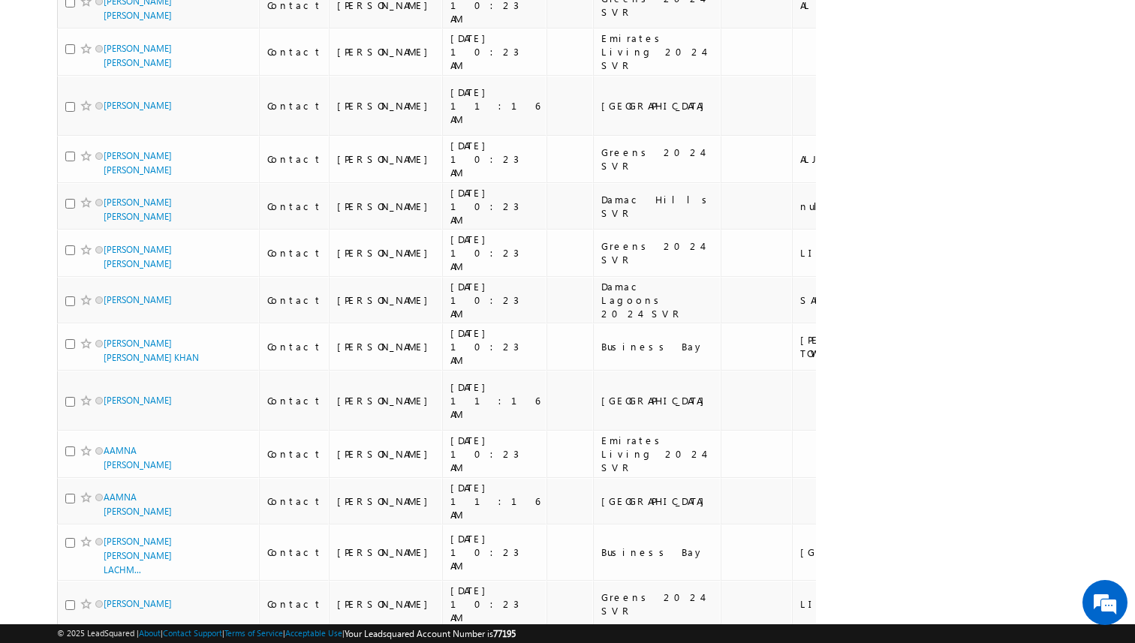
scroll to position [0, 0]
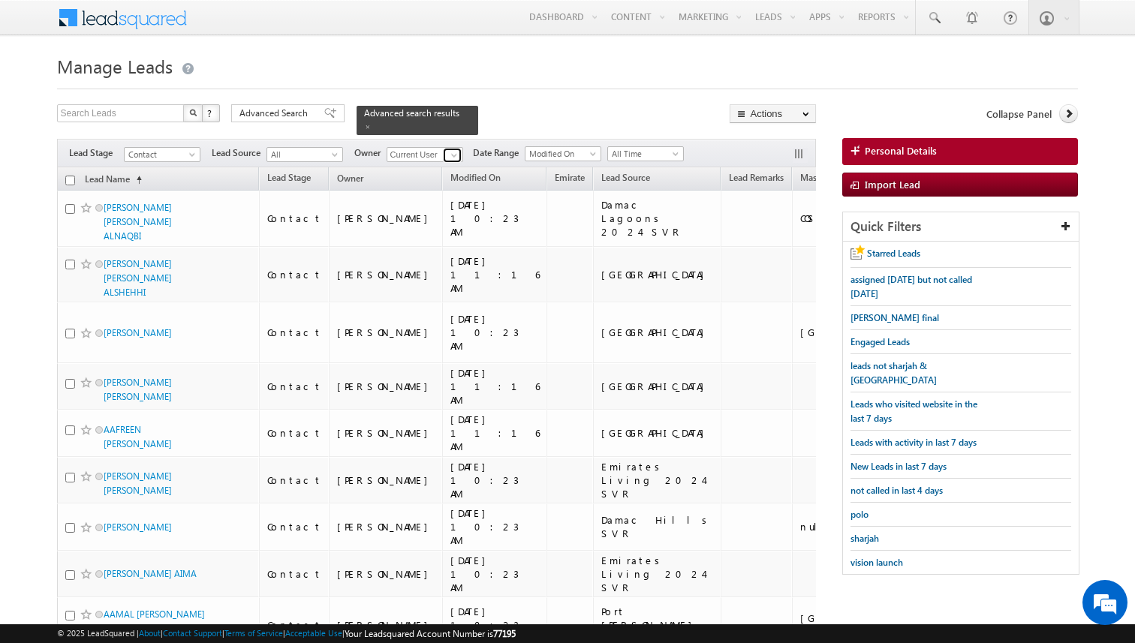
click at [456, 154] on span at bounding box center [454, 155] width 12 height 12
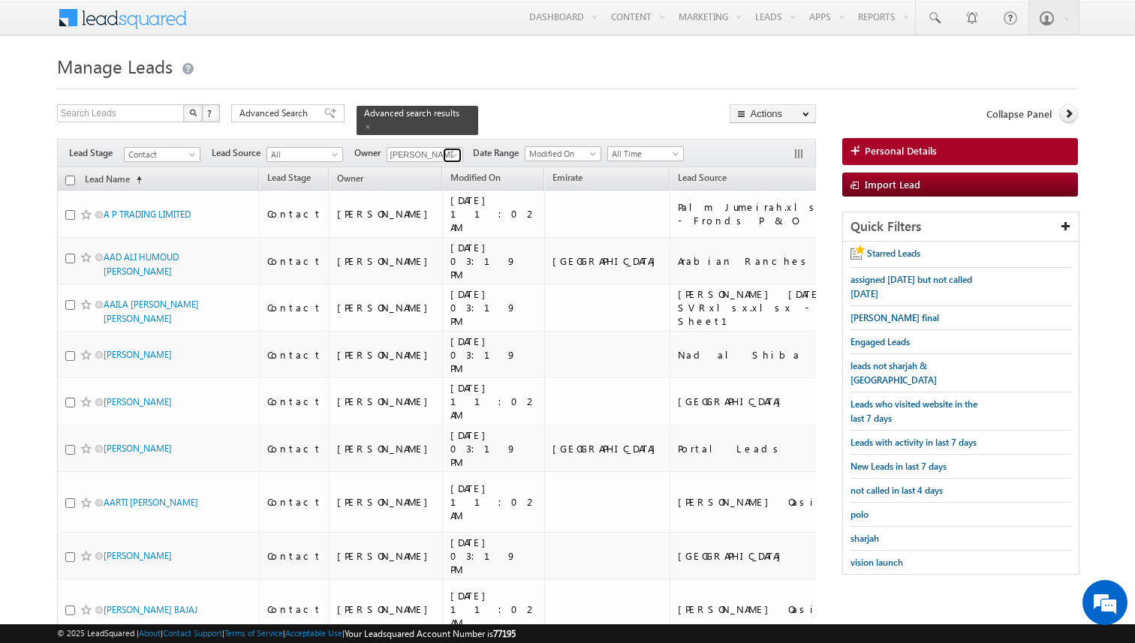
click at [454, 160] on span at bounding box center [454, 155] width 12 height 12
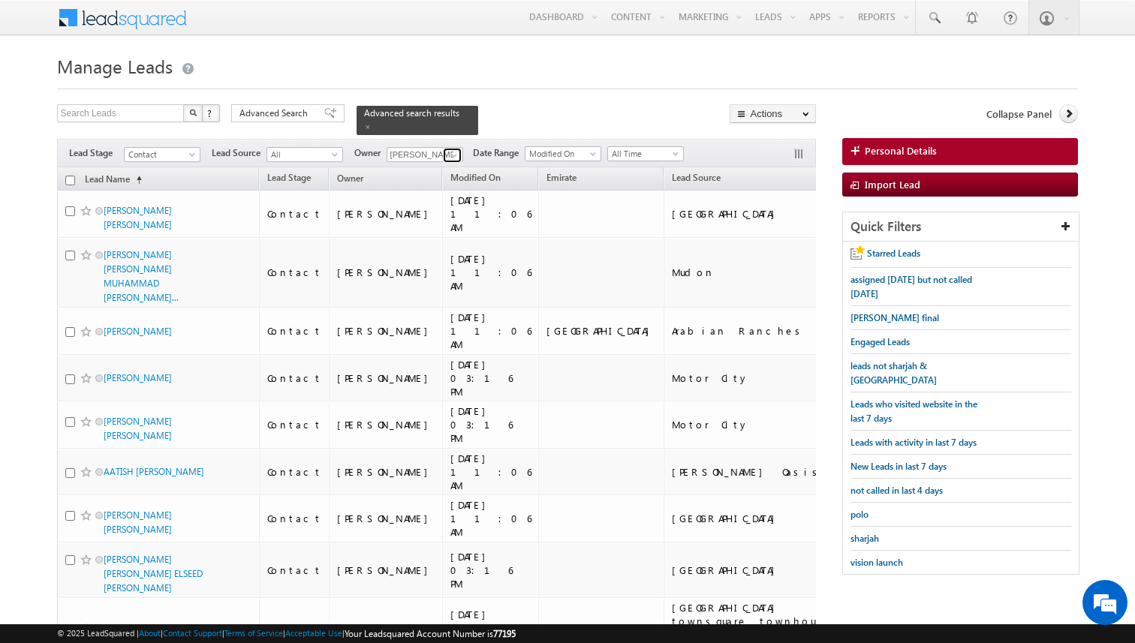
click at [454, 155] on span at bounding box center [454, 155] width 12 height 12
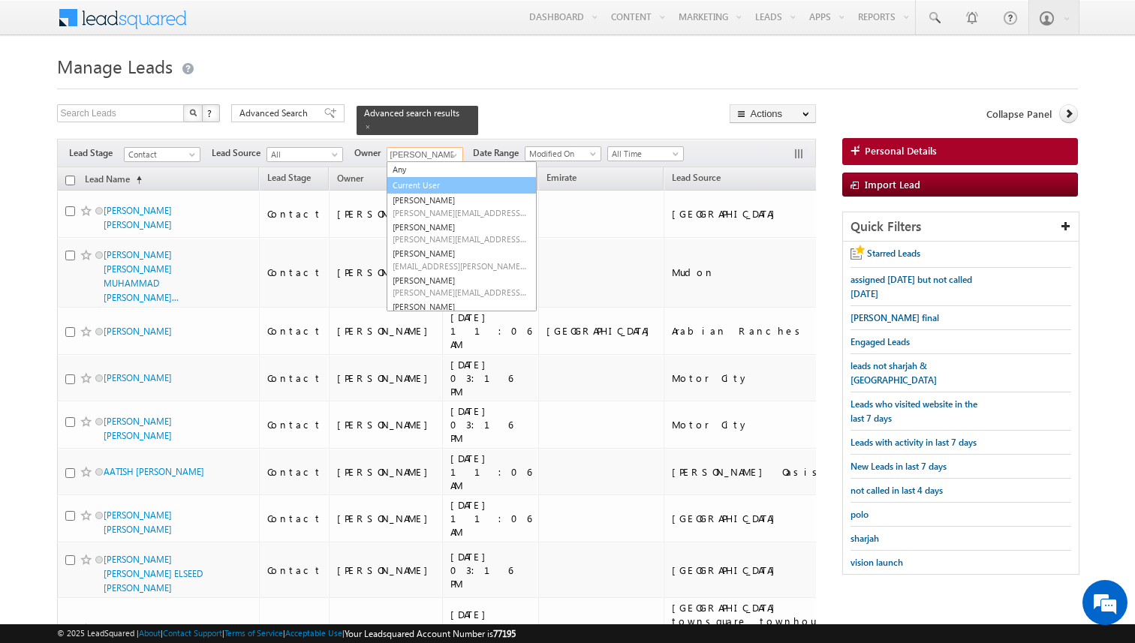
click at [429, 185] on link "Current User" at bounding box center [461, 185] width 150 height 17
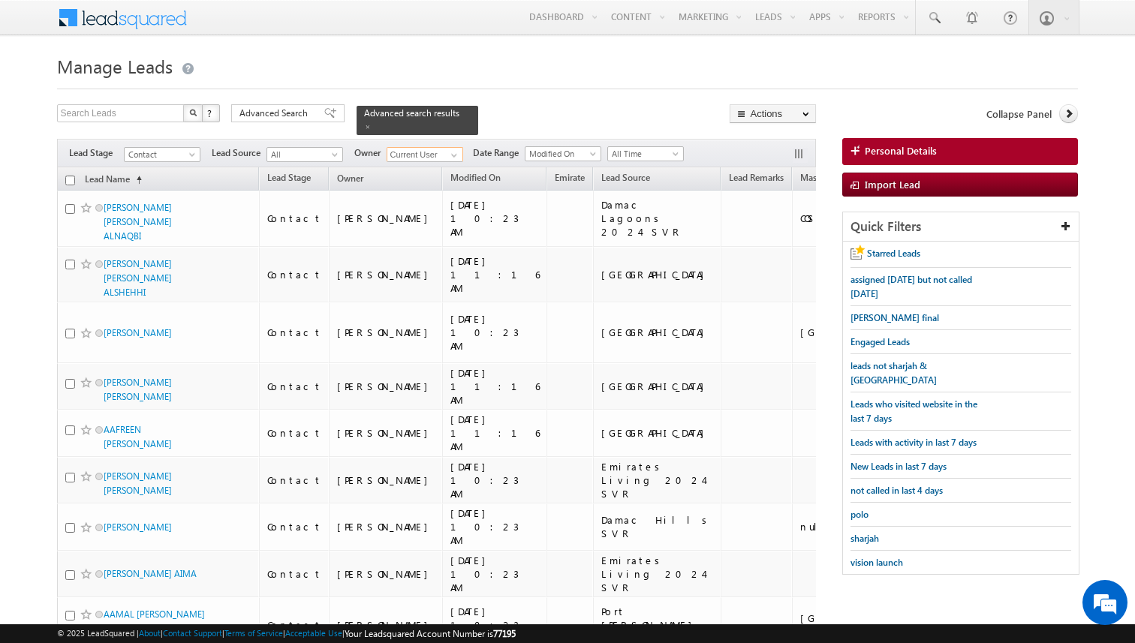
click at [70, 179] on input "checkbox" at bounding box center [70, 181] width 10 height 10
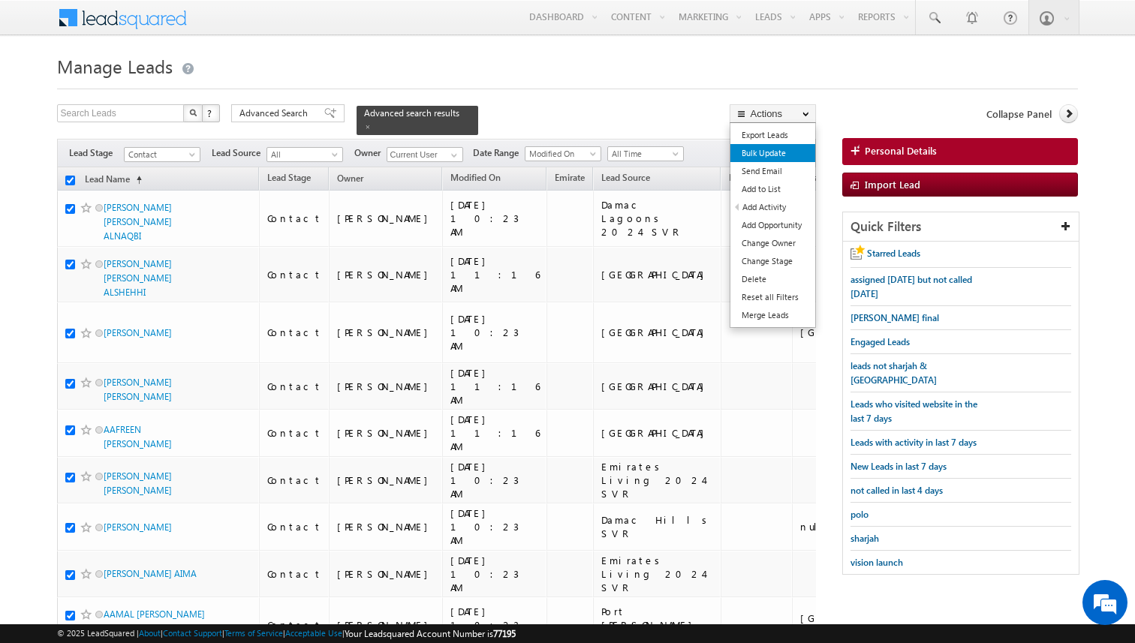
click at [768, 158] on link "Bulk Update" at bounding box center [772, 153] width 85 height 18
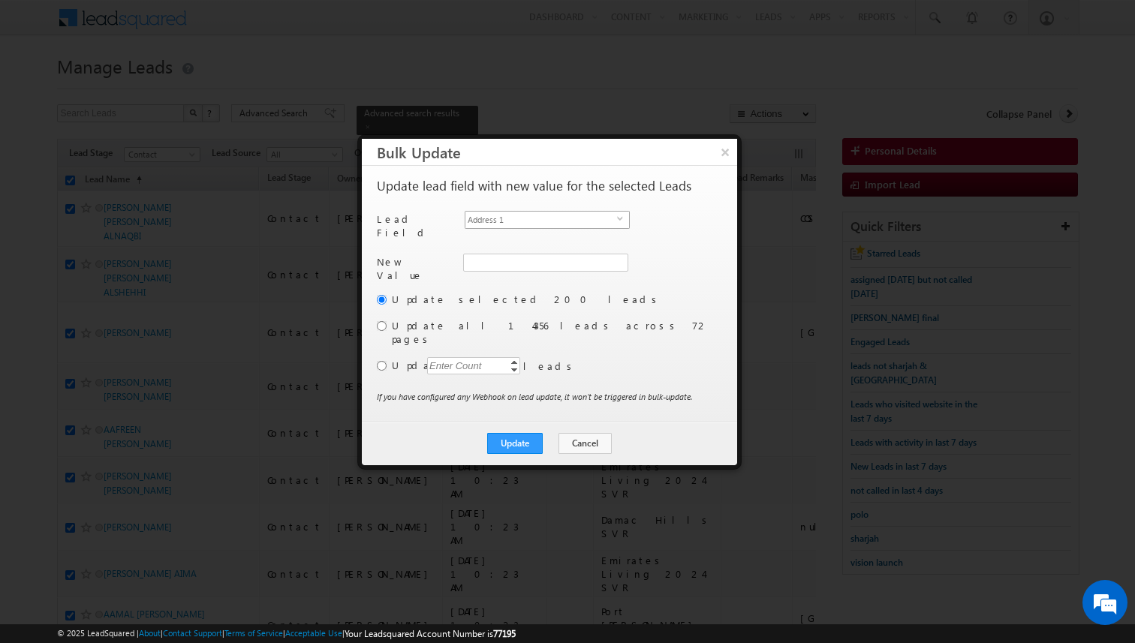
click at [572, 221] on span "Address 1" at bounding box center [541, 220] width 152 height 17
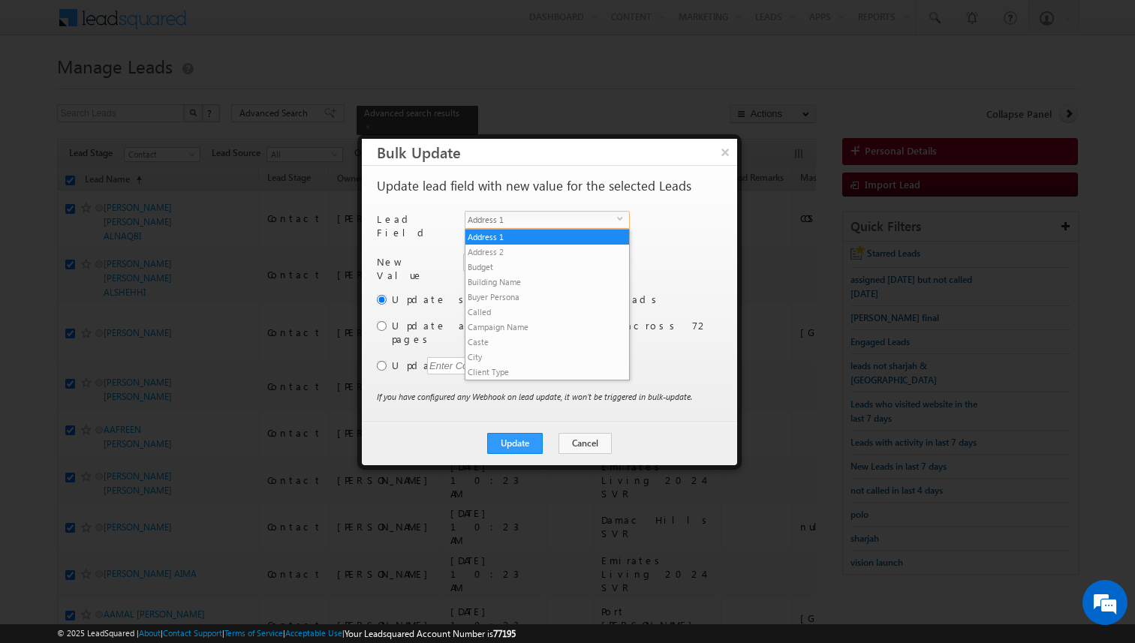
scroll to position [586, 0]
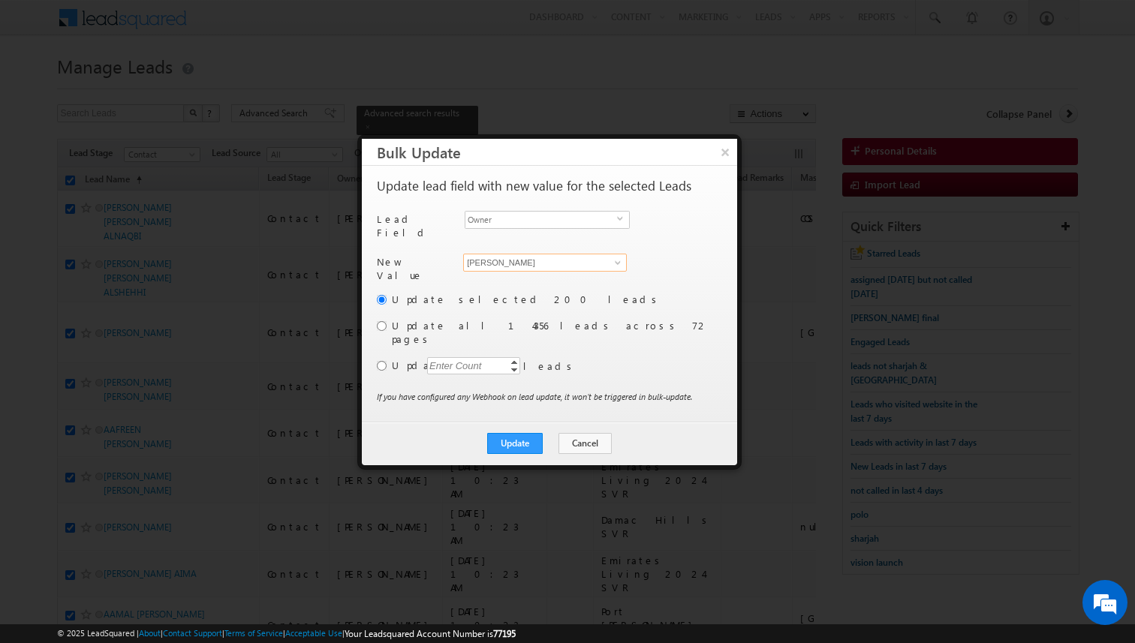
click at [555, 255] on input "[PERSON_NAME]" at bounding box center [545, 263] width 164 height 18
click at [386, 344] on div "Update selected 200 leads Update all 14356 leads across 72 pages Update Enter C…" at bounding box center [548, 341] width 342 height 98
click at [381, 361] on input "radio" at bounding box center [382, 366] width 10 height 10
click at [462, 357] on div "Enter Count" at bounding box center [455, 365] width 57 height 17
click at [509, 433] on button "Update" at bounding box center [515, 443] width 56 height 21
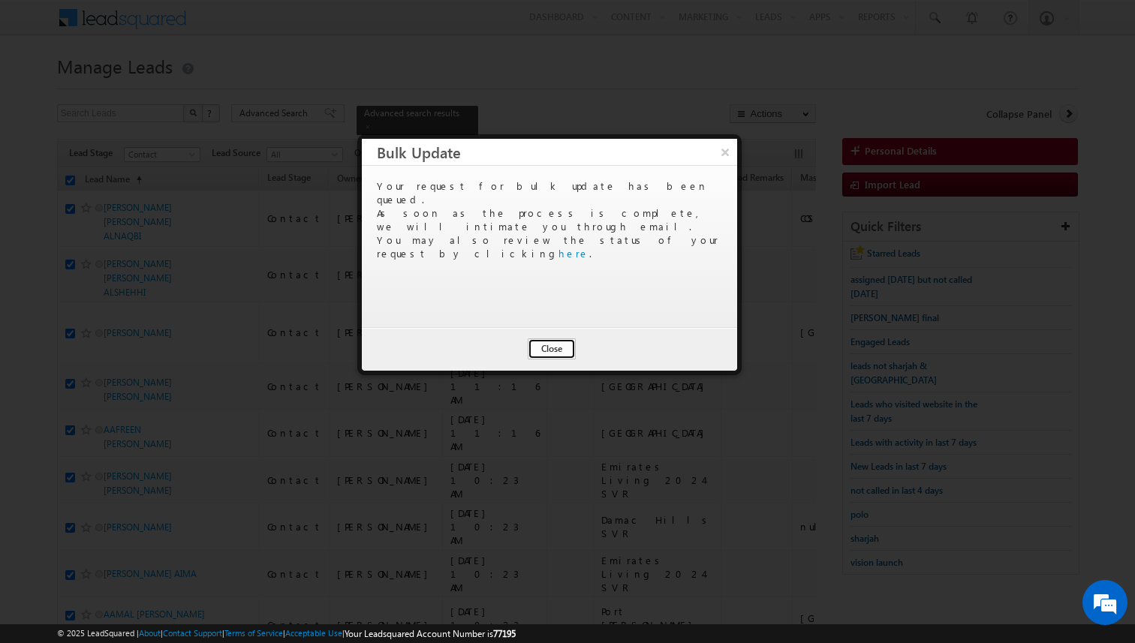
click at [561, 345] on button "Close" at bounding box center [552, 348] width 48 height 21
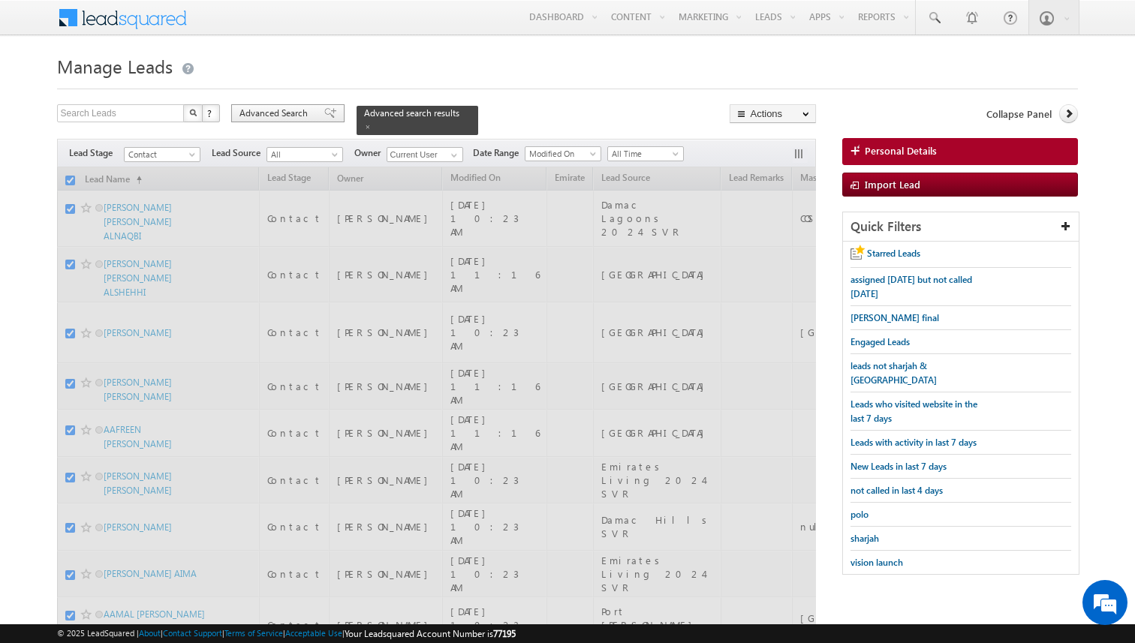
click at [306, 123] on div "Advanced Search Advanced Search Advanced search results" at bounding box center [354, 119] width 247 height 31
click at [312, 116] on div "Advanced Search" at bounding box center [287, 113] width 113 height 18
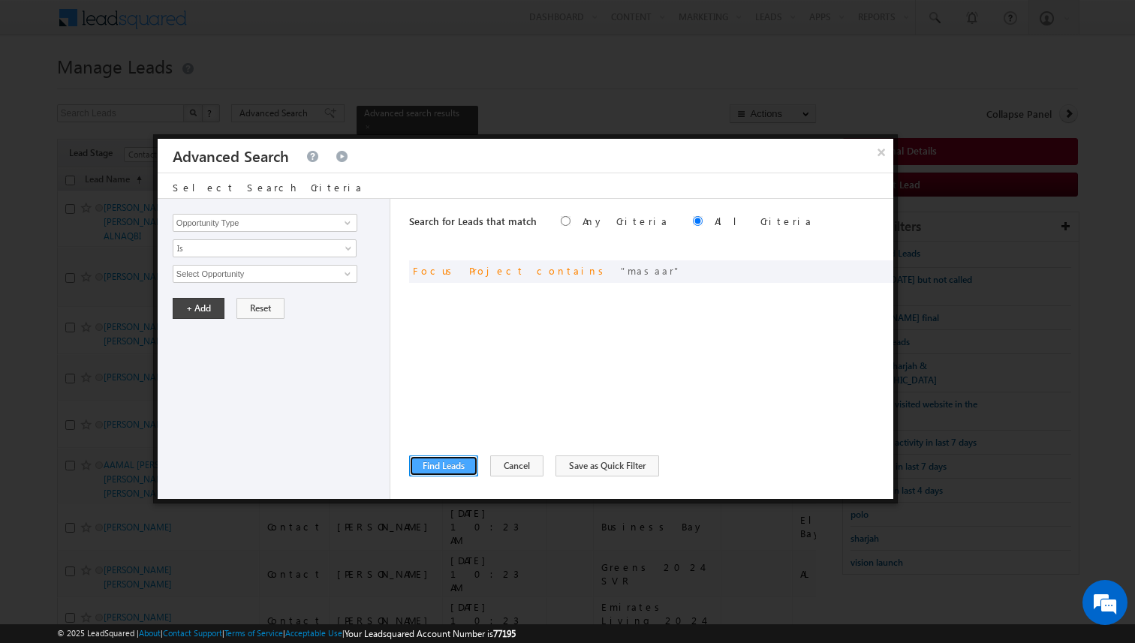
click at [462, 462] on button "Find Leads" at bounding box center [443, 466] width 69 height 21
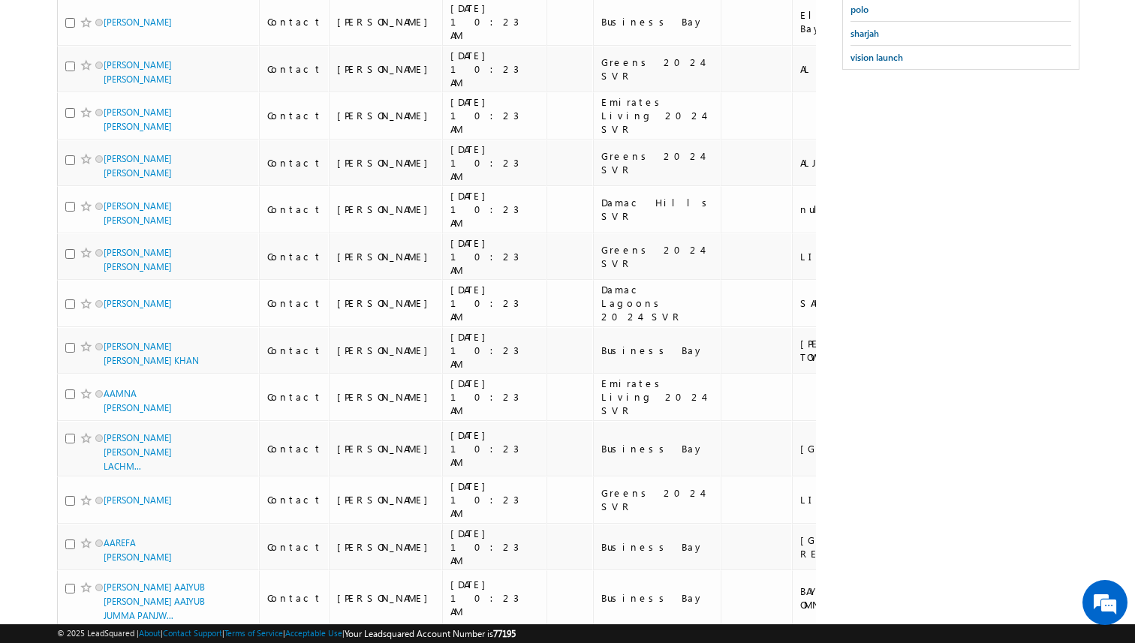
scroll to position [0, 0]
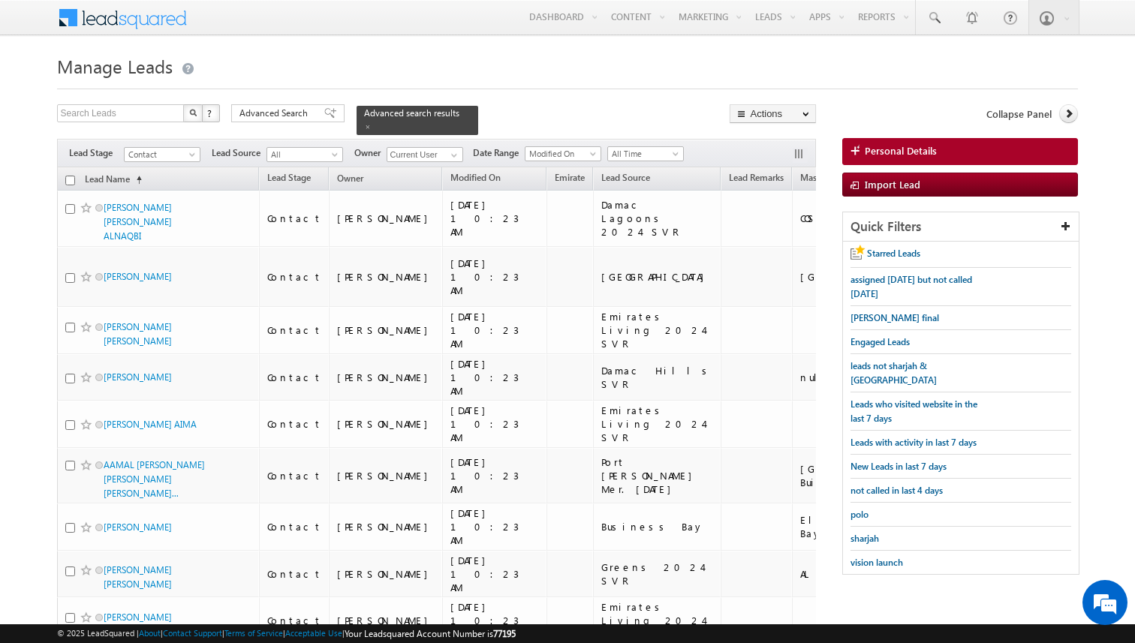
click at [71, 179] on input "checkbox" at bounding box center [70, 181] width 10 height 10
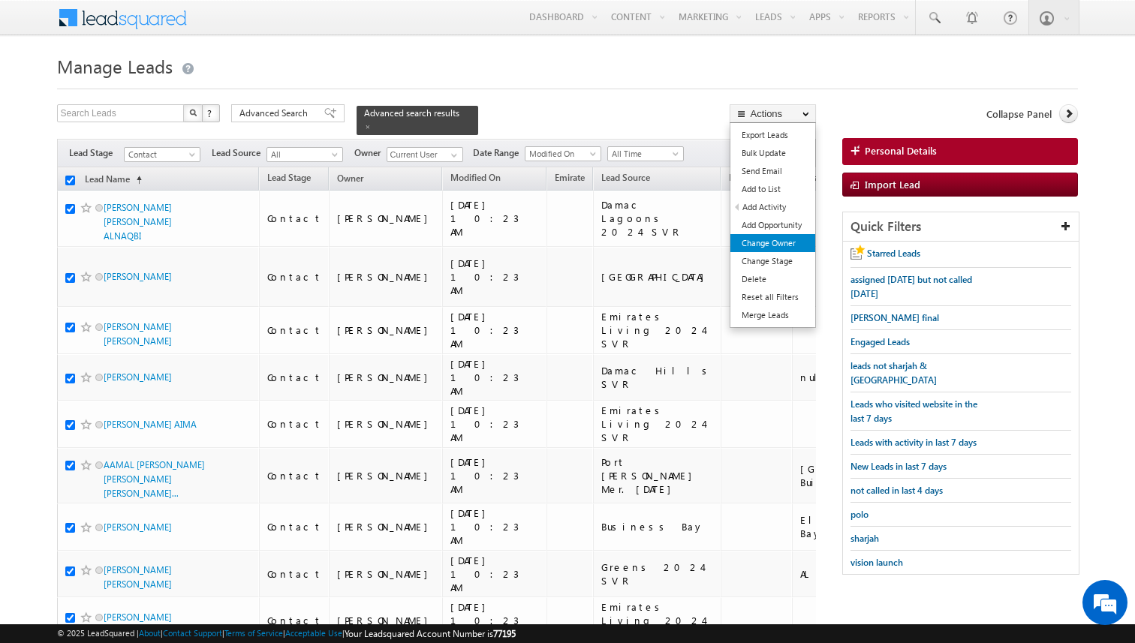
click at [777, 245] on link "Change Owner" at bounding box center [772, 243] width 85 height 18
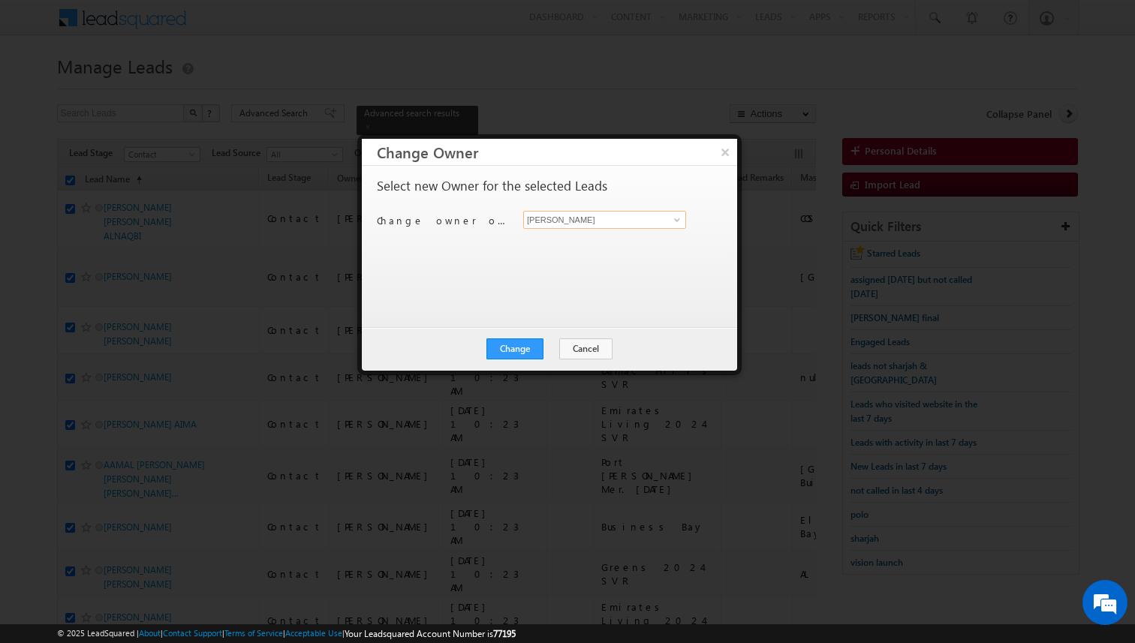
click at [566, 218] on input "[PERSON_NAME]" at bounding box center [604, 220] width 163 height 18
click at [513, 349] on button "Change" at bounding box center [514, 348] width 57 height 21
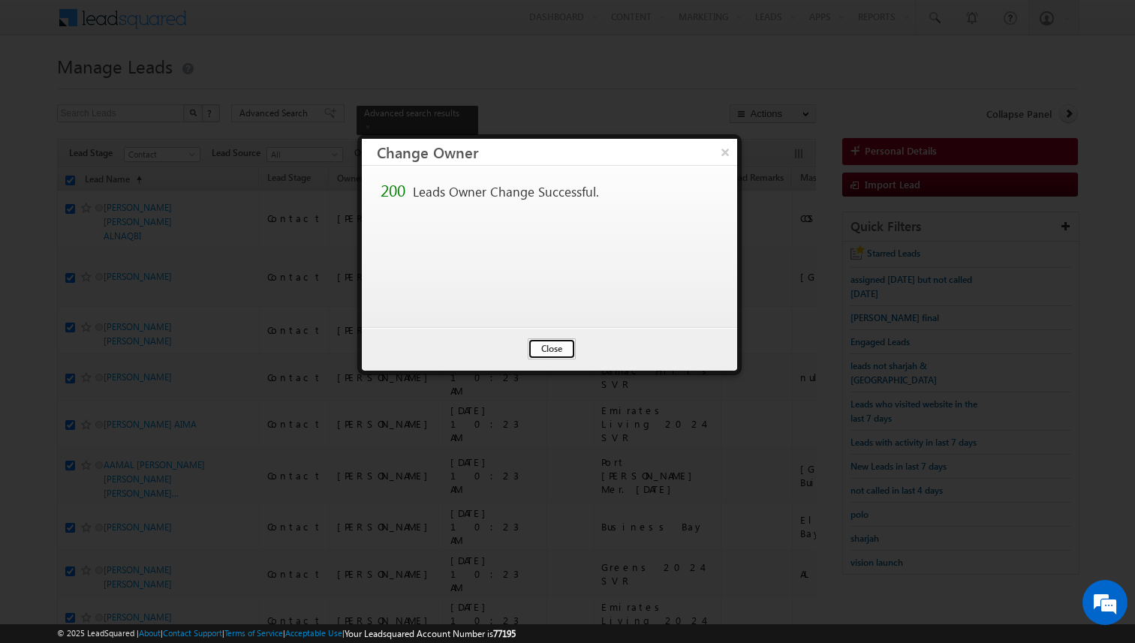
click at [550, 351] on button "Close" at bounding box center [552, 348] width 48 height 21
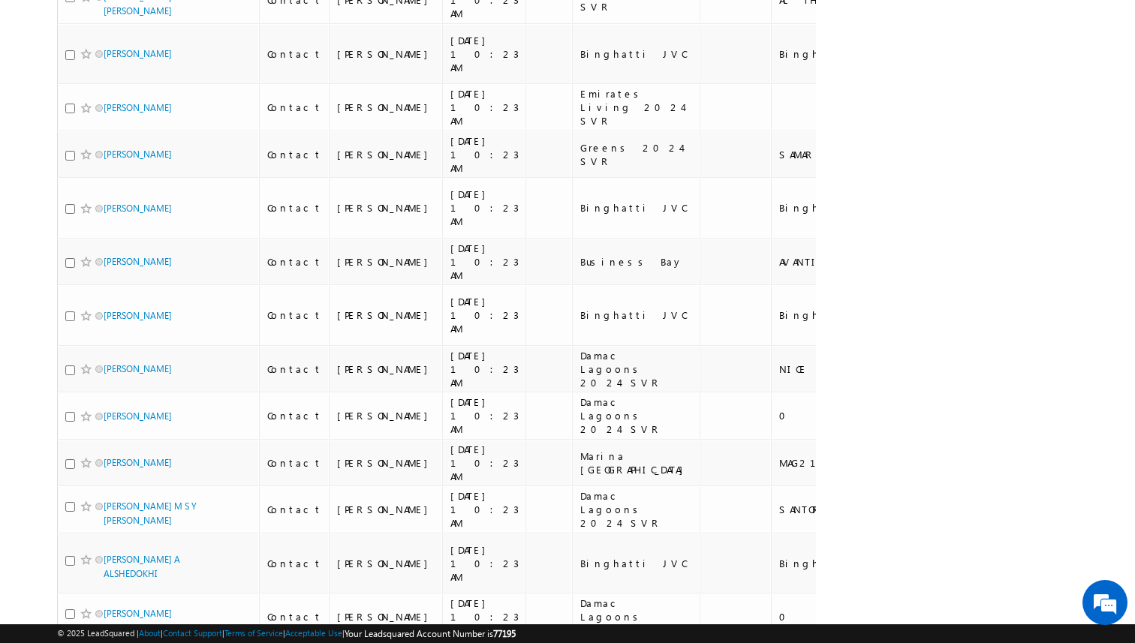
scroll to position [8822, 0]
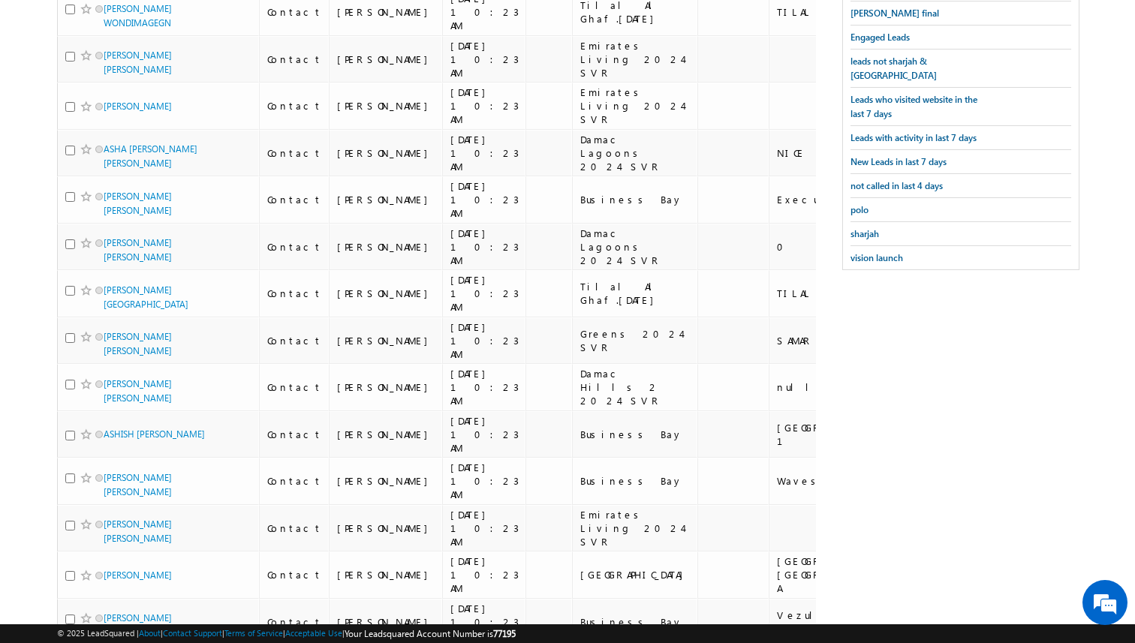
scroll to position [0, 0]
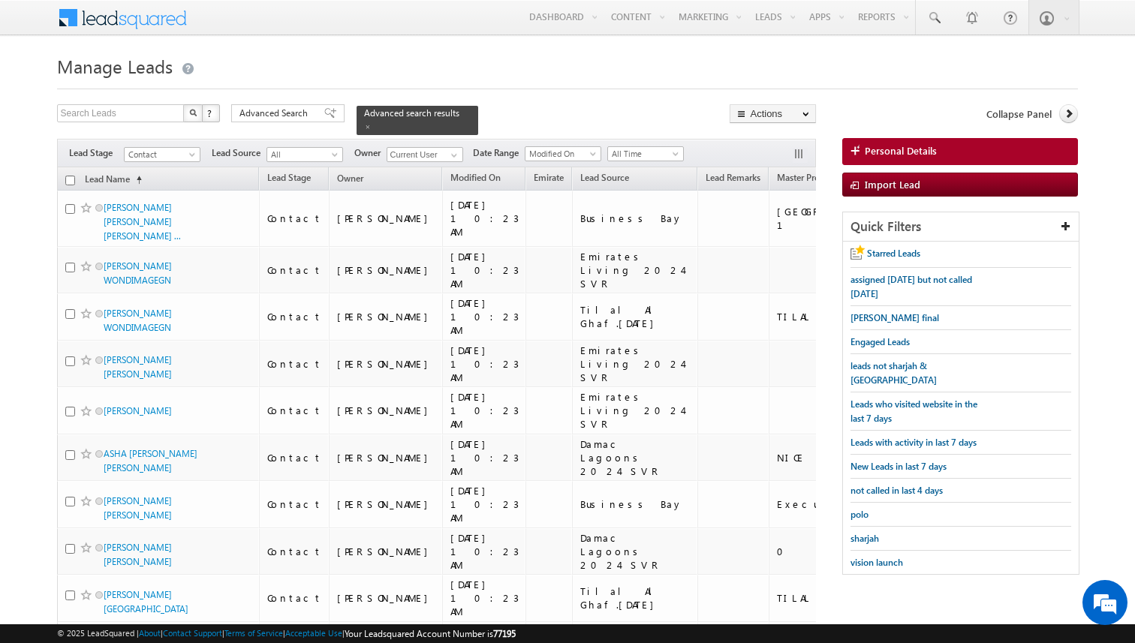
click at [69, 179] on input "checkbox" at bounding box center [70, 181] width 10 height 10
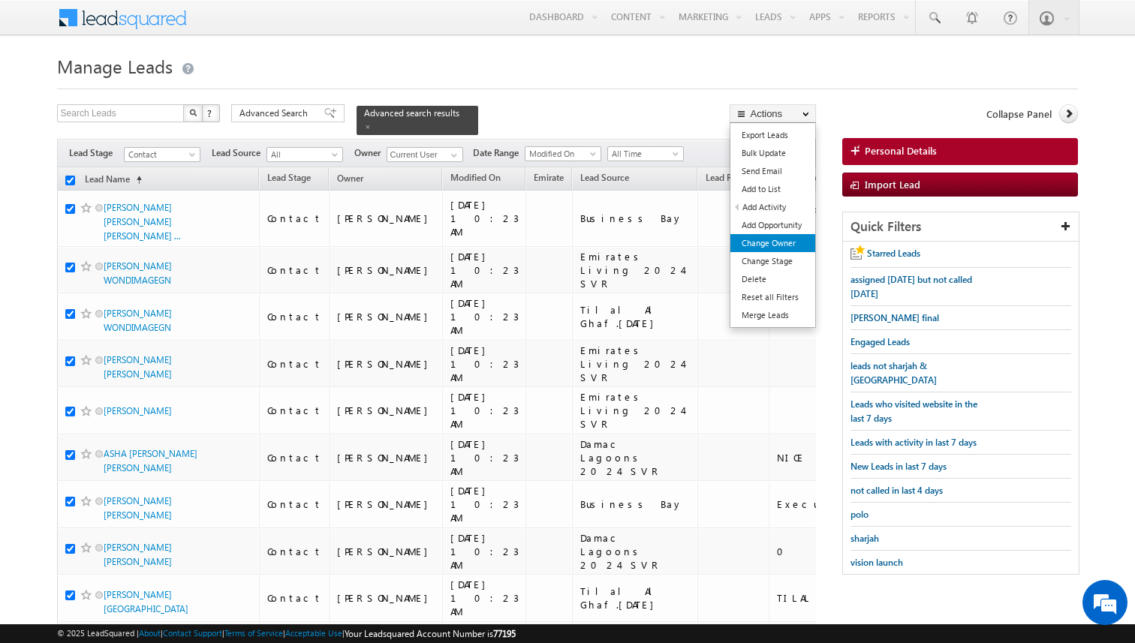
click at [787, 248] on link "Change Owner" at bounding box center [772, 243] width 85 height 18
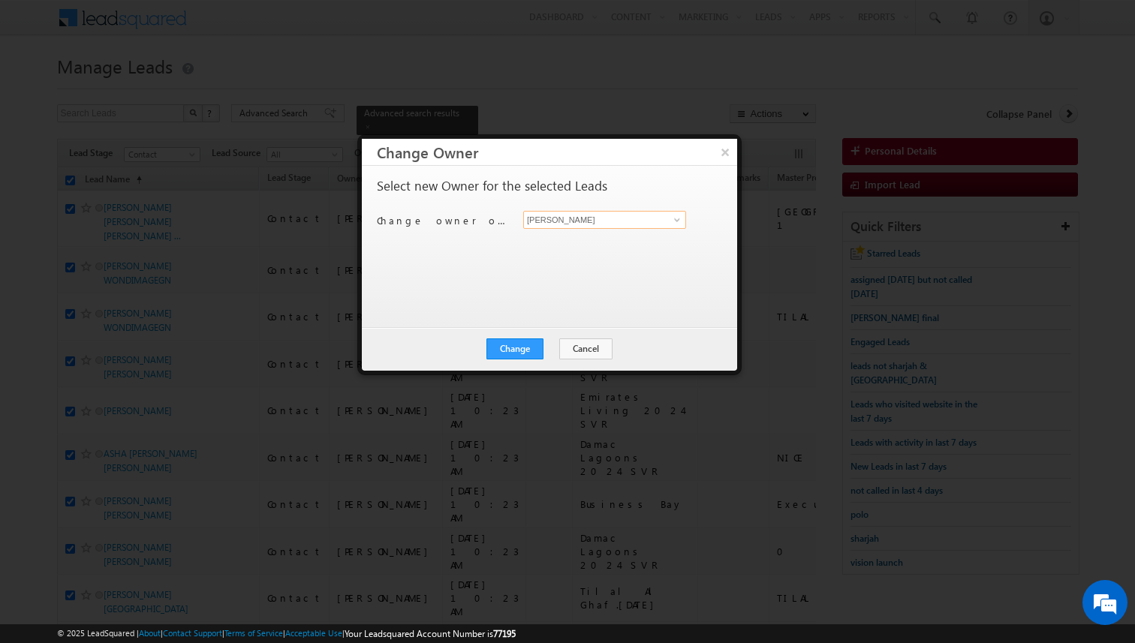
click at [585, 217] on input "[PERSON_NAME]" at bounding box center [604, 220] width 163 height 18
click at [512, 347] on button "Change" at bounding box center [514, 348] width 57 height 21
